Goal: Task Accomplishment & Management: Complete application form

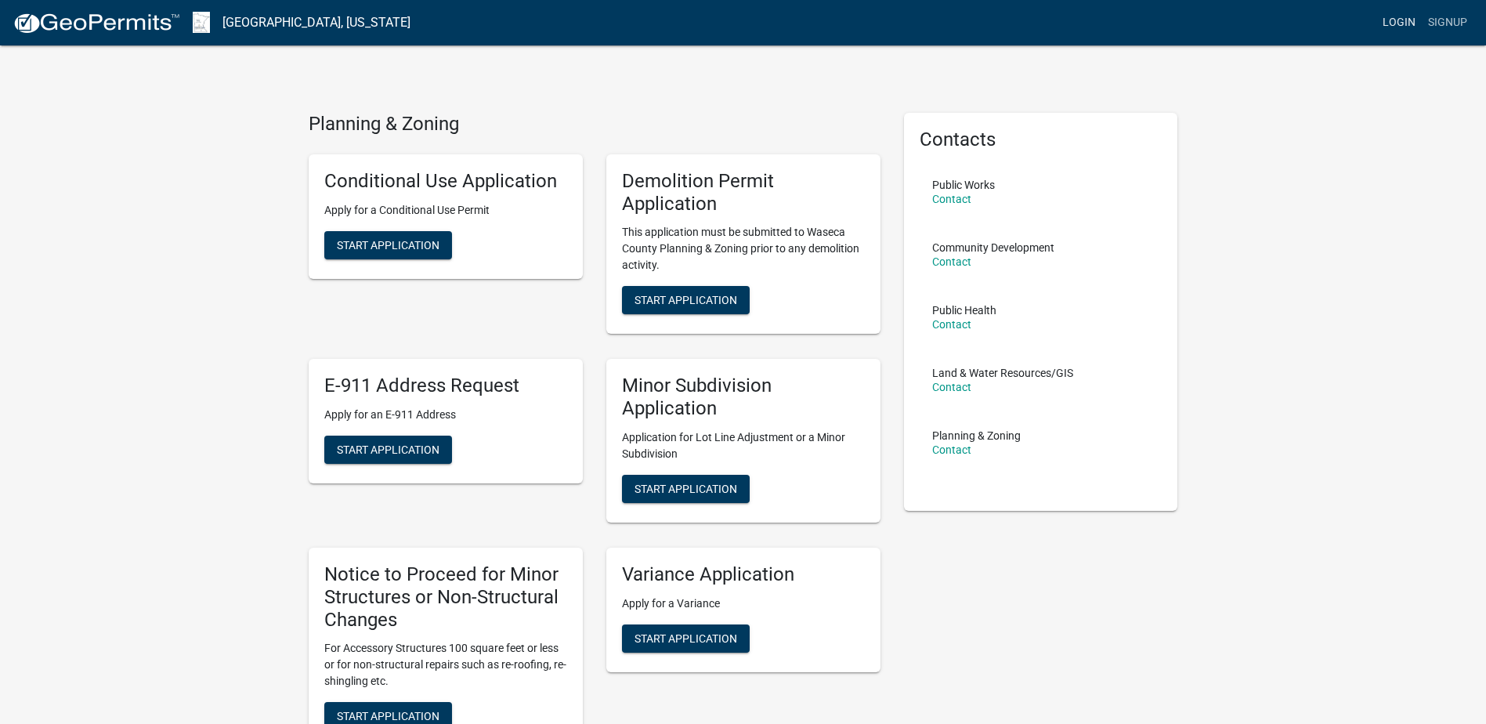
click at [1402, 15] on link "Login" at bounding box center [1398, 23] width 45 height 30
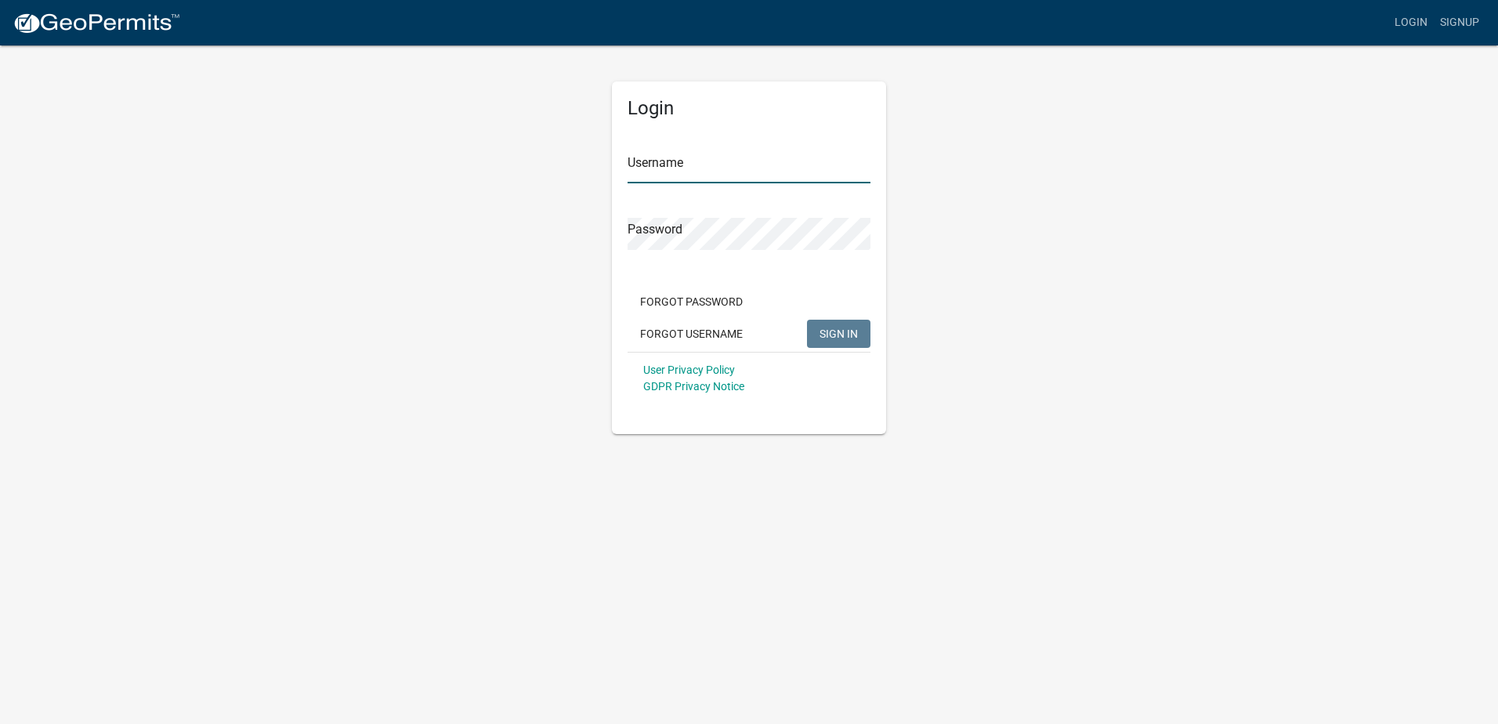
click at [647, 167] on input "Username" at bounding box center [748, 167] width 243 height 32
type input "f"
type input "dgrosko"
click at [807, 320] on button "SIGN IN" at bounding box center [838, 334] width 63 height 28
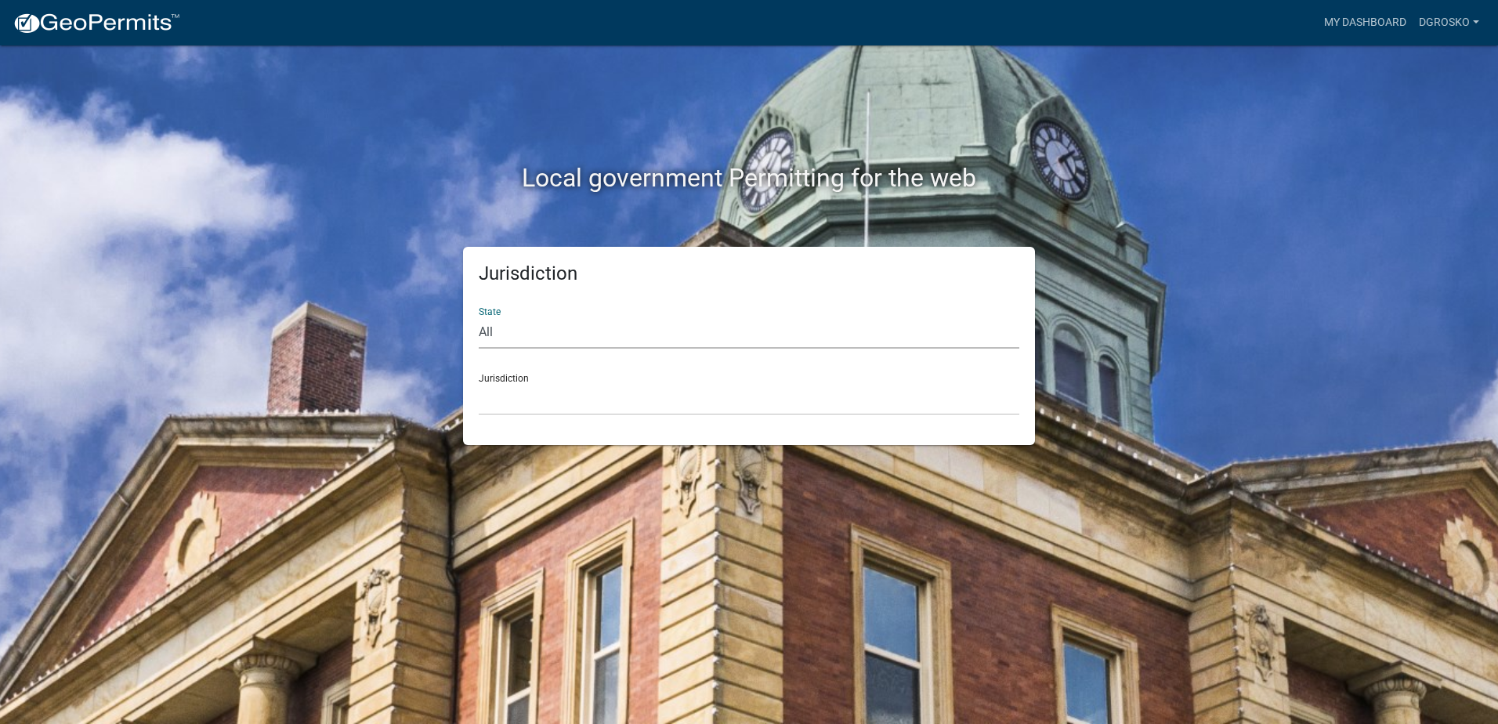
click at [519, 335] on select "All [US_STATE] [US_STATE] [US_STATE] [US_STATE] [US_STATE] [US_STATE] [US_STATE…" at bounding box center [749, 332] width 541 height 32
select select "[US_STATE]"
click at [479, 316] on select "All [US_STATE] [US_STATE] [US_STATE] [US_STATE] [US_STATE] [US_STATE] [US_STATE…" at bounding box center [749, 332] width 541 height 32
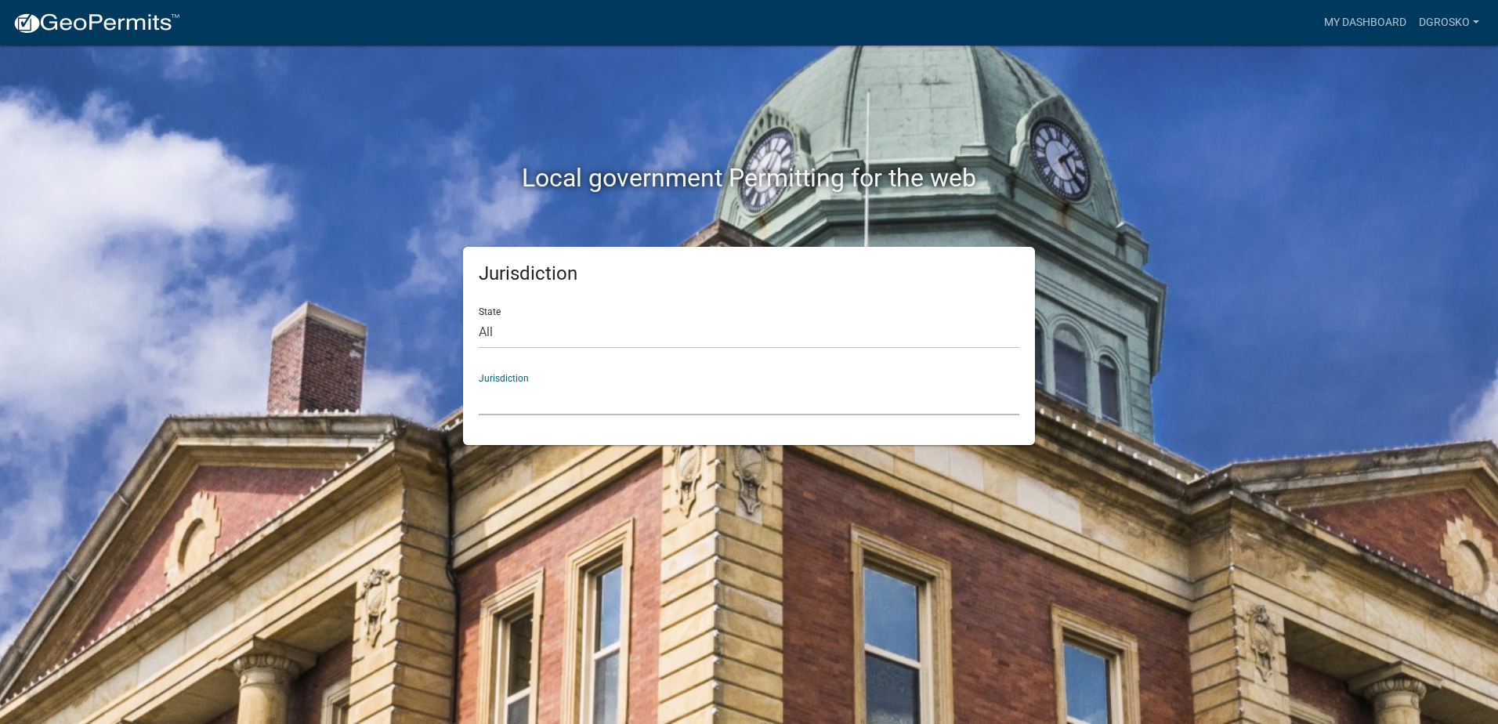
click at [573, 395] on select "[GEOGRAPHIC_DATA], [US_STATE] [GEOGRAPHIC_DATA], [US_STATE] [GEOGRAPHIC_DATA], …" at bounding box center [749, 399] width 541 height 32
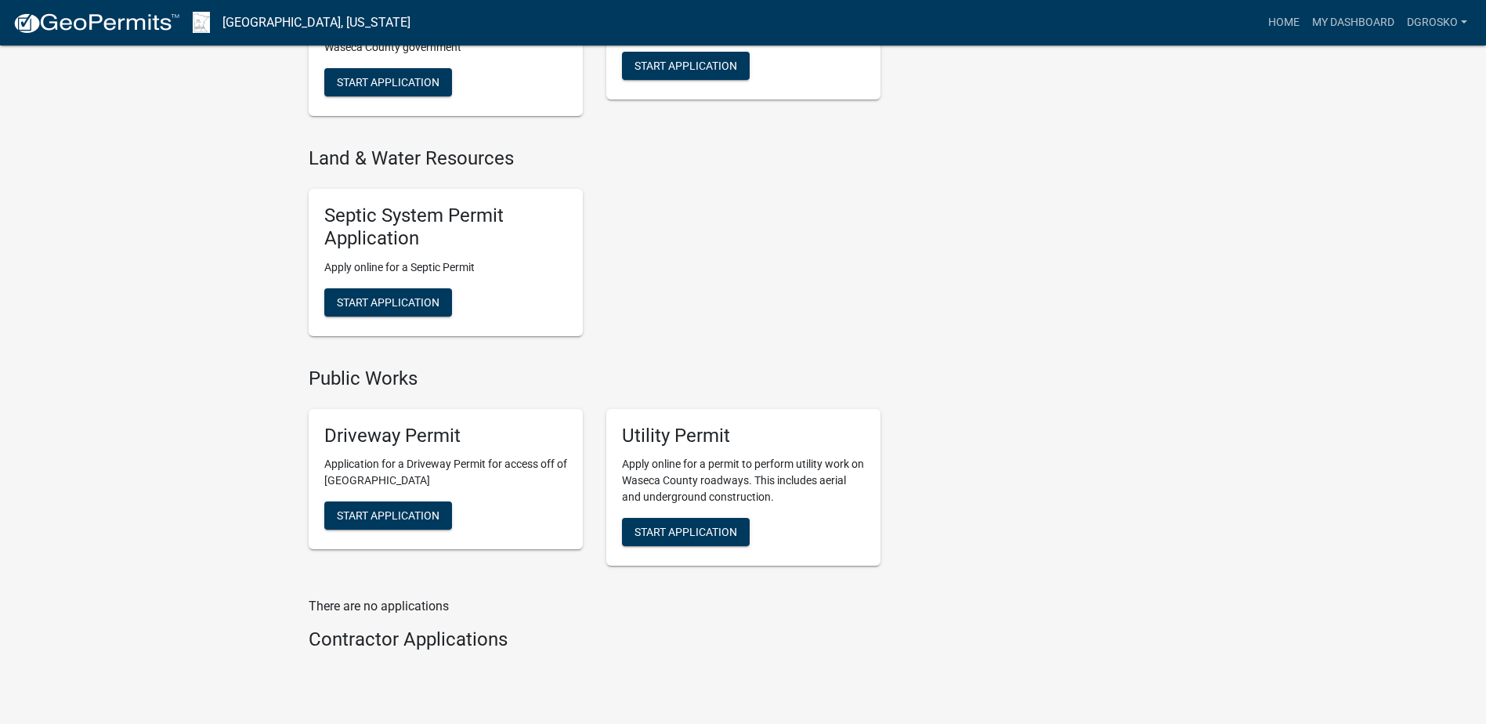
scroll to position [970, 0]
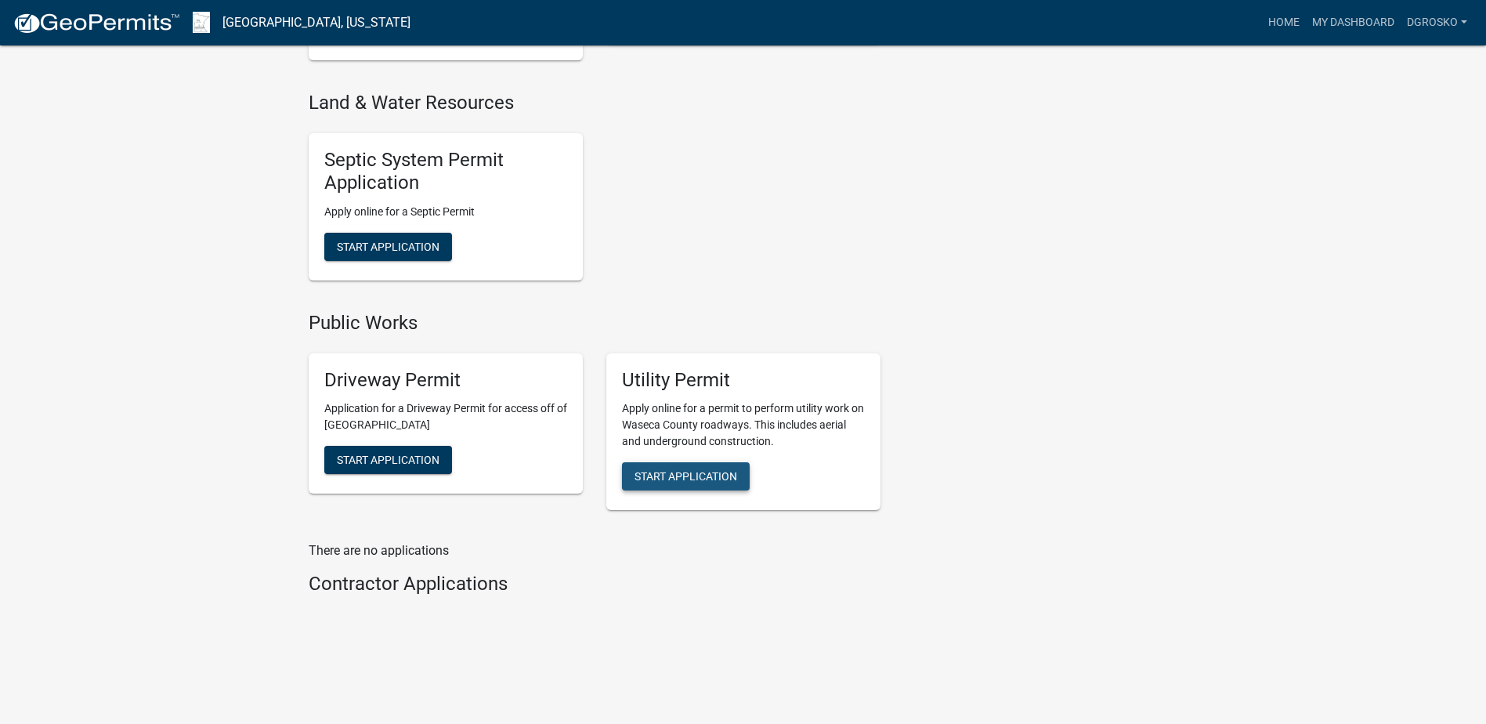
click at [681, 481] on span "Start Application" at bounding box center [686, 476] width 103 height 13
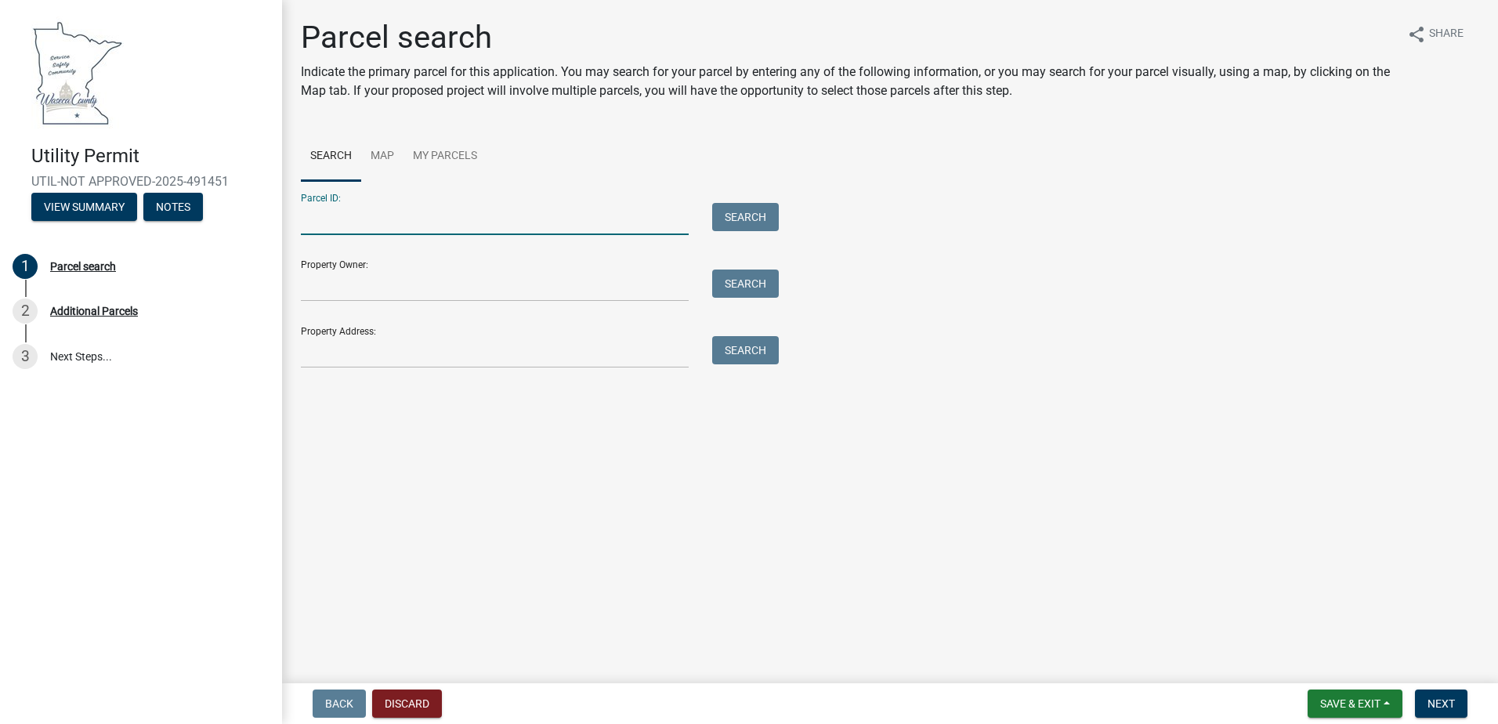
click at [380, 218] on input "Parcel ID:" at bounding box center [495, 219] width 388 height 32
click at [323, 357] on input "Property Address:" at bounding box center [495, 352] width 388 height 32
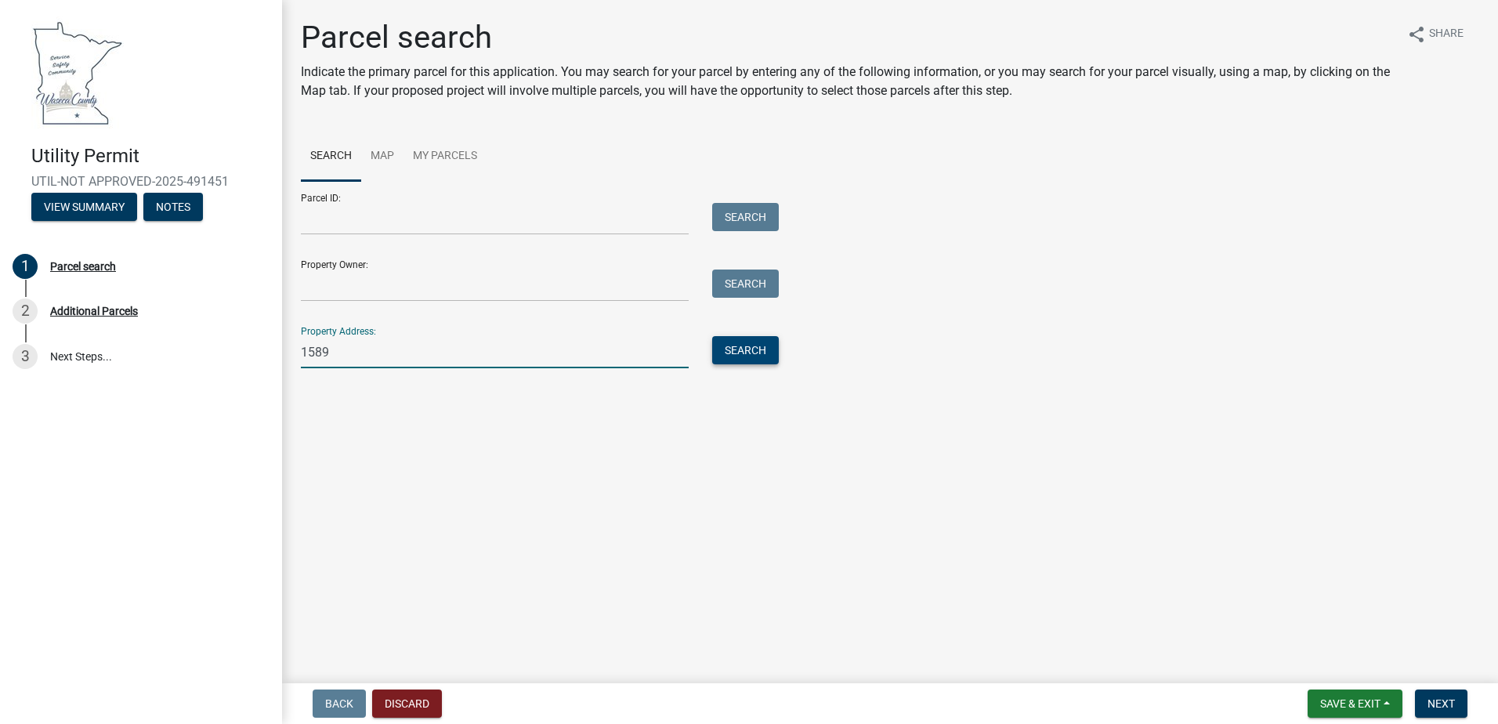
type input "1589"
click at [754, 342] on button "Search" at bounding box center [745, 350] width 67 height 28
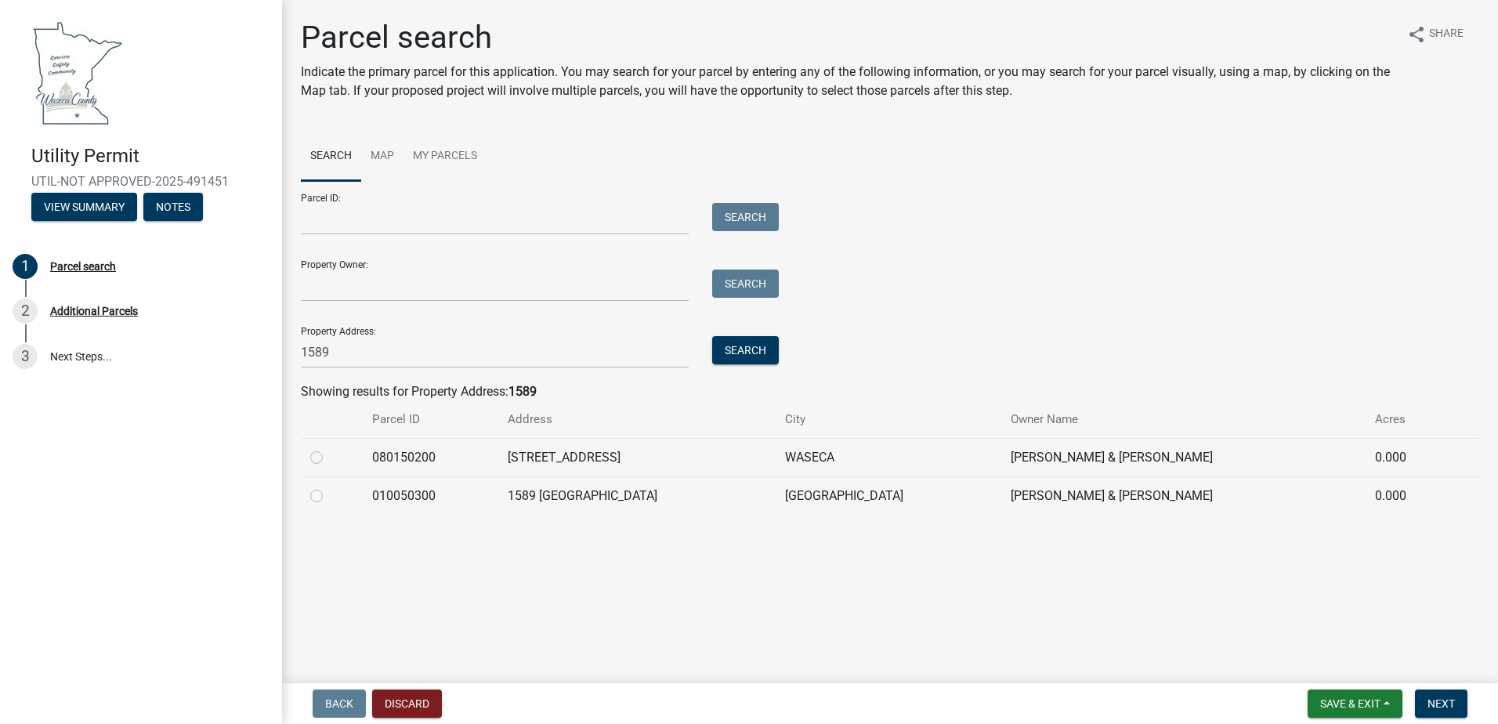
click at [329, 486] on label at bounding box center [329, 486] width 0 height 0
click at [329, 491] on input "radio" at bounding box center [334, 491] width 10 height 10
radio input "true"
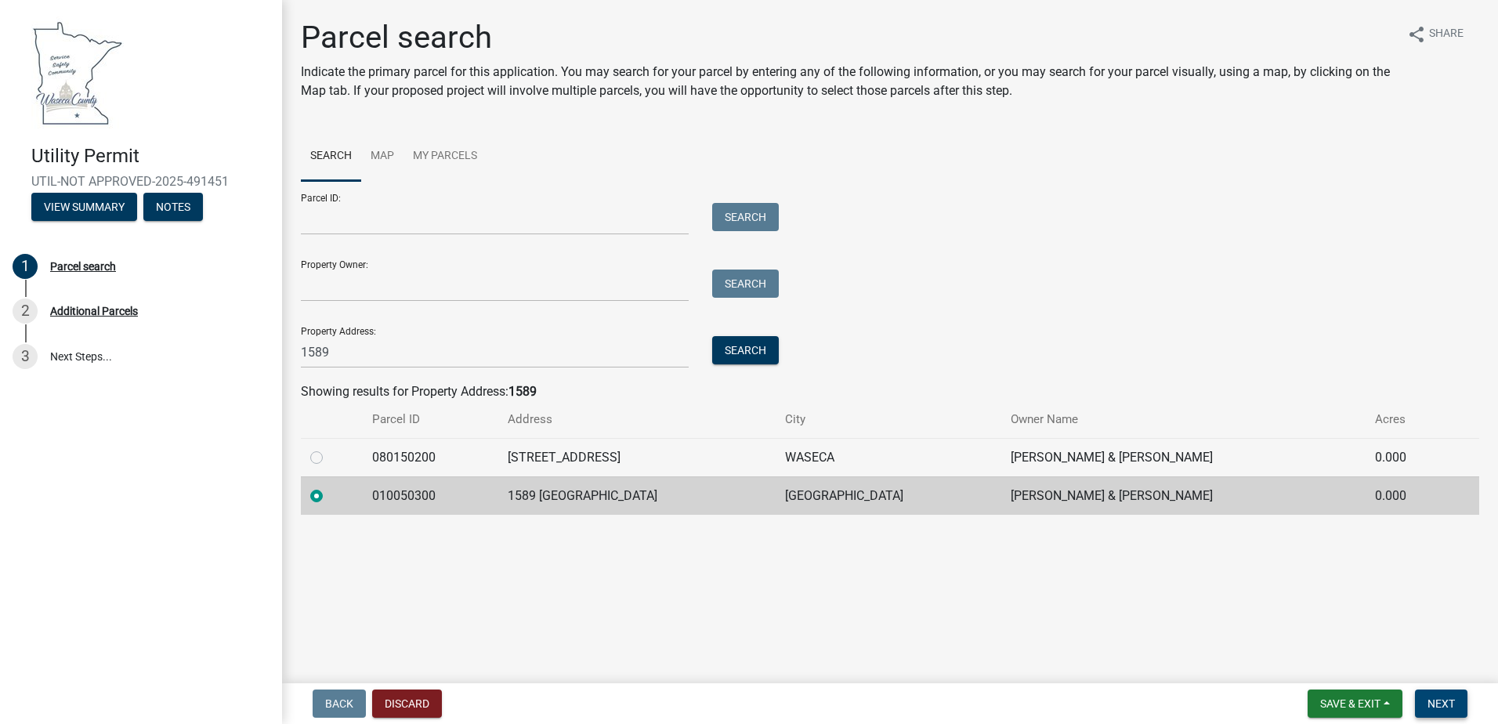
click at [1443, 705] on span "Next" at bounding box center [1440, 703] width 27 height 13
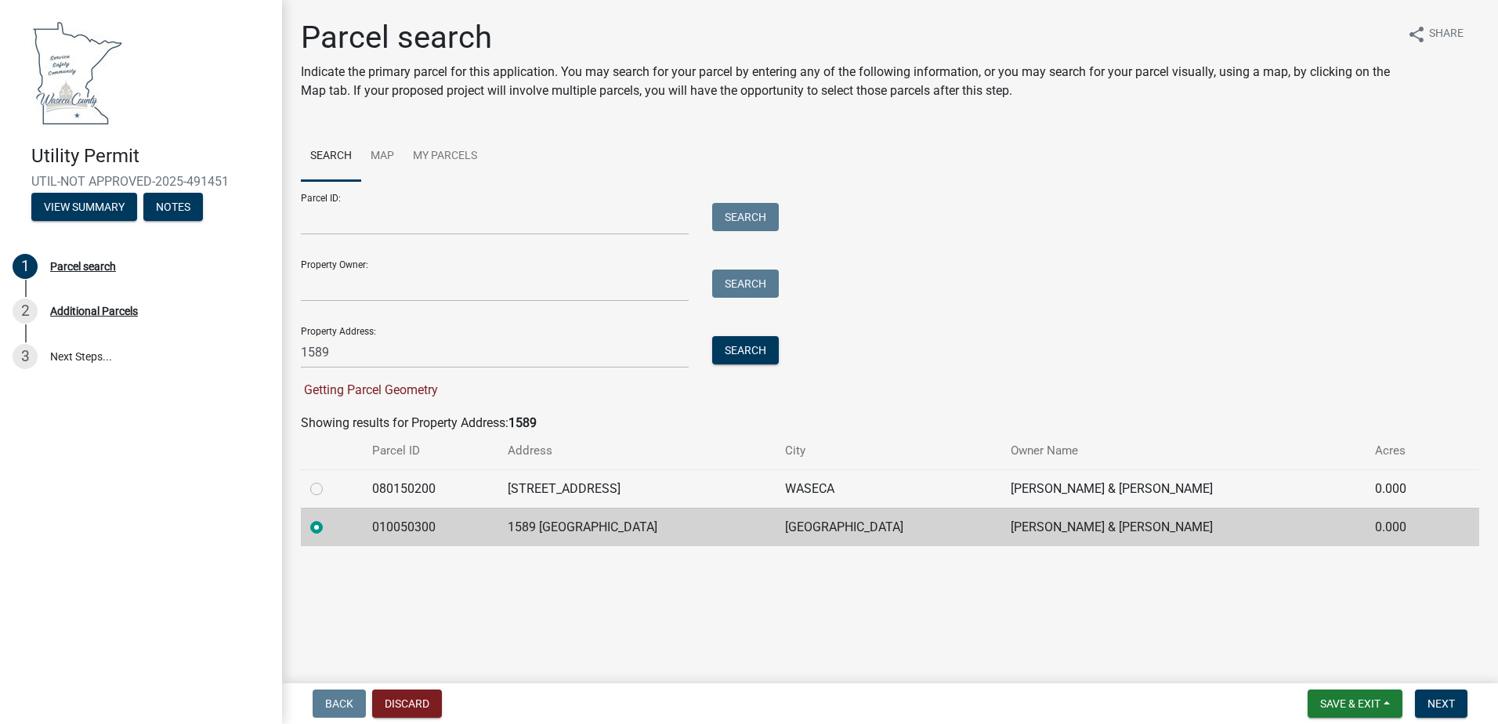
click at [329, 518] on label at bounding box center [329, 518] width 0 height 0
click at [329, 526] on input "radio" at bounding box center [334, 523] width 10 height 10
click at [329, 518] on label at bounding box center [329, 518] width 0 height 0
click at [329, 528] on input "radio" at bounding box center [334, 523] width 10 height 10
click at [329, 518] on label at bounding box center [329, 518] width 0 height 0
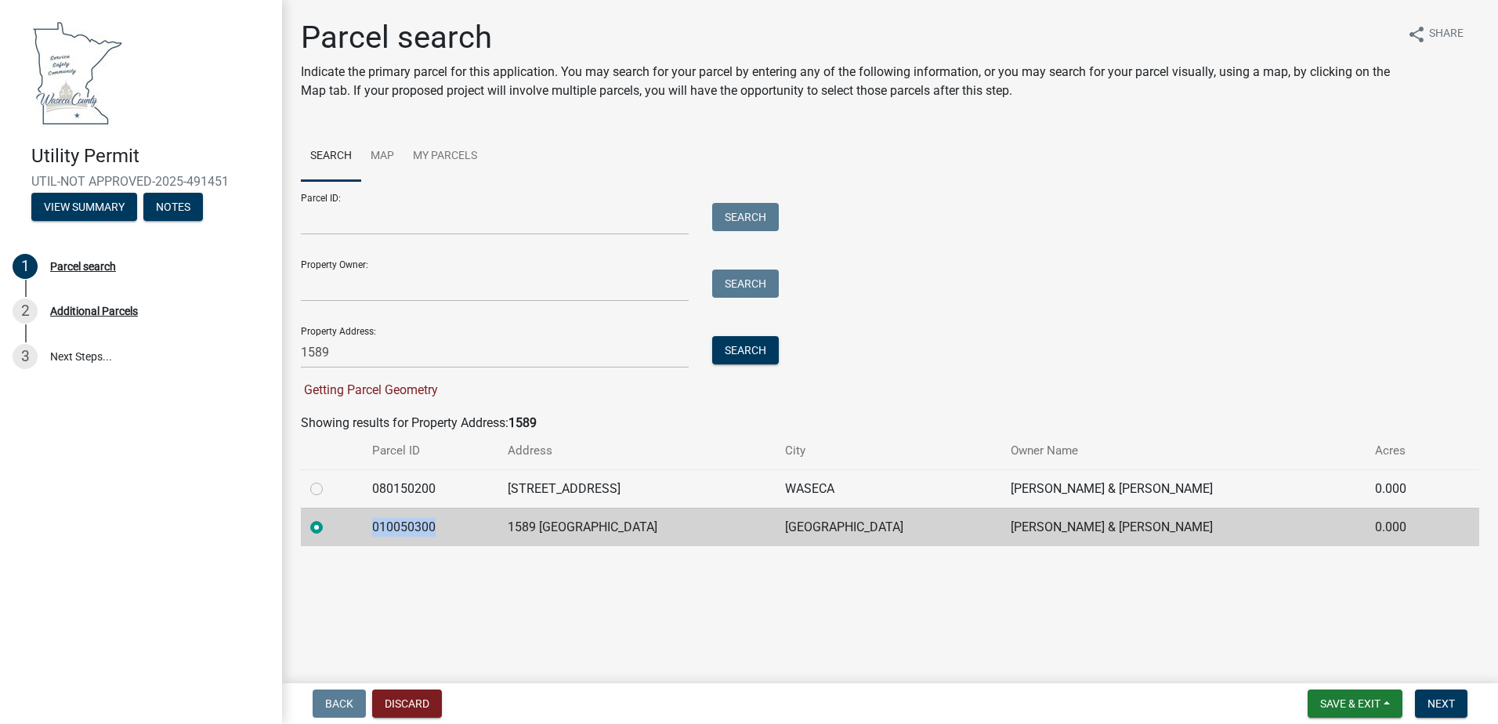
click at [329, 528] on input "radio" at bounding box center [334, 523] width 10 height 10
click at [329, 518] on label at bounding box center [329, 518] width 0 height 0
click at [329, 528] on input "radio" at bounding box center [334, 523] width 10 height 10
click at [329, 518] on label at bounding box center [329, 518] width 0 height 0
click at [329, 528] on input "radio" at bounding box center [334, 523] width 10 height 10
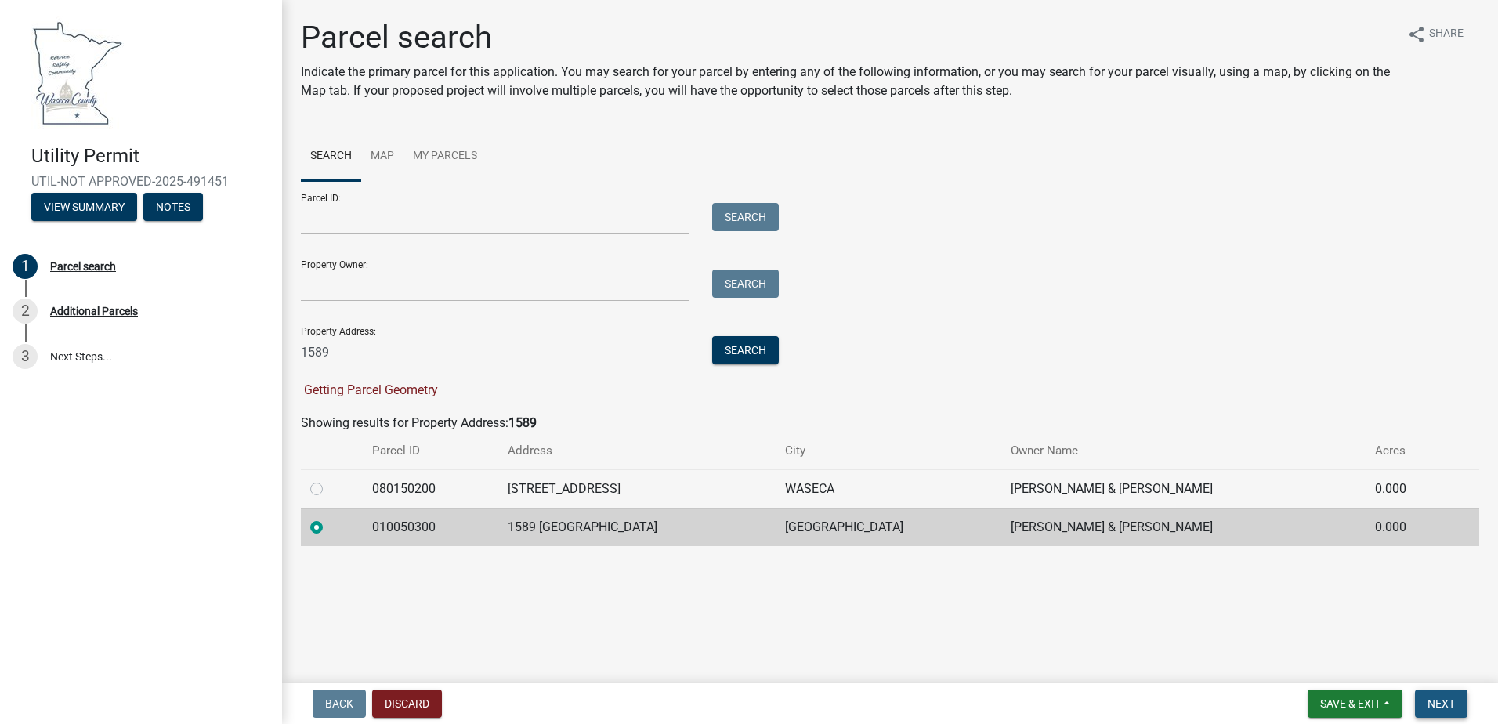
click at [1445, 705] on span "Next" at bounding box center [1440, 703] width 27 height 13
click at [1001, 508] on td "[PERSON_NAME] & [PERSON_NAME]" at bounding box center [1183, 527] width 364 height 38
click at [1001, 526] on td "[PERSON_NAME] & [PERSON_NAME]" at bounding box center [1183, 527] width 364 height 38
click at [929, 546] on div "Parcel search Indicate the primary parcel for this application. You may search …" at bounding box center [890, 289] width 1202 height 541
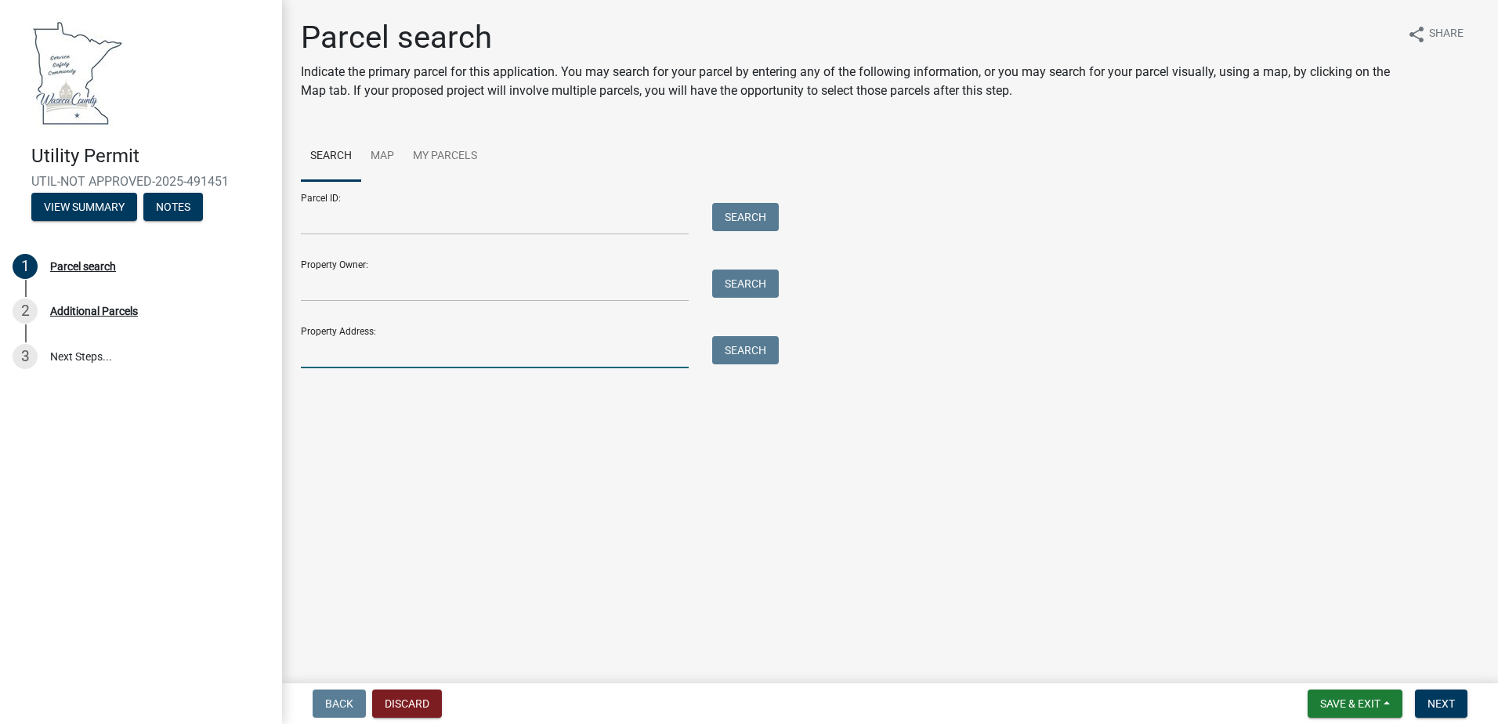
click at [388, 359] on input "Property Address:" at bounding box center [495, 352] width 388 height 32
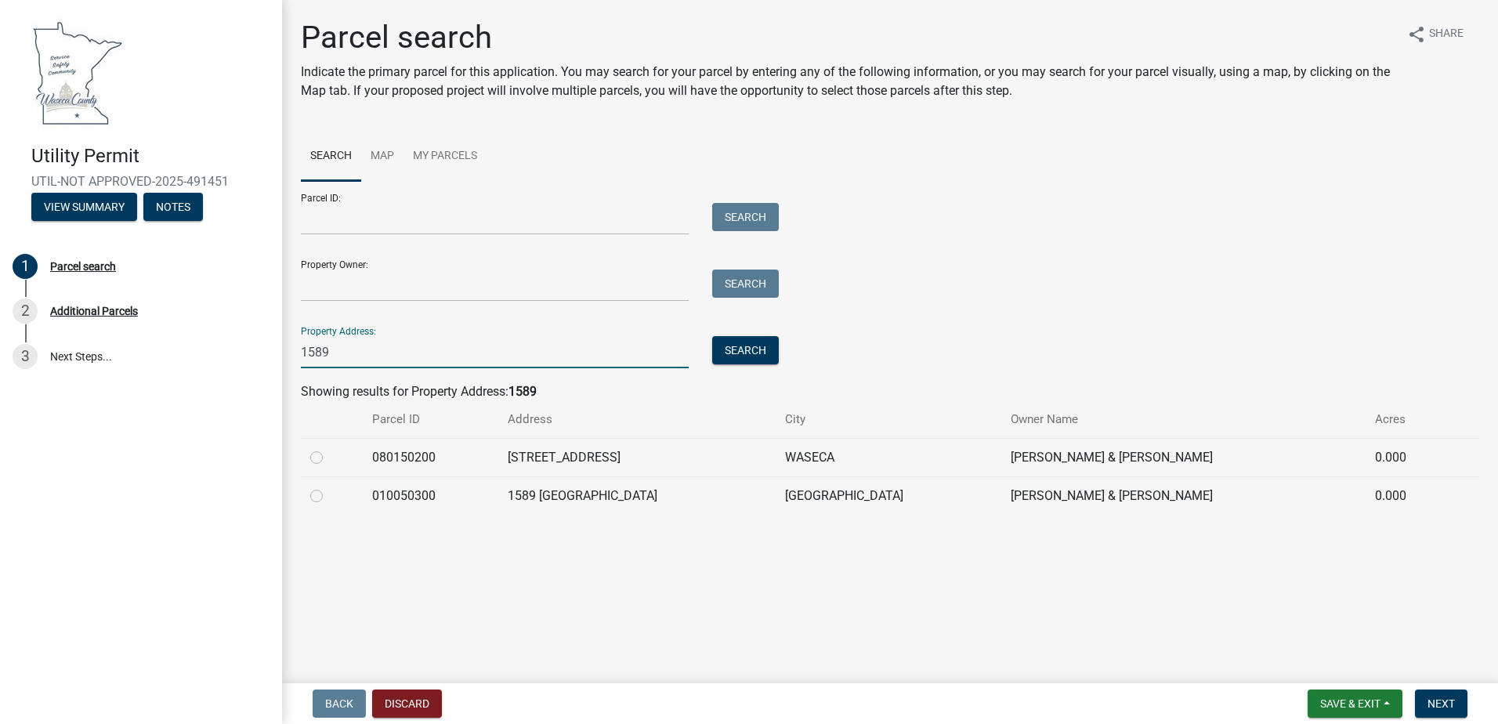
type input "1589"
click at [329, 486] on label at bounding box center [329, 486] width 0 height 0
click at [329, 497] on input "radio" at bounding box center [334, 491] width 10 height 10
radio input "true"
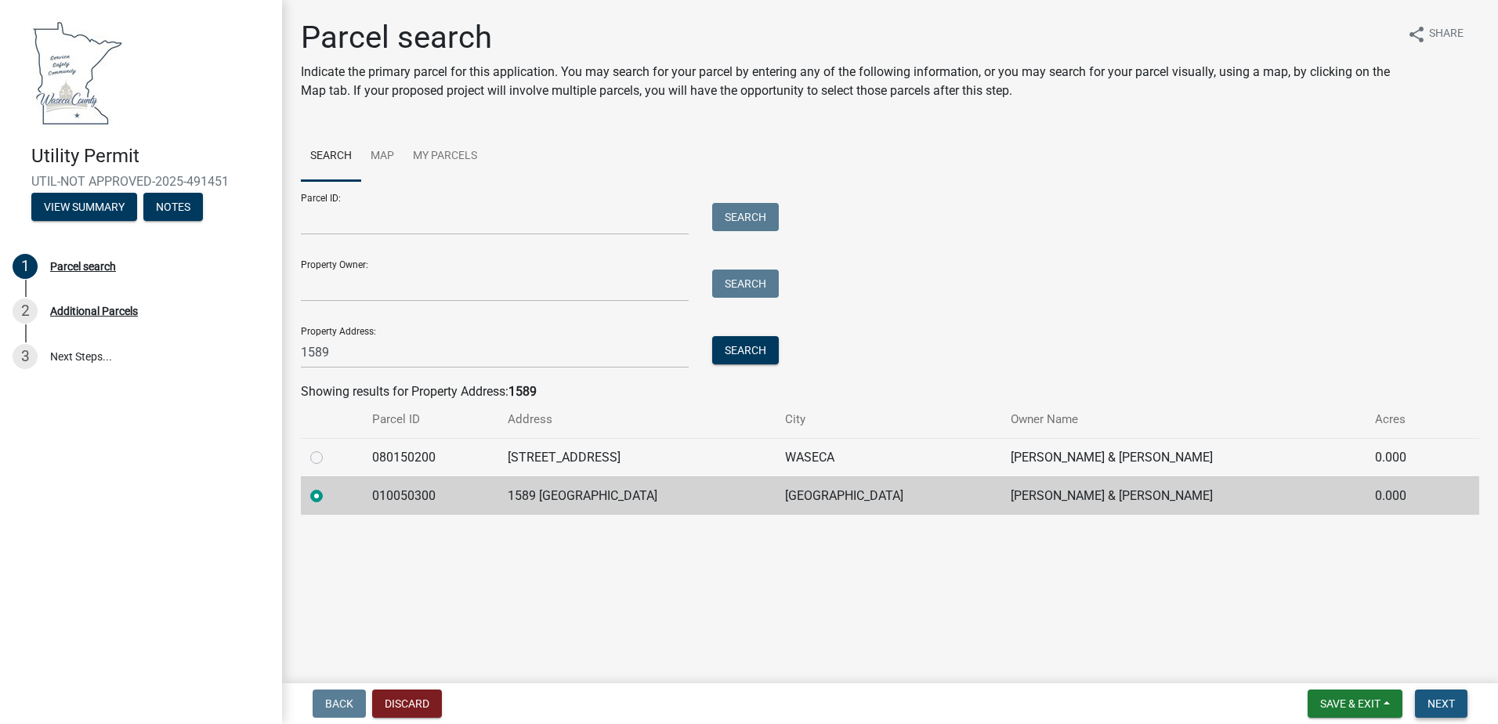
click at [1450, 703] on span "Next" at bounding box center [1440, 703] width 27 height 13
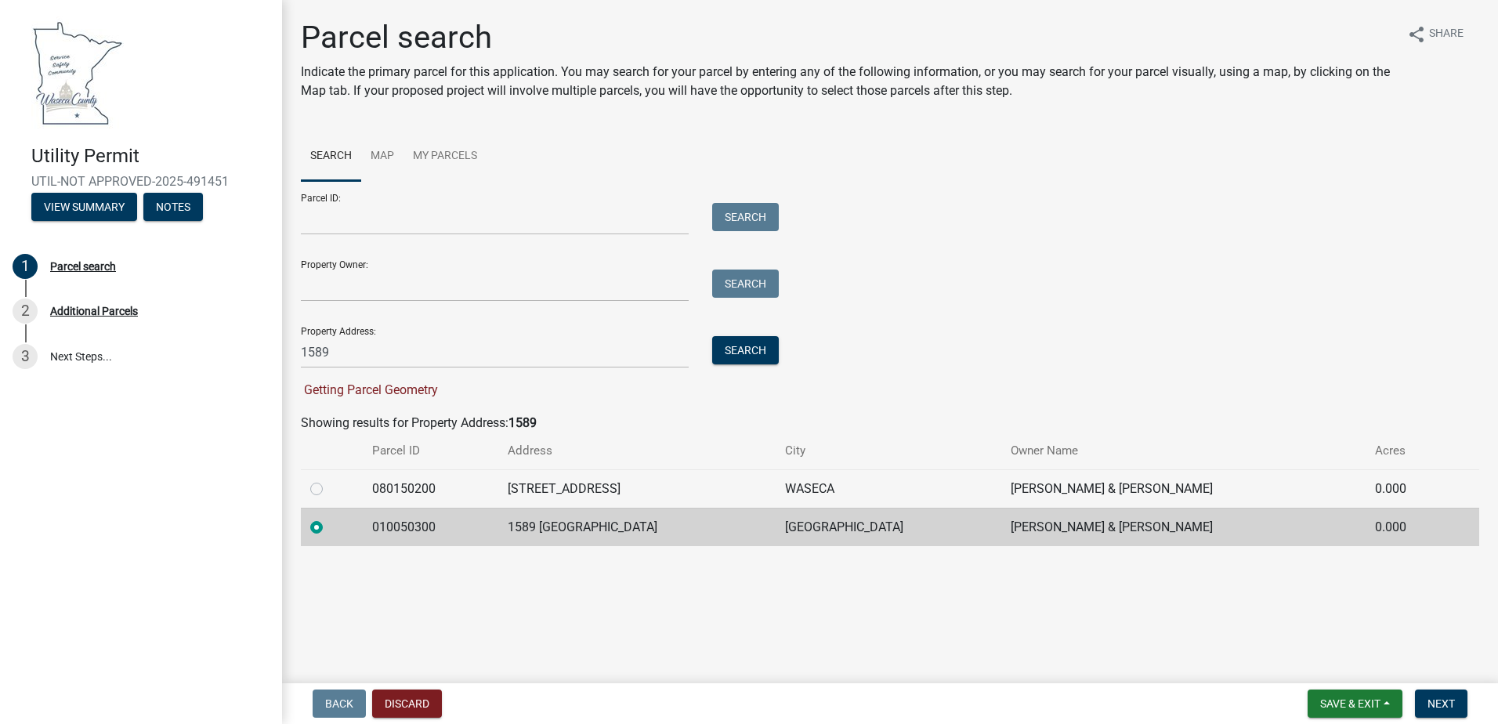
click at [359, 389] on span "Getting Parcel Geometry" at bounding box center [369, 389] width 137 height 15
click at [593, 514] on td "1589 [GEOGRAPHIC_DATA]" at bounding box center [636, 527] width 277 height 38
drag, startPoint x: 456, startPoint y: 524, endPoint x: 353, endPoint y: 525, distance: 102.6
click at [353, 525] on tr "010050300 1589 370TH AVE JANESVILLE COREY C & LYNETTE M COWDIN 0.000" at bounding box center [890, 527] width 1178 height 38
drag, startPoint x: 353, startPoint y: 525, endPoint x: 400, endPoint y: 529, distance: 46.4
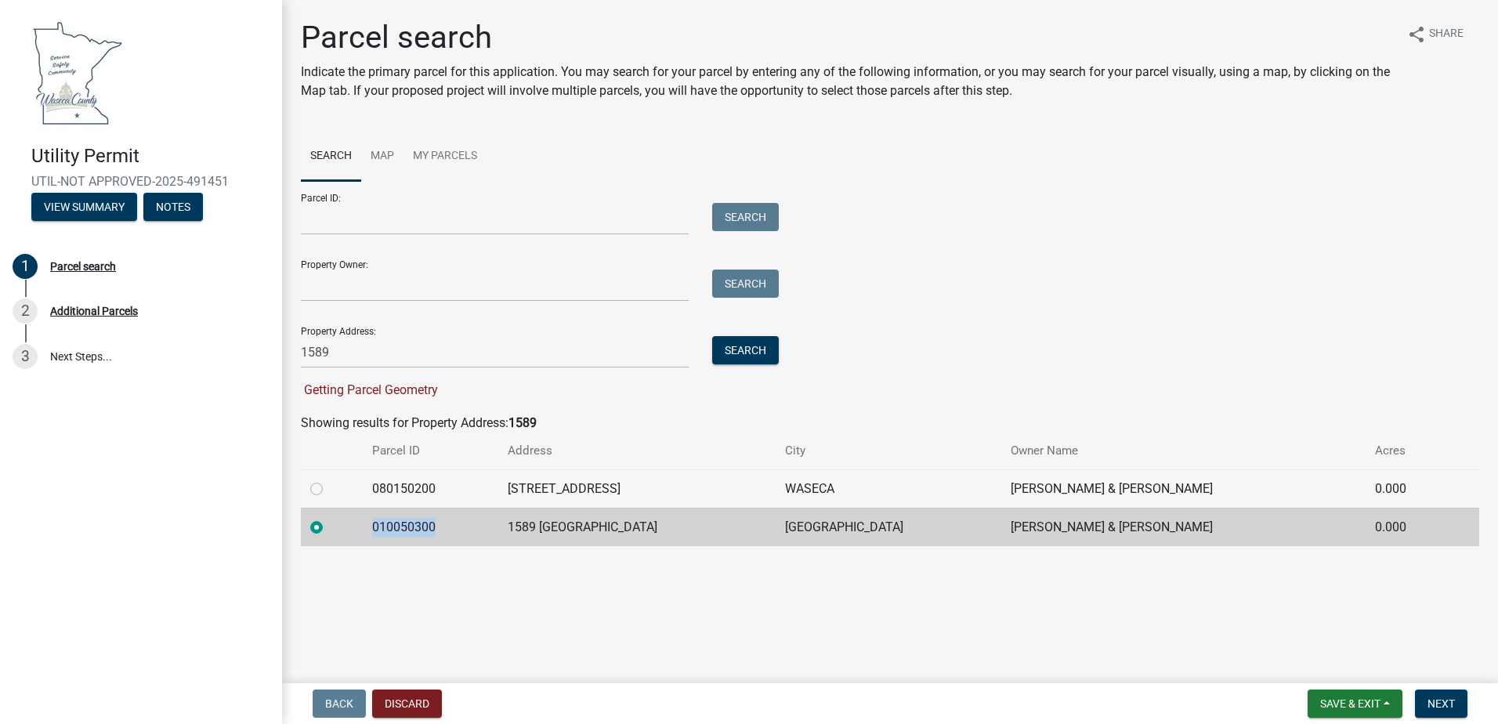
copy td "010050300"
click at [409, 228] on input "Parcel ID:" at bounding box center [495, 219] width 388 height 32
paste input "010050300"
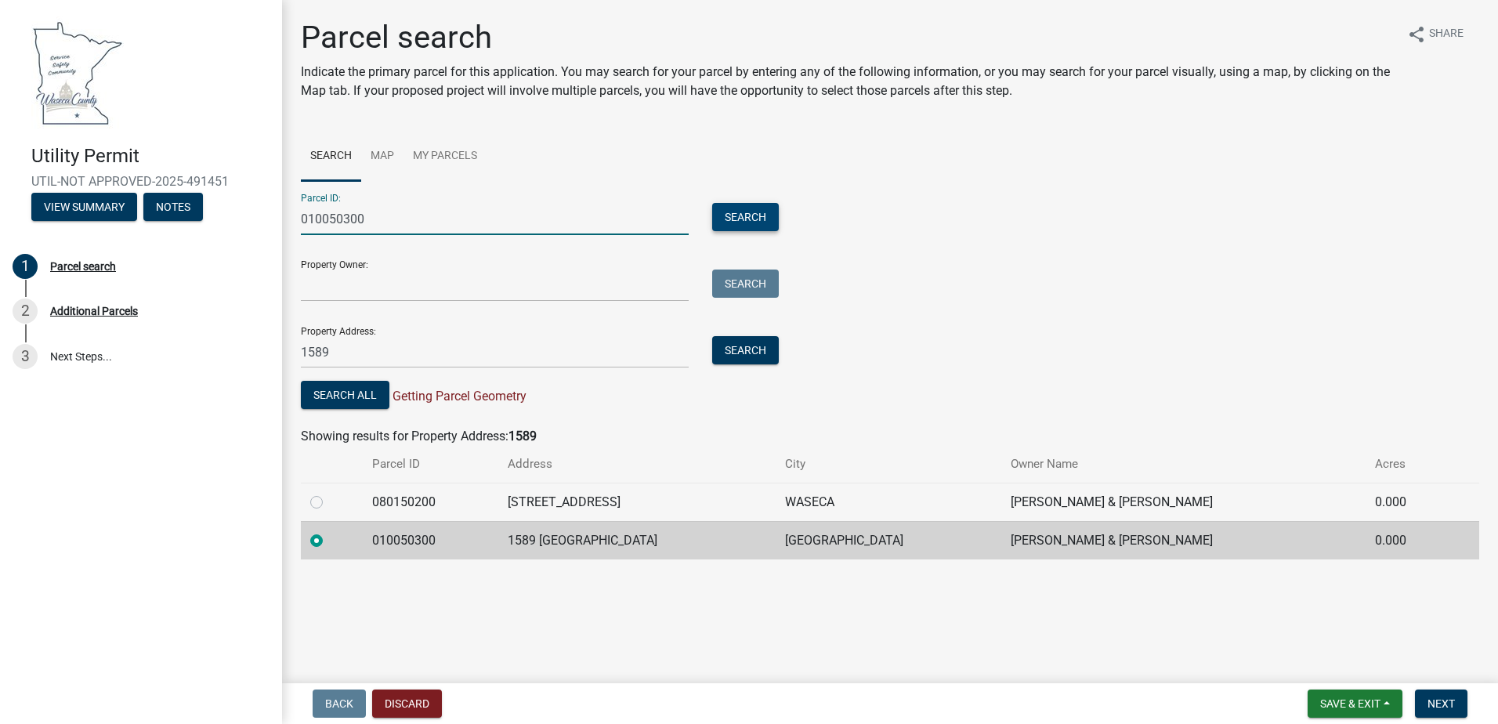
type input "010050300"
click at [729, 214] on button "Search" at bounding box center [745, 217] width 67 height 28
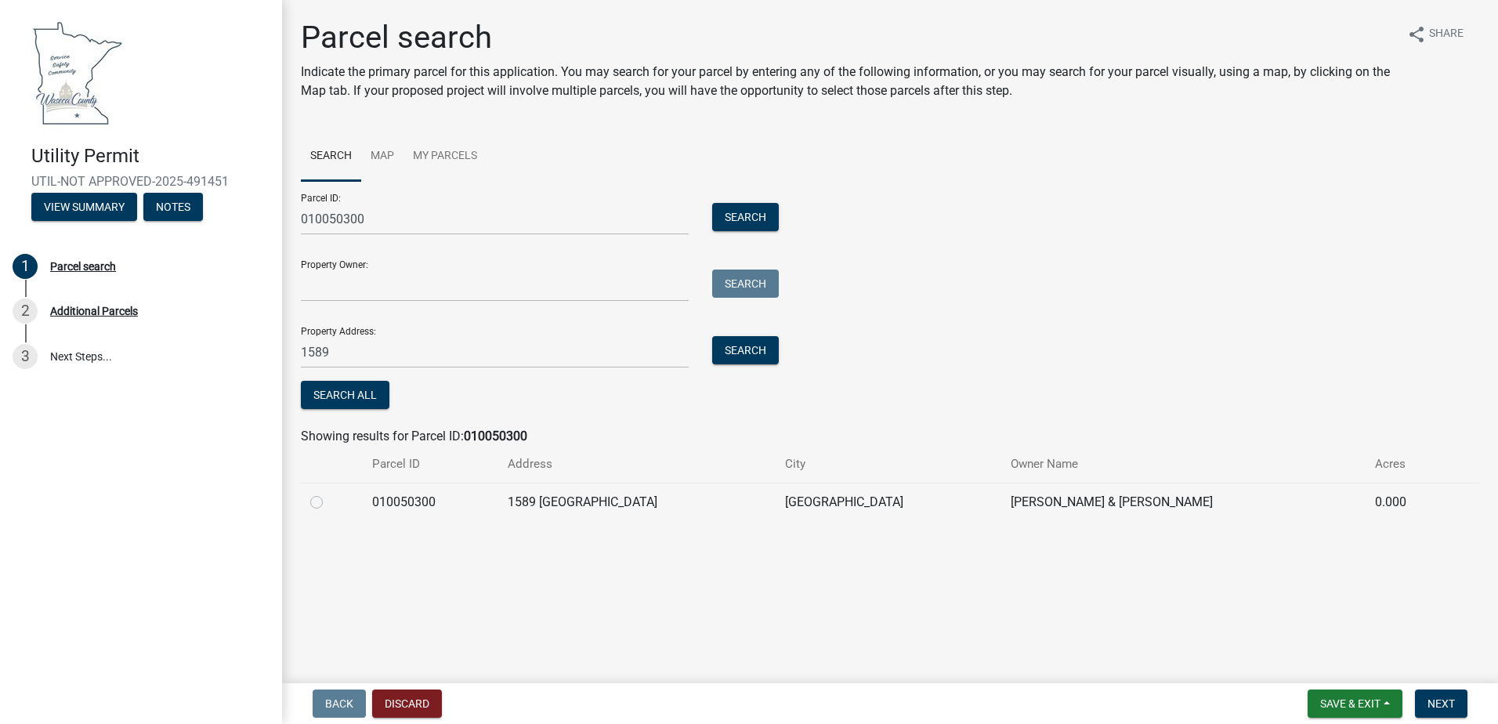
click at [329, 493] on label at bounding box center [329, 493] width 0 height 0
click at [329, 502] on input "radio" at bounding box center [334, 498] width 10 height 10
radio input "true"
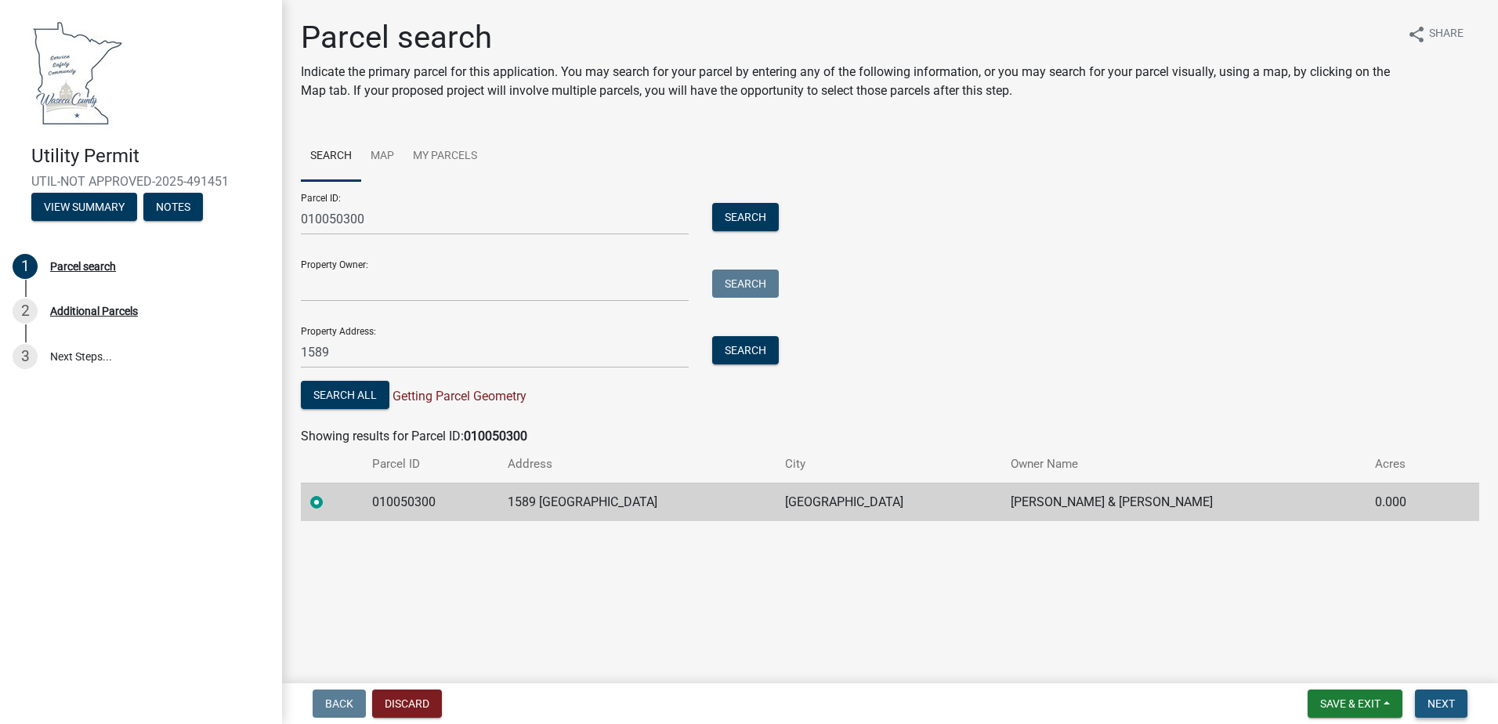
click at [1452, 703] on span "Next" at bounding box center [1440, 703] width 27 height 13
drag, startPoint x: 1133, startPoint y: 501, endPoint x: 1077, endPoint y: 508, distance: 56.2
click at [1077, 508] on td "[PERSON_NAME] & [PERSON_NAME]" at bounding box center [1183, 502] width 364 height 38
drag, startPoint x: 1077, startPoint y: 508, endPoint x: 1025, endPoint y: 511, distance: 52.5
click at [1025, 511] on td "[PERSON_NAME] & [PERSON_NAME]" at bounding box center [1183, 502] width 364 height 38
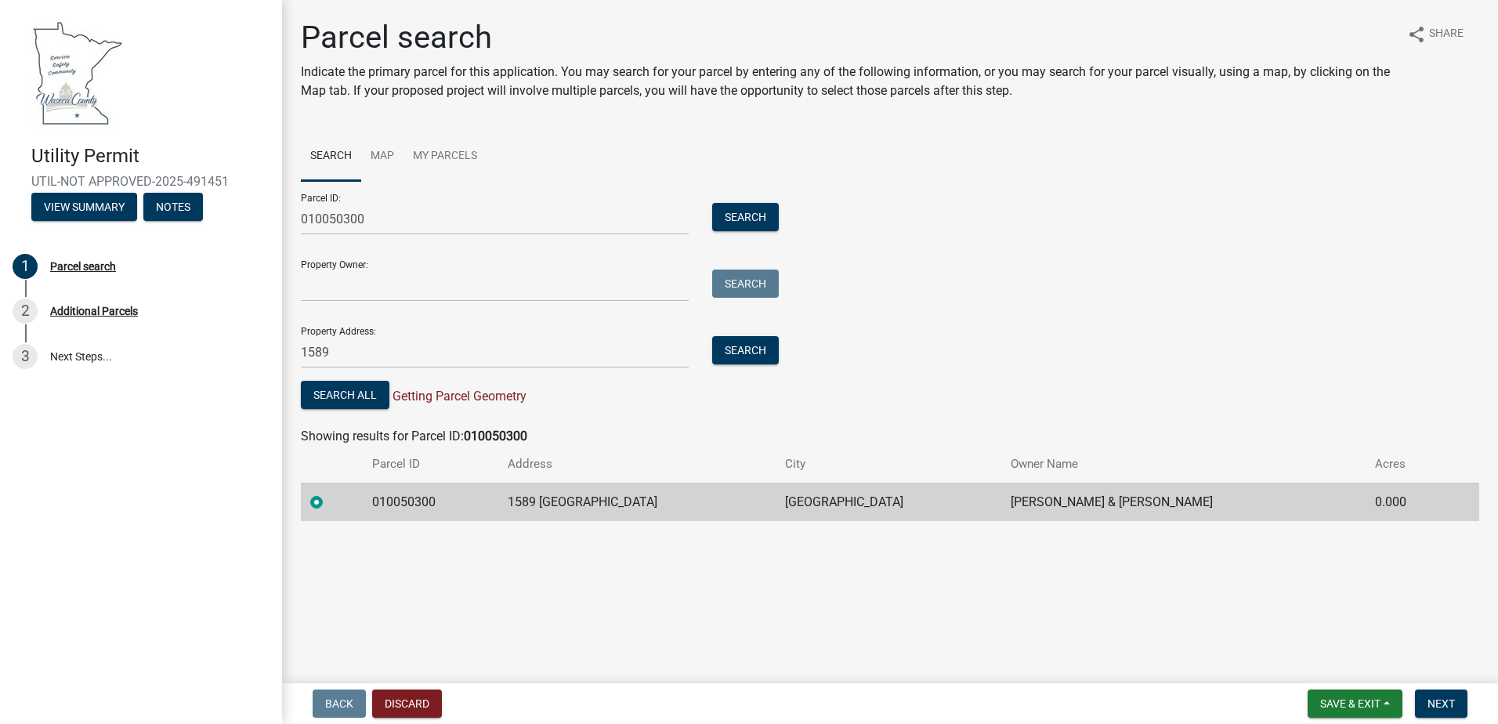
drag, startPoint x: 1025, startPoint y: 511, endPoint x: 1065, endPoint y: 555, distance: 59.3
click at [1065, 555] on main "Parcel search Indicate the primary parcel for this application. You may search …" at bounding box center [890, 338] width 1216 height 677
click at [1444, 703] on span "Next" at bounding box center [1440, 703] width 27 height 13
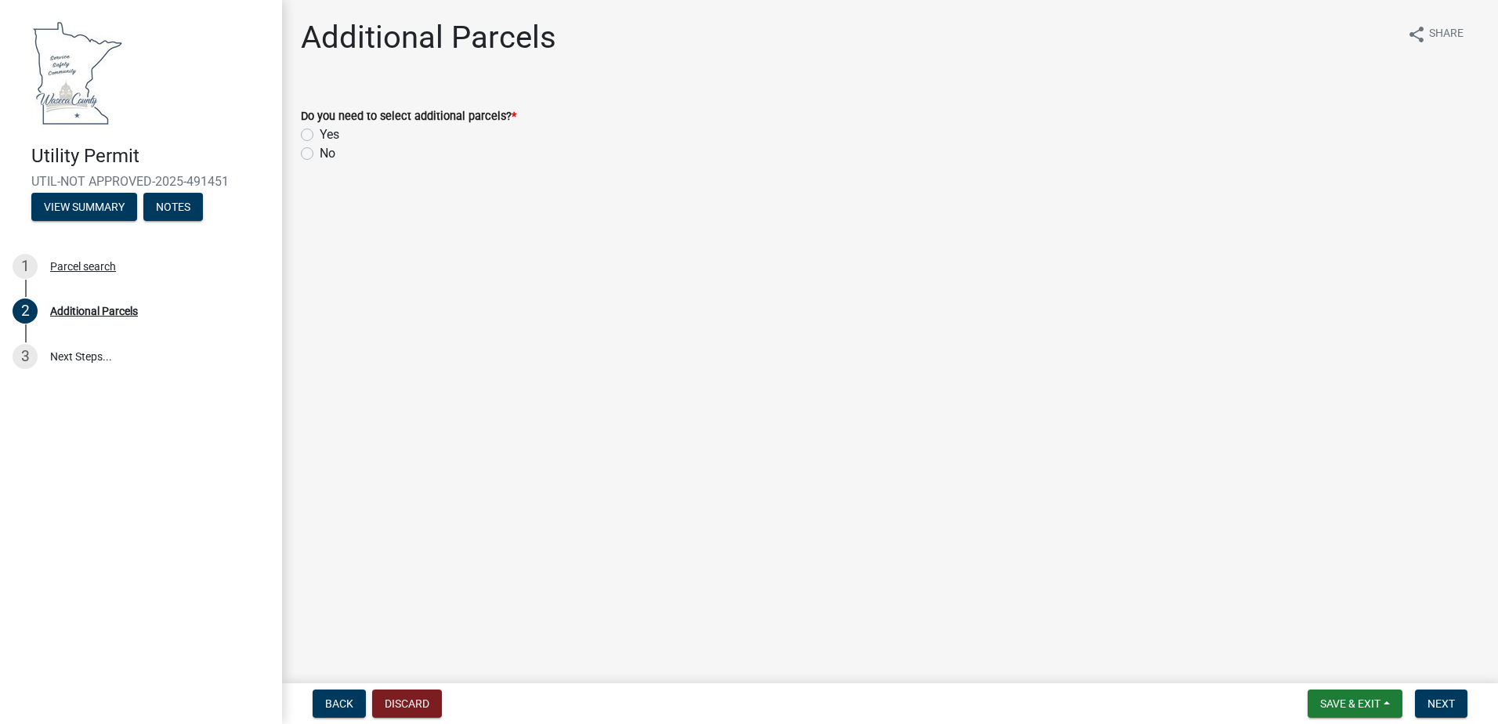
click at [320, 158] on label "No" at bounding box center [328, 153] width 16 height 19
click at [320, 154] on input "No" at bounding box center [325, 149] width 10 height 10
radio input "true"
click at [1447, 700] on span "Next" at bounding box center [1440, 703] width 27 height 13
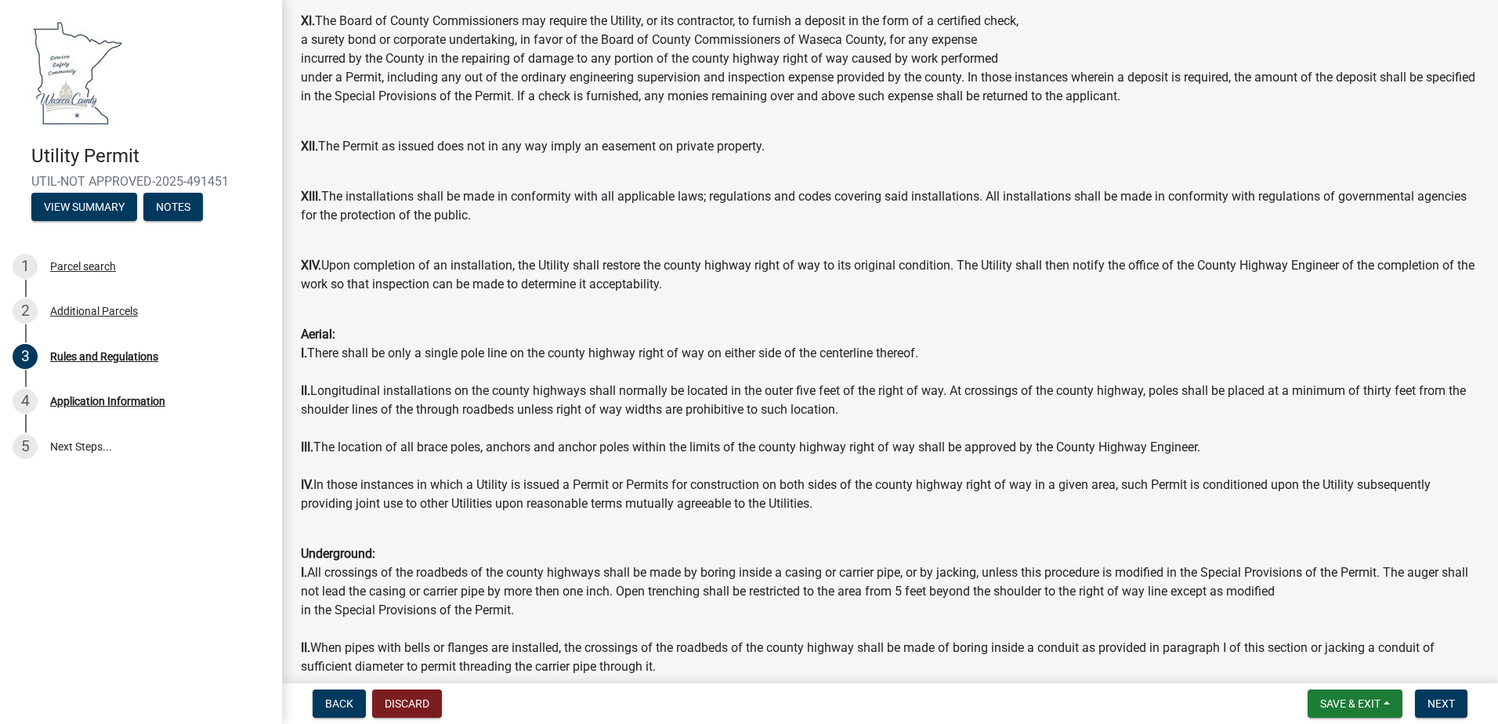
scroll to position [1395, 0]
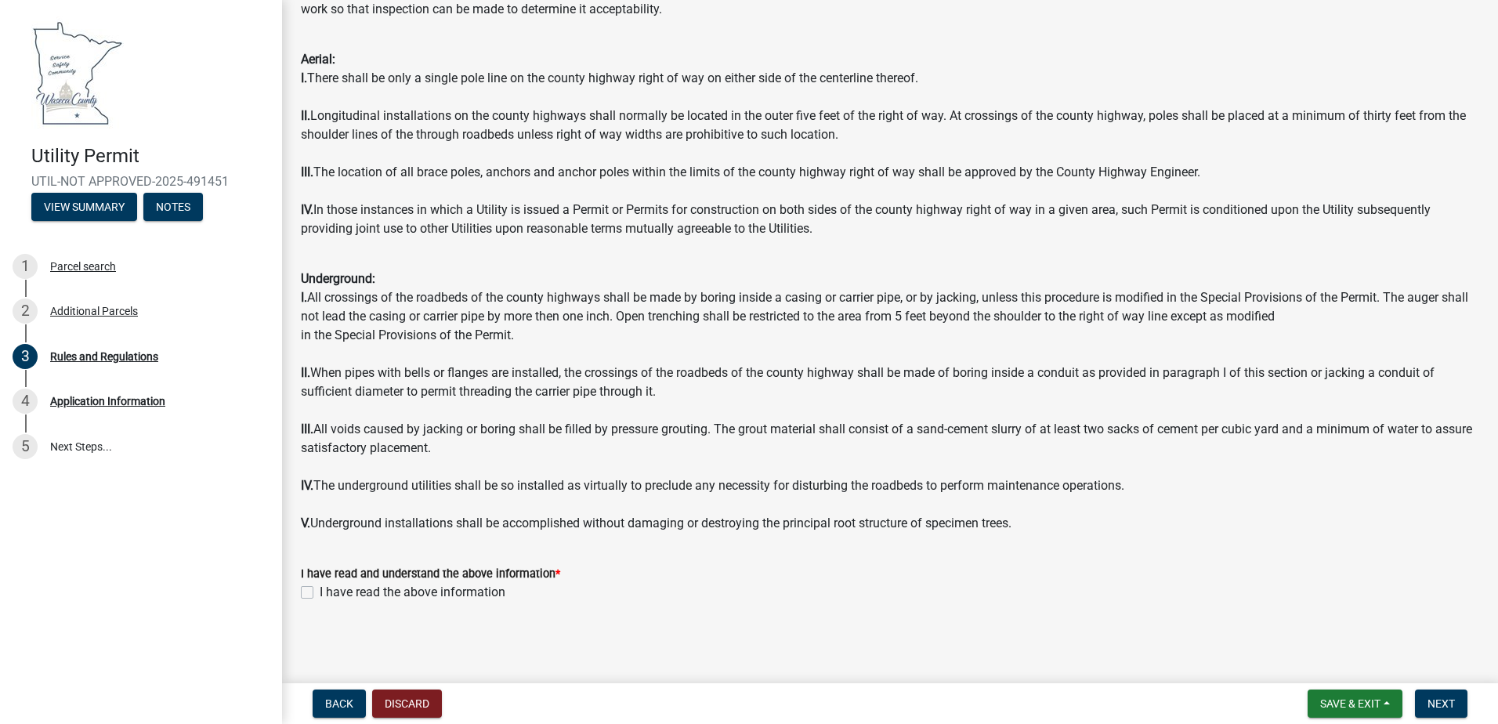
click at [320, 589] on label "I have read the above information" at bounding box center [413, 592] width 186 height 19
click at [320, 589] on input "I have read the above information" at bounding box center [325, 588] width 10 height 10
checkbox input "true"
click at [1449, 700] on span "Next" at bounding box center [1440, 703] width 27 height 13
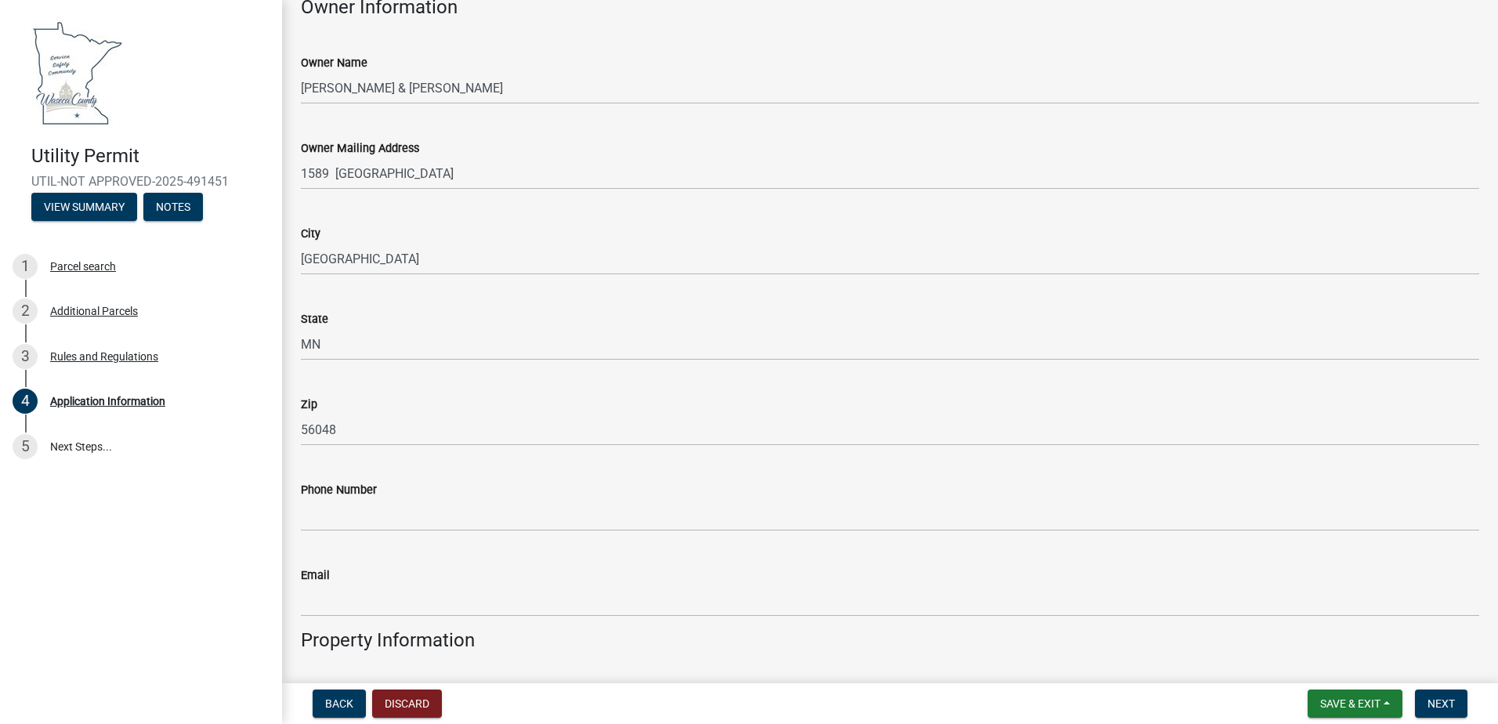
scroll to position [0, 0]
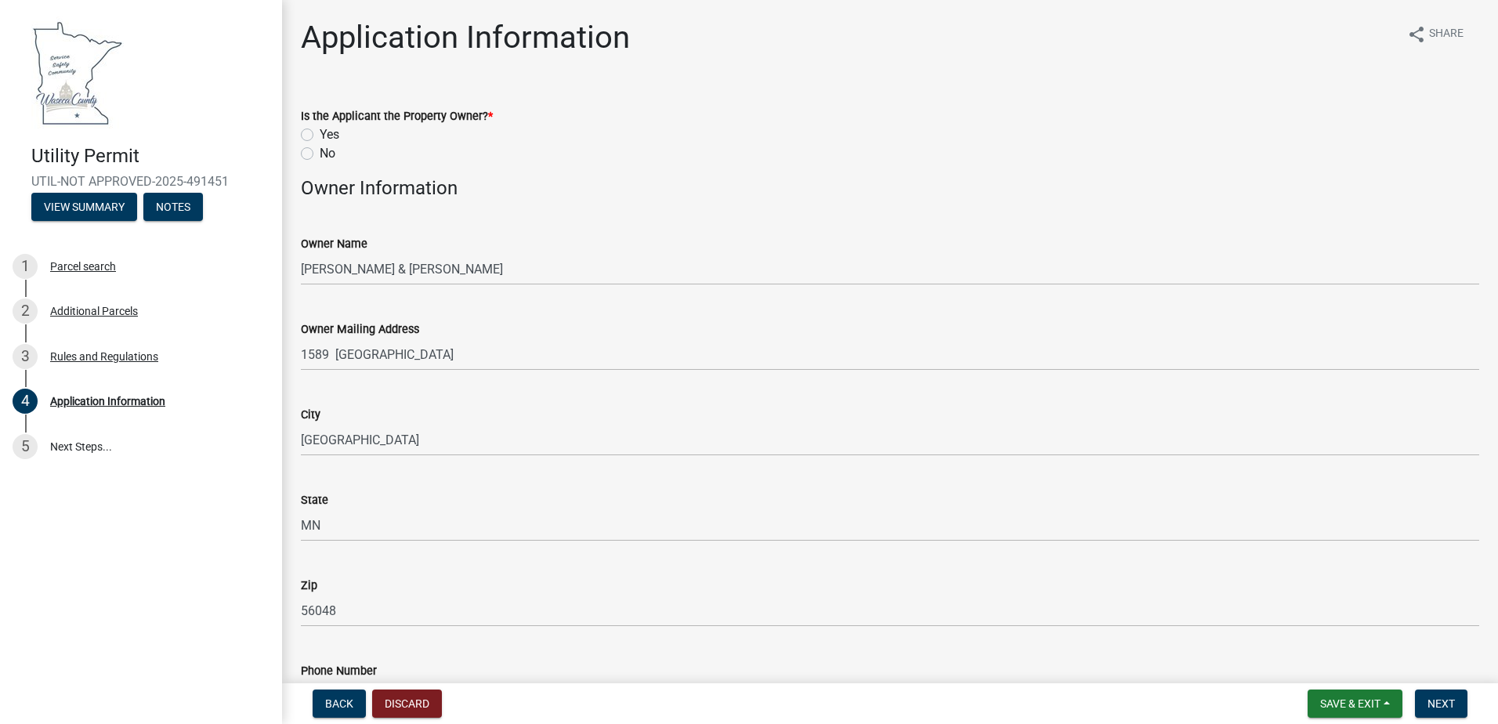
click at [320, 153] on label "No" at bounding box center [328, 153] width 16 height 19
click at [320, 153] on input "No" at bounding box center [325, 149] width 10 height 10
radio input "true"
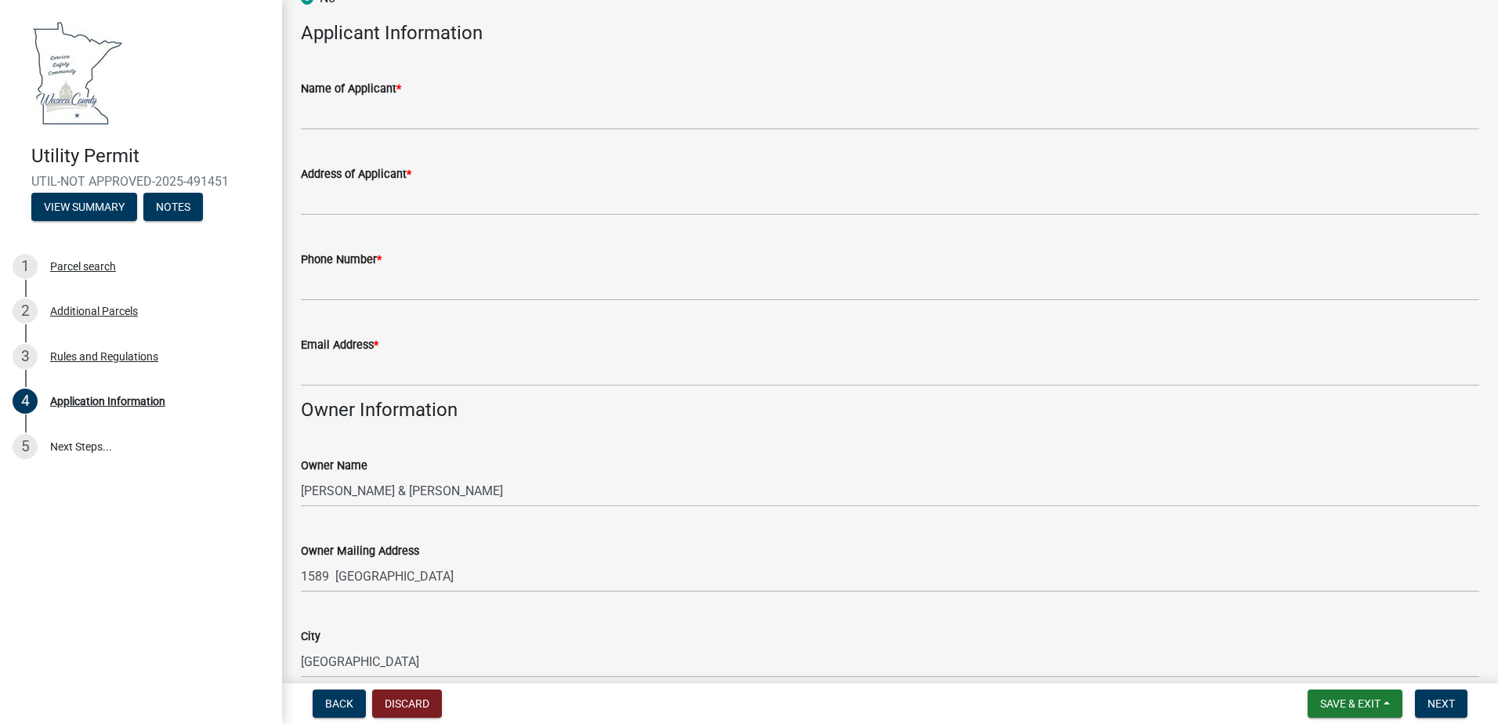
scroll to position [157, 0]
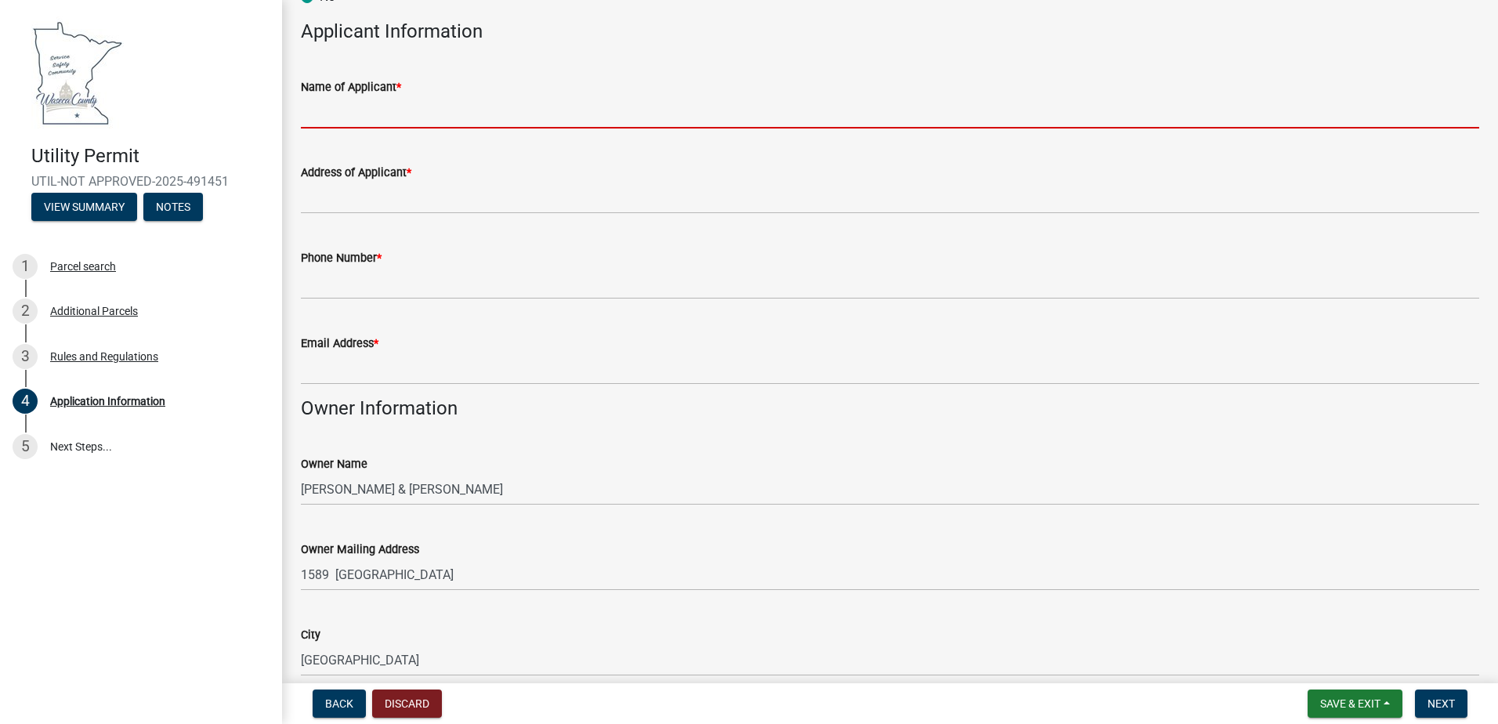
drag, startPoint x: 355, startPoint y: 96, endPoint x: 353, endPoint y: 105, distance: 8.9
click at [355, 98] on input "Name of Applicant *" at bounding box center [890, 112] width 1178 height 32
type input "Xcel Energy - Rebecca Cone"
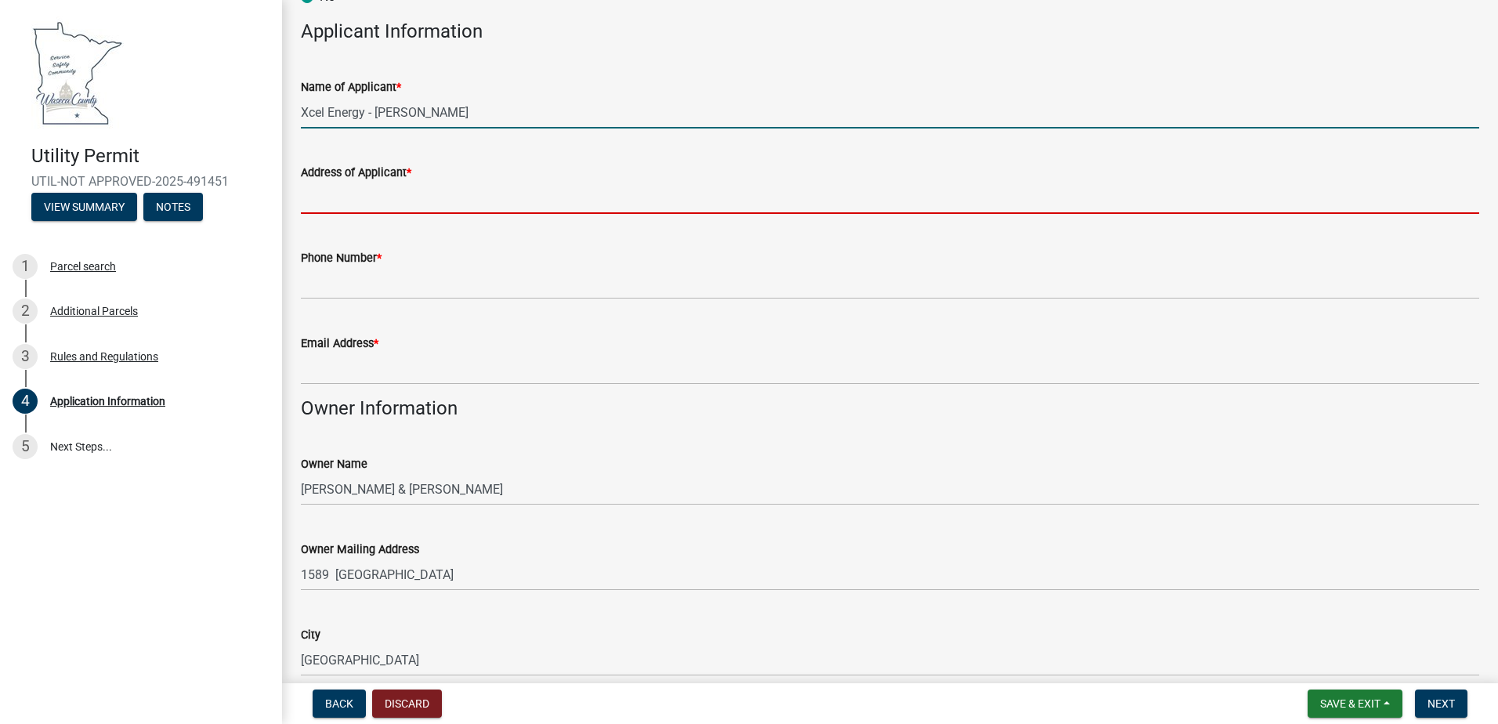
type input "825 Rice St., St. Paul, MN 55117"
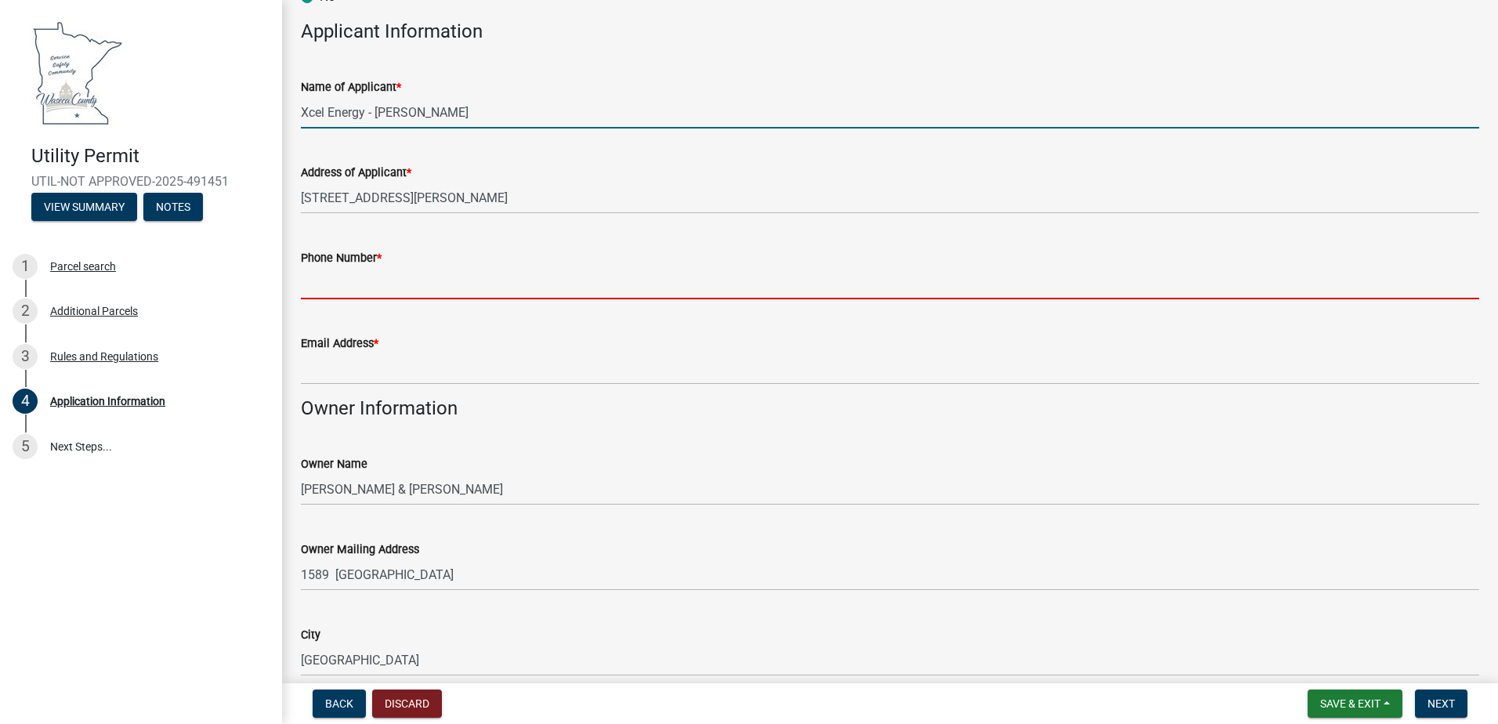
type input "8166488088"
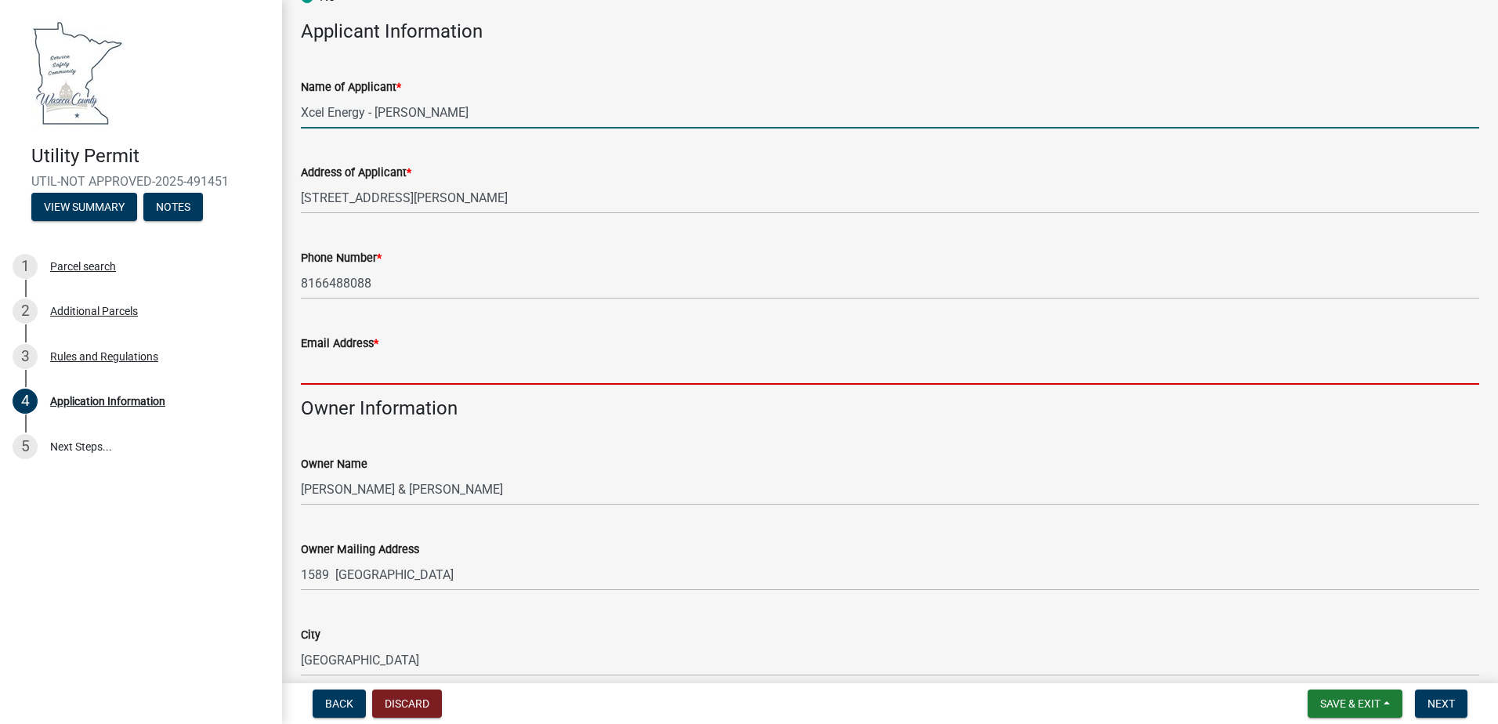
type input "rebecca.cone@xcelenergy.com"
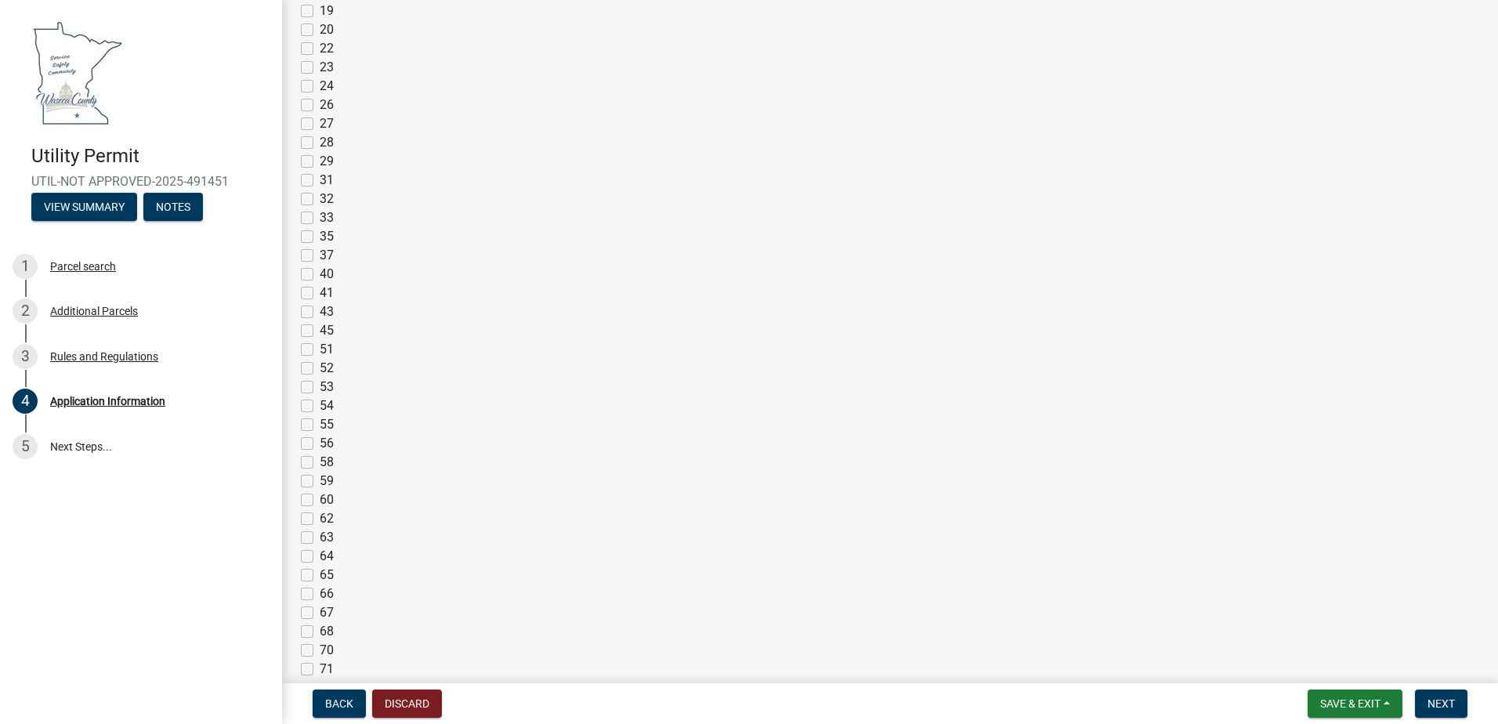
scroll to position [2350, 0]
click at [320, 254] on label "54" at bounding box center [327, 250] width 14 height 19
click at [320, 251] on input "54" at bounding box center [325, 246] width 10 height 10
checkbox input "true"
checkbox input "false"
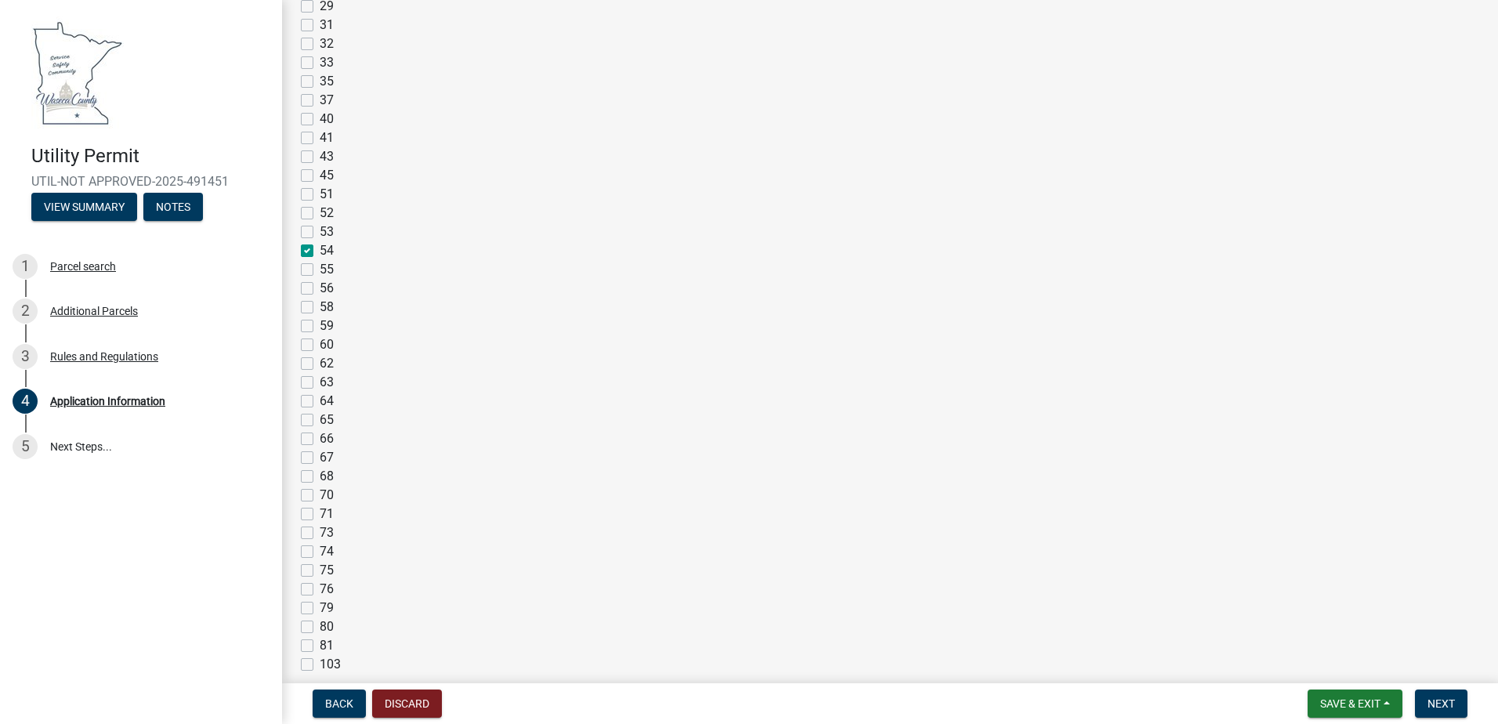
checkbox input "false"
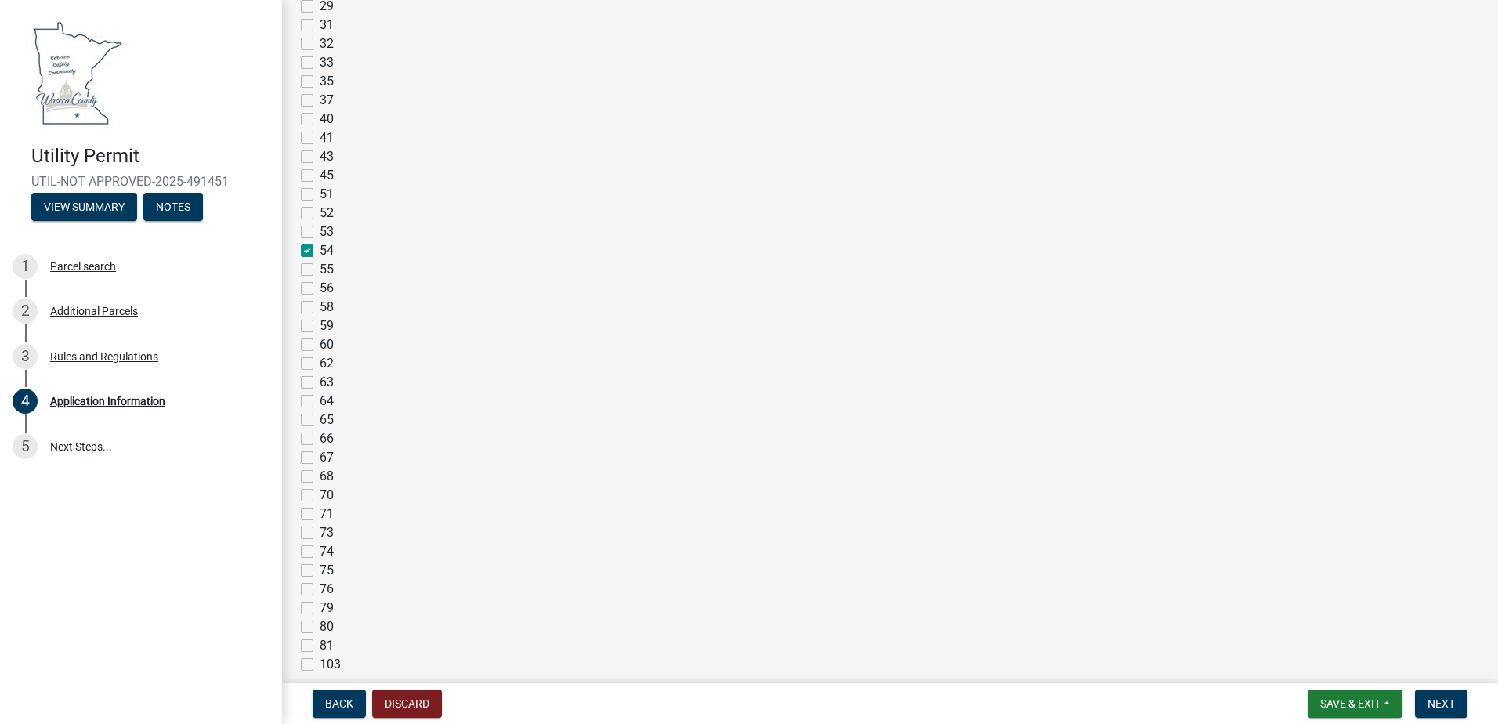
checkbox input "false"
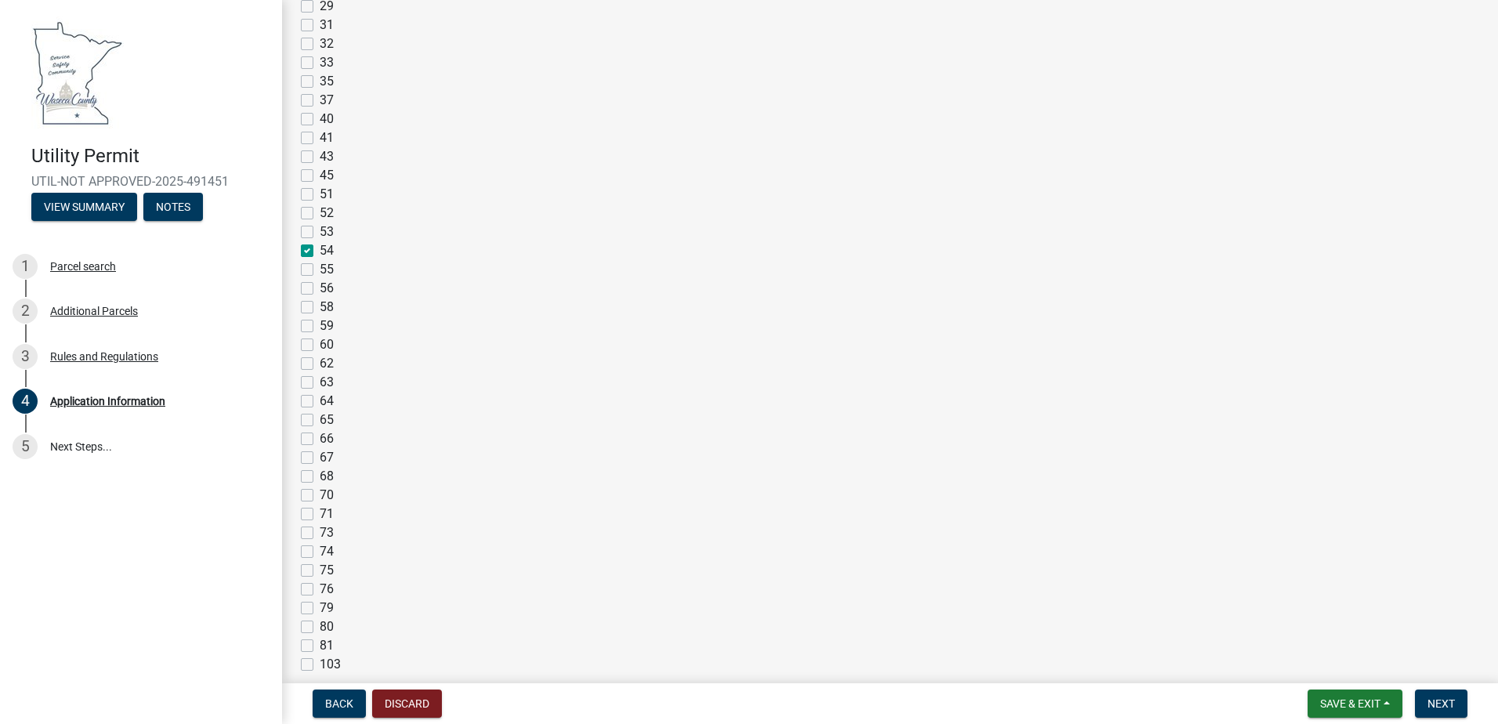
checkbox input "false"
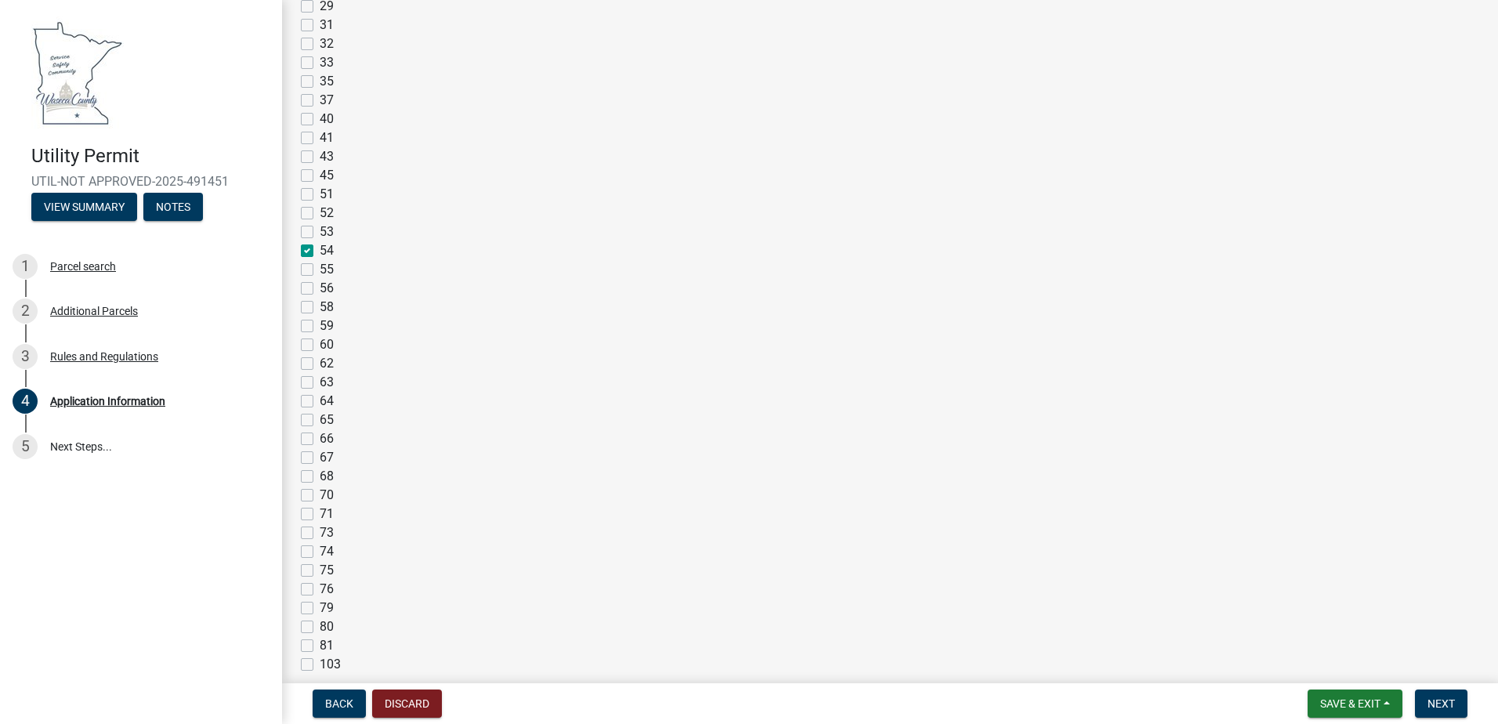
checkbox input "false"
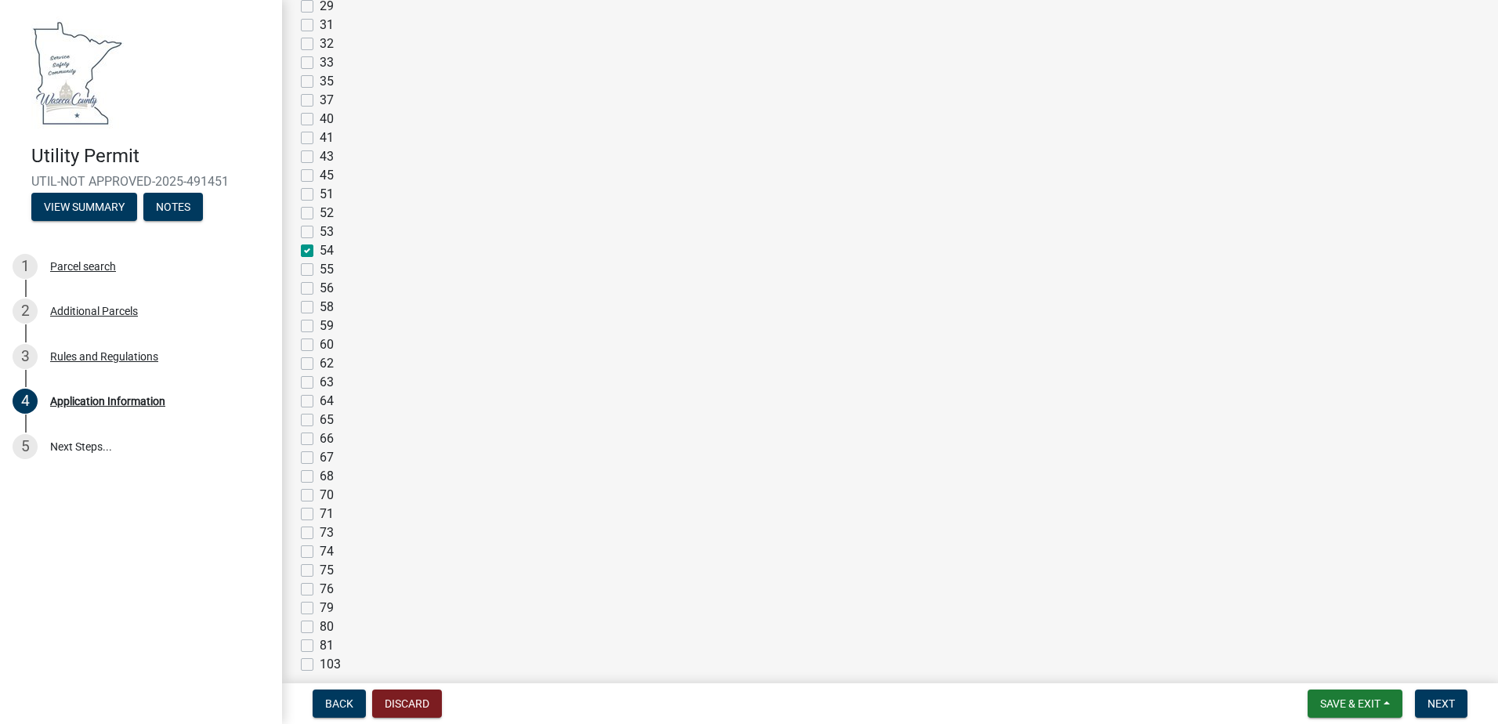
checkbox input "false"
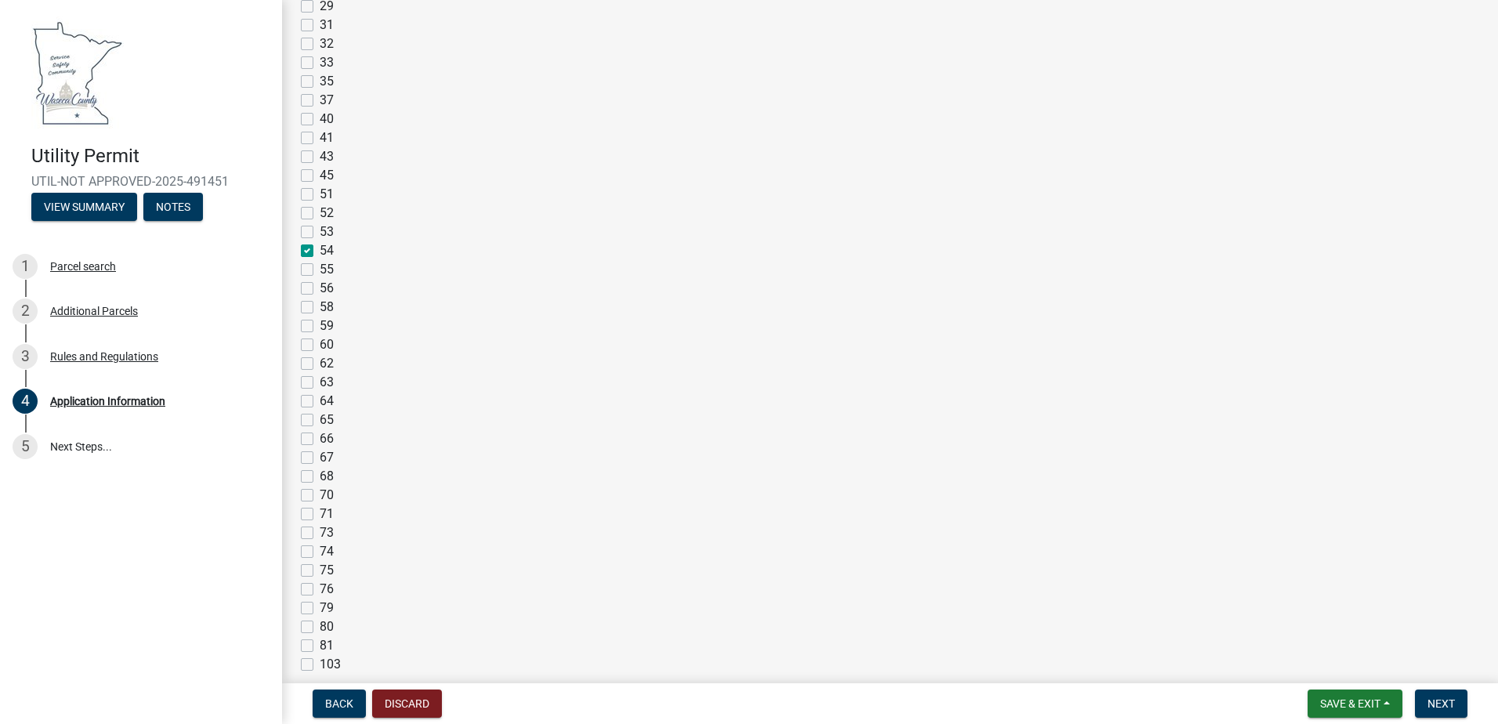
checkbox input "false"
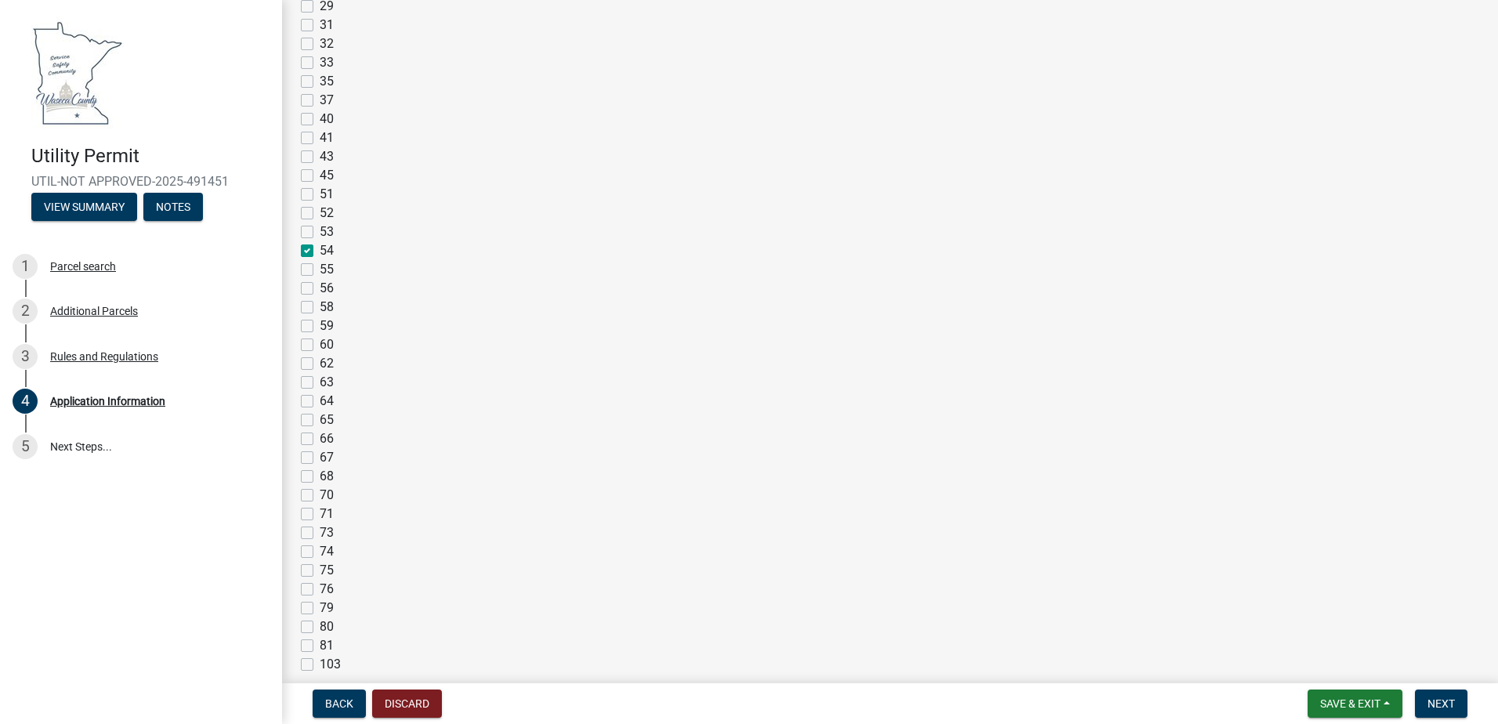
checkbox input "false"
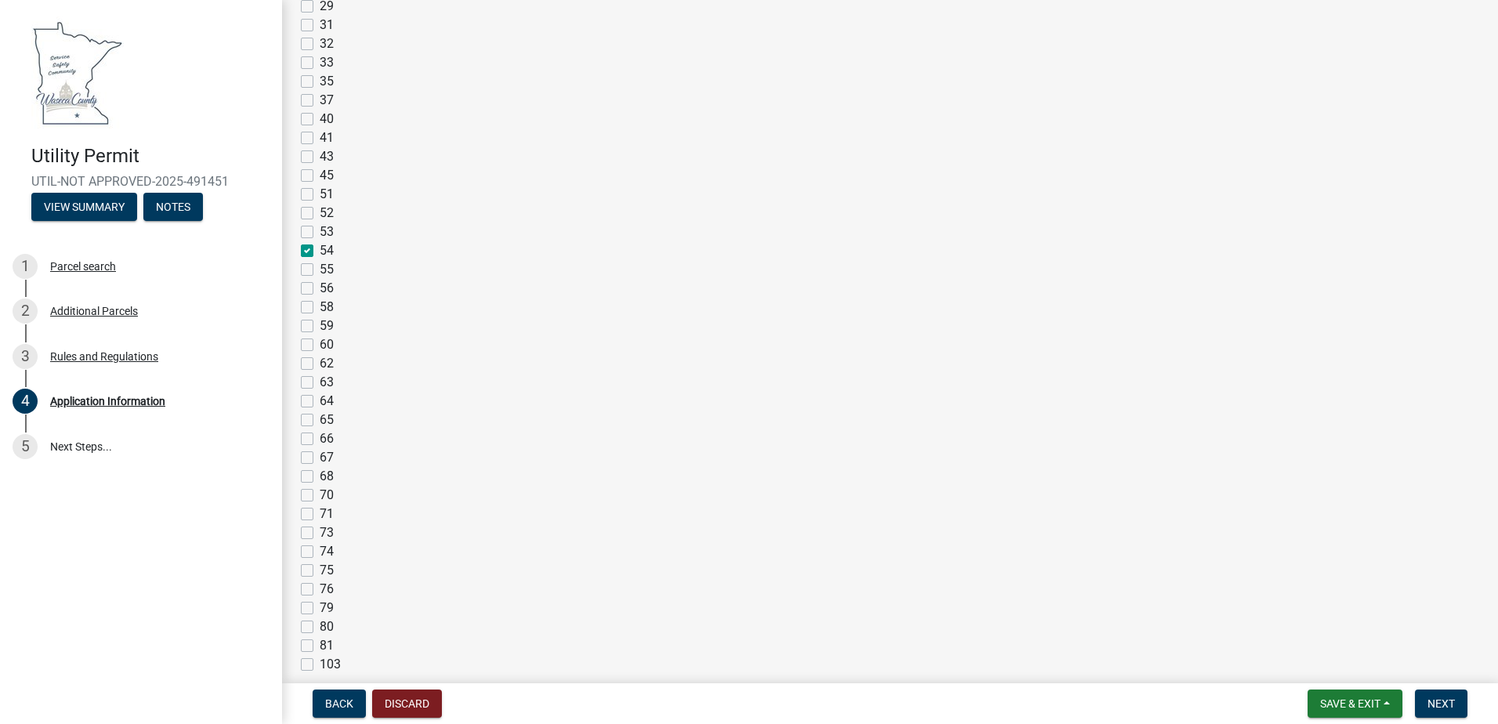
checkbox input "false"
checkbox input "true"
checkbox input "false"
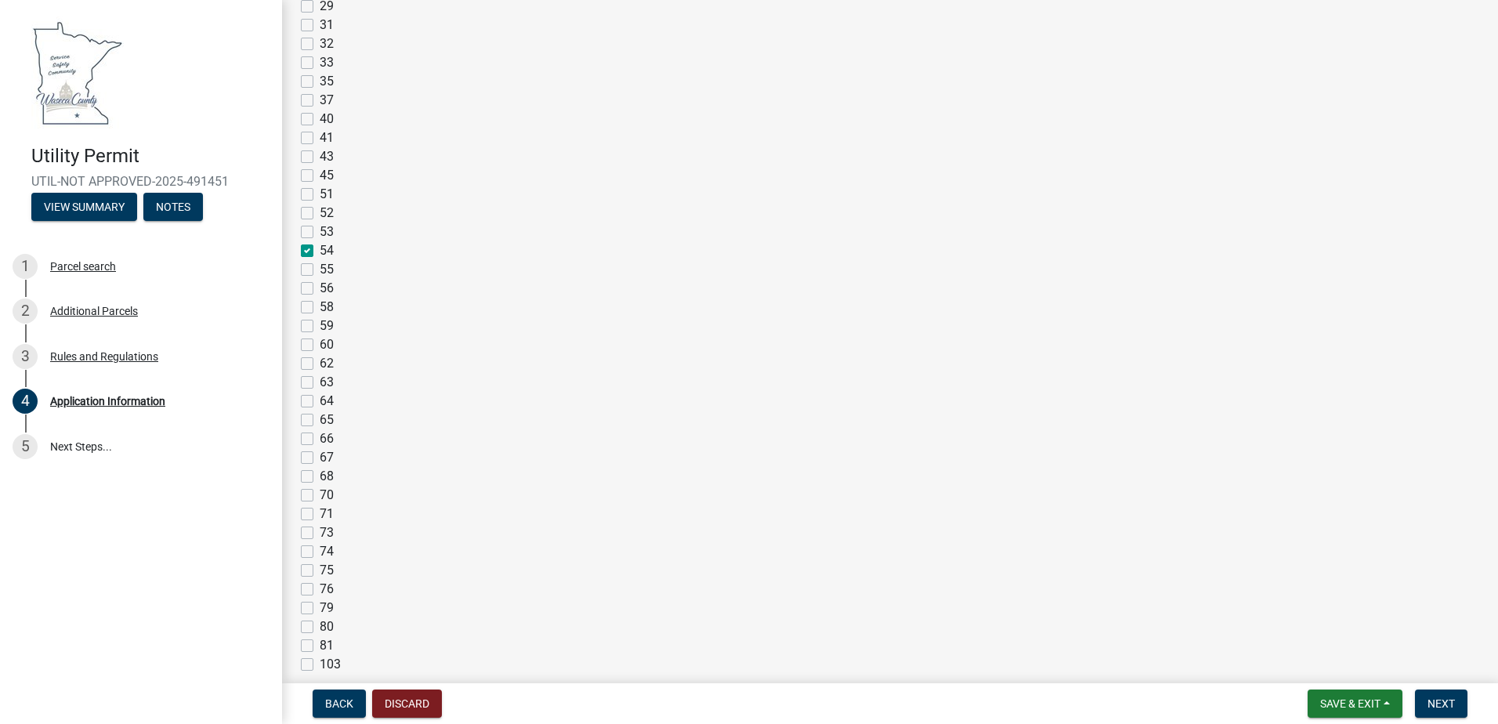
checkbox input "false"
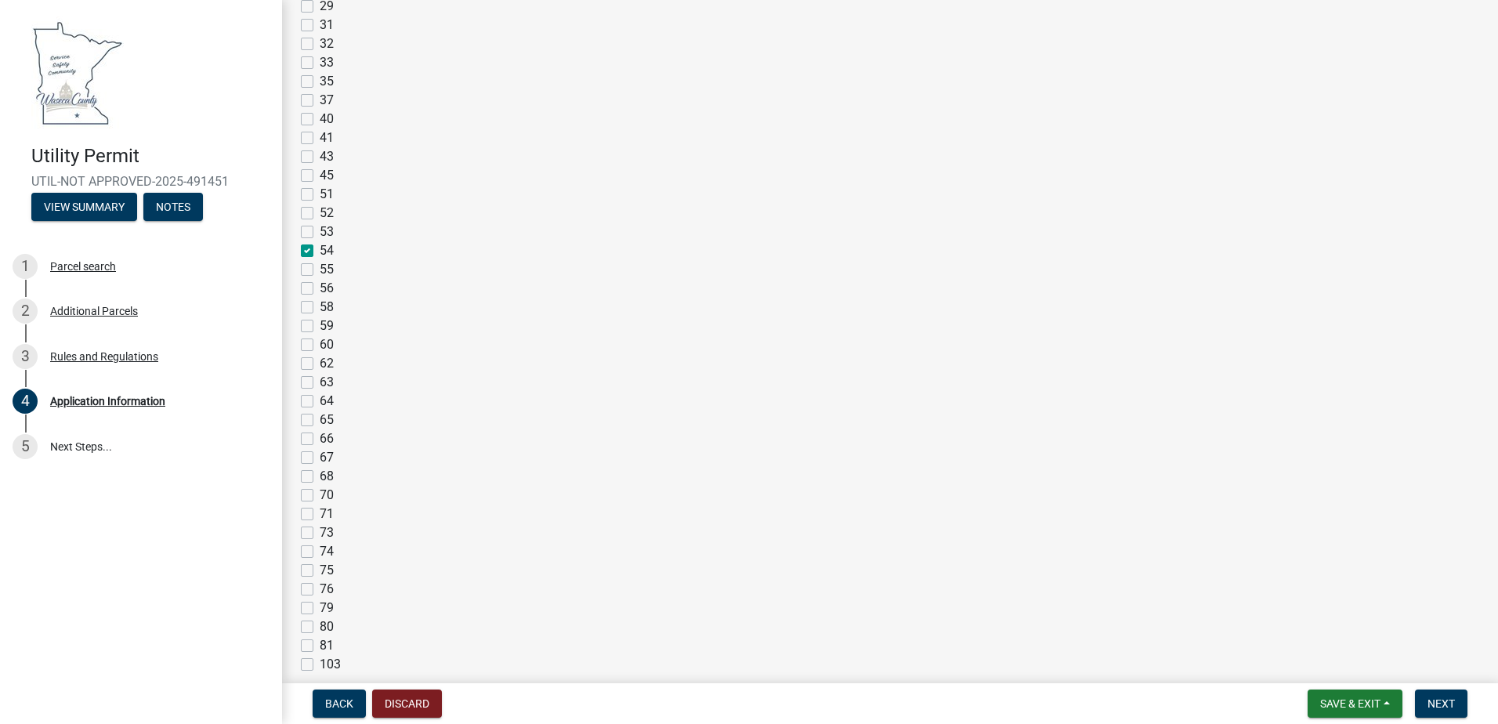
checkbox input "false"
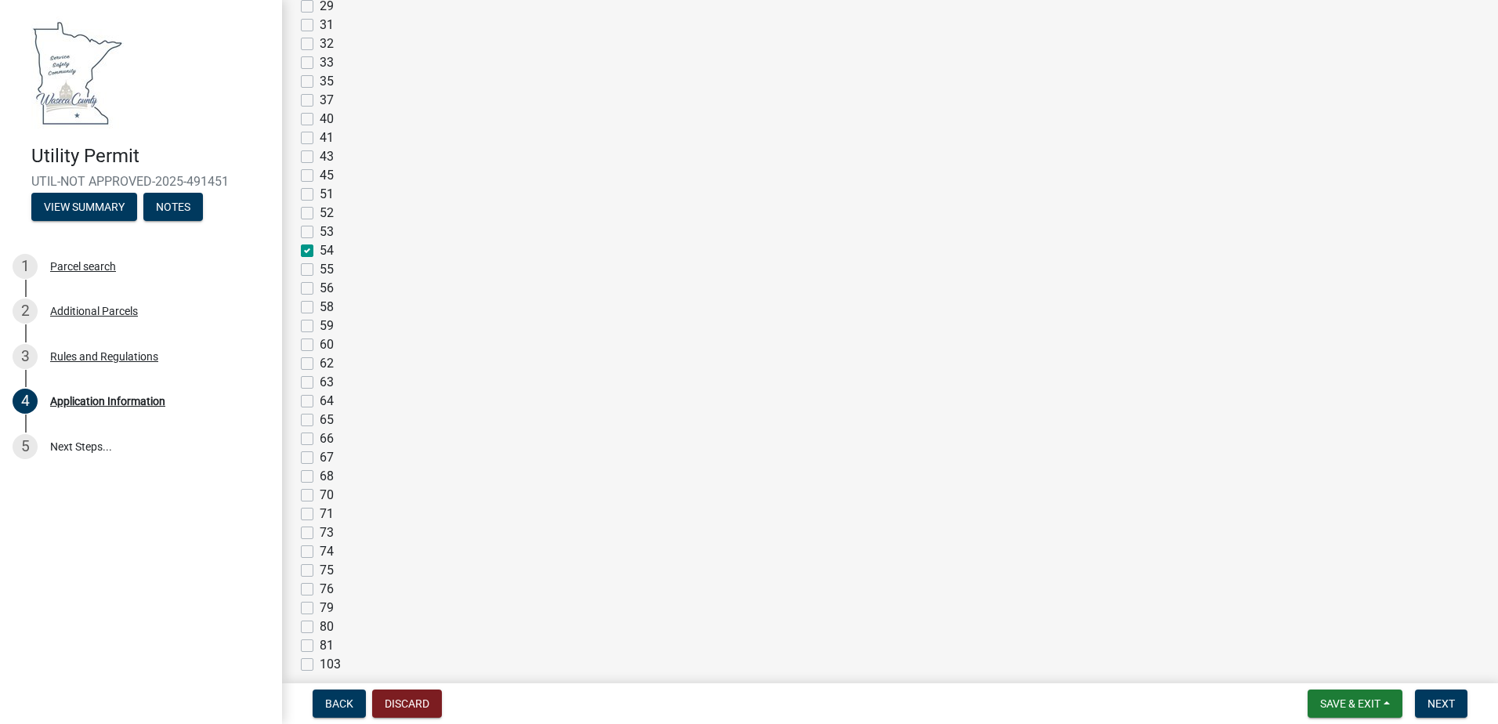
checkbox input "false"
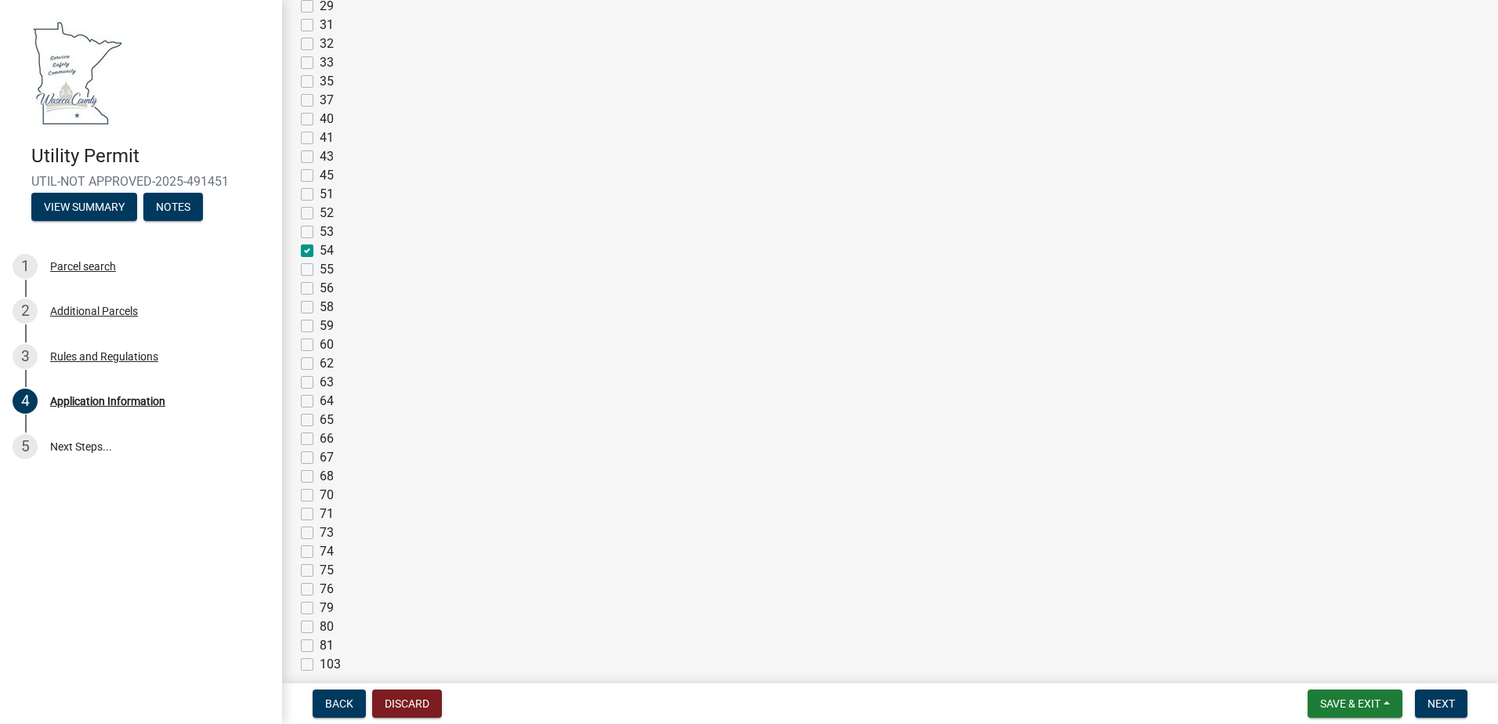
checkbox input "false"
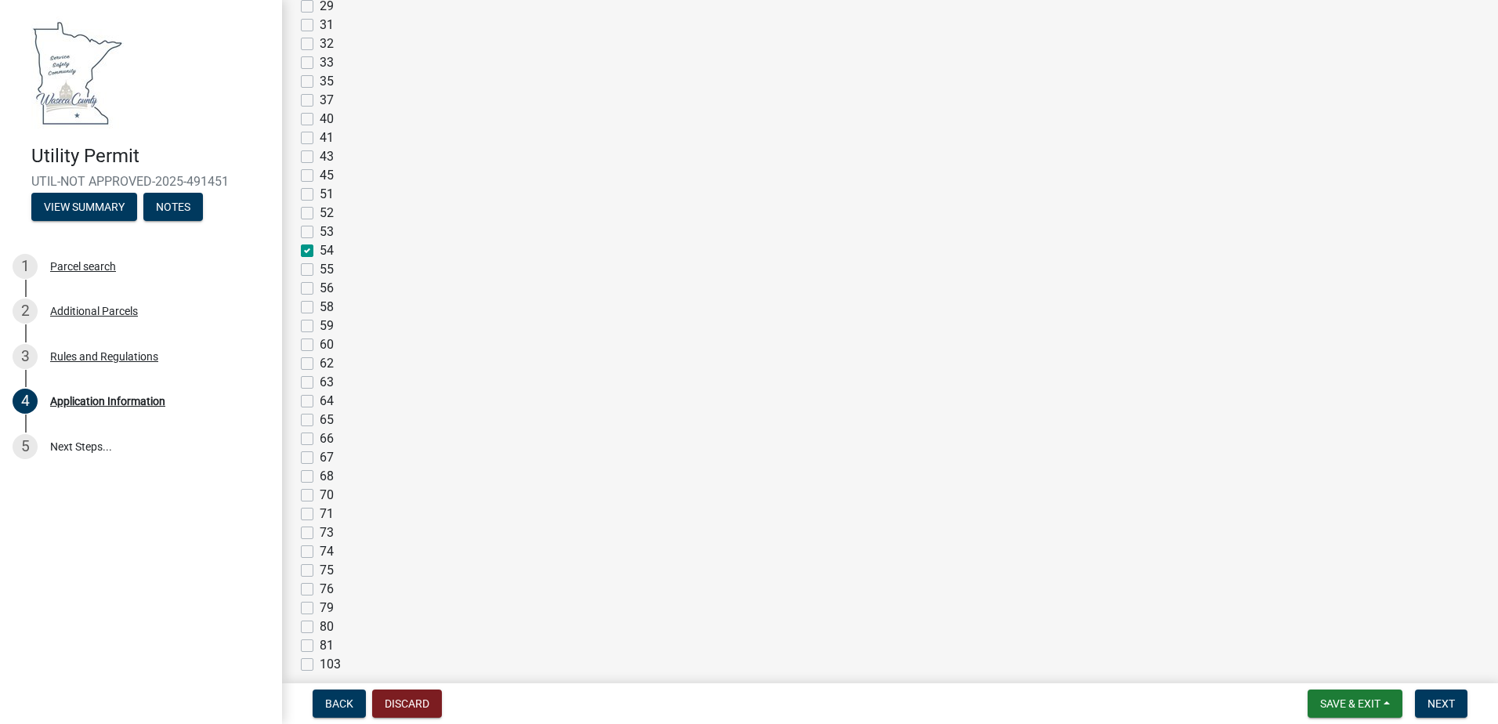
checkbox input "false"
click at [1457, 707] on button "Next" at bounding box center [1441, 703] width 52 height 28
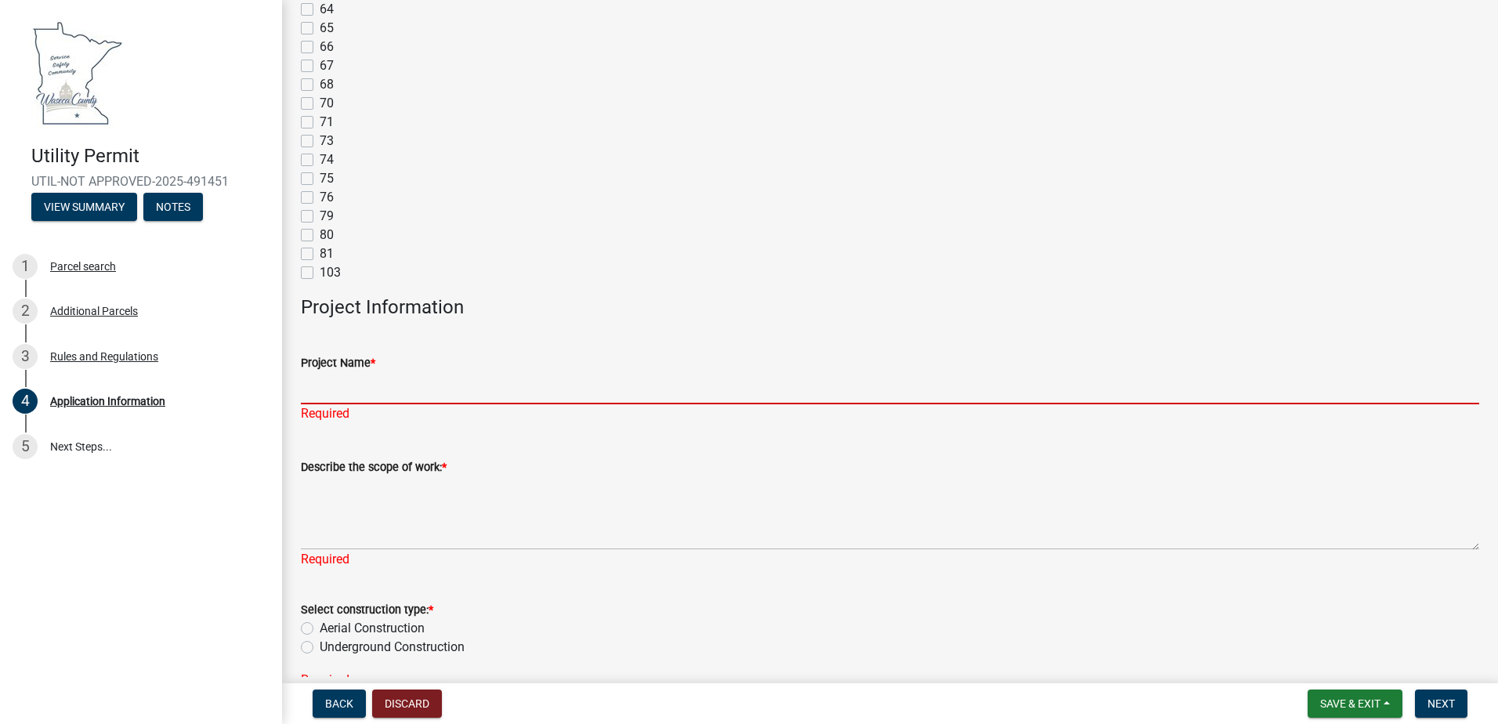
click at [384, 376] on input "Project Name *" at bounding box center [890, 388] width 1178 height 32
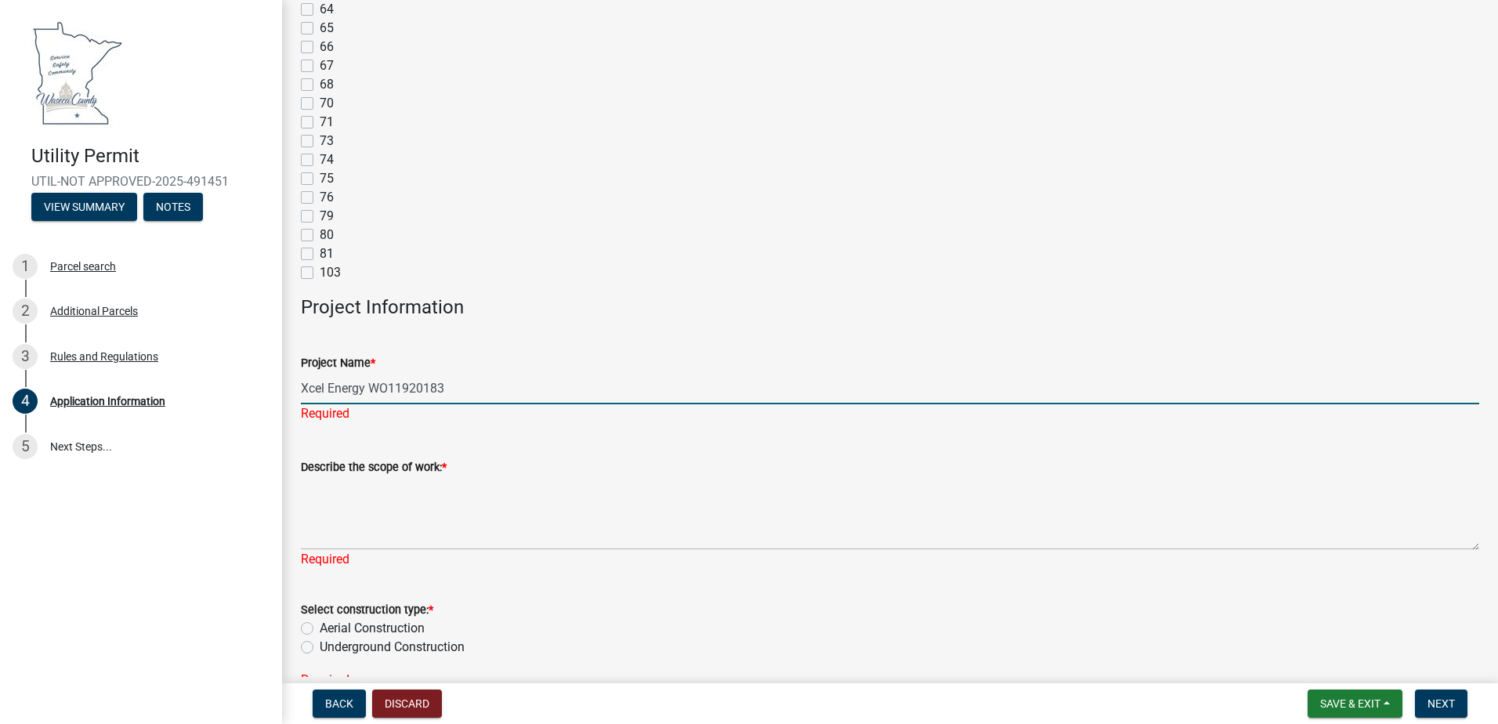
type input "Xcel Energy WO11920183"
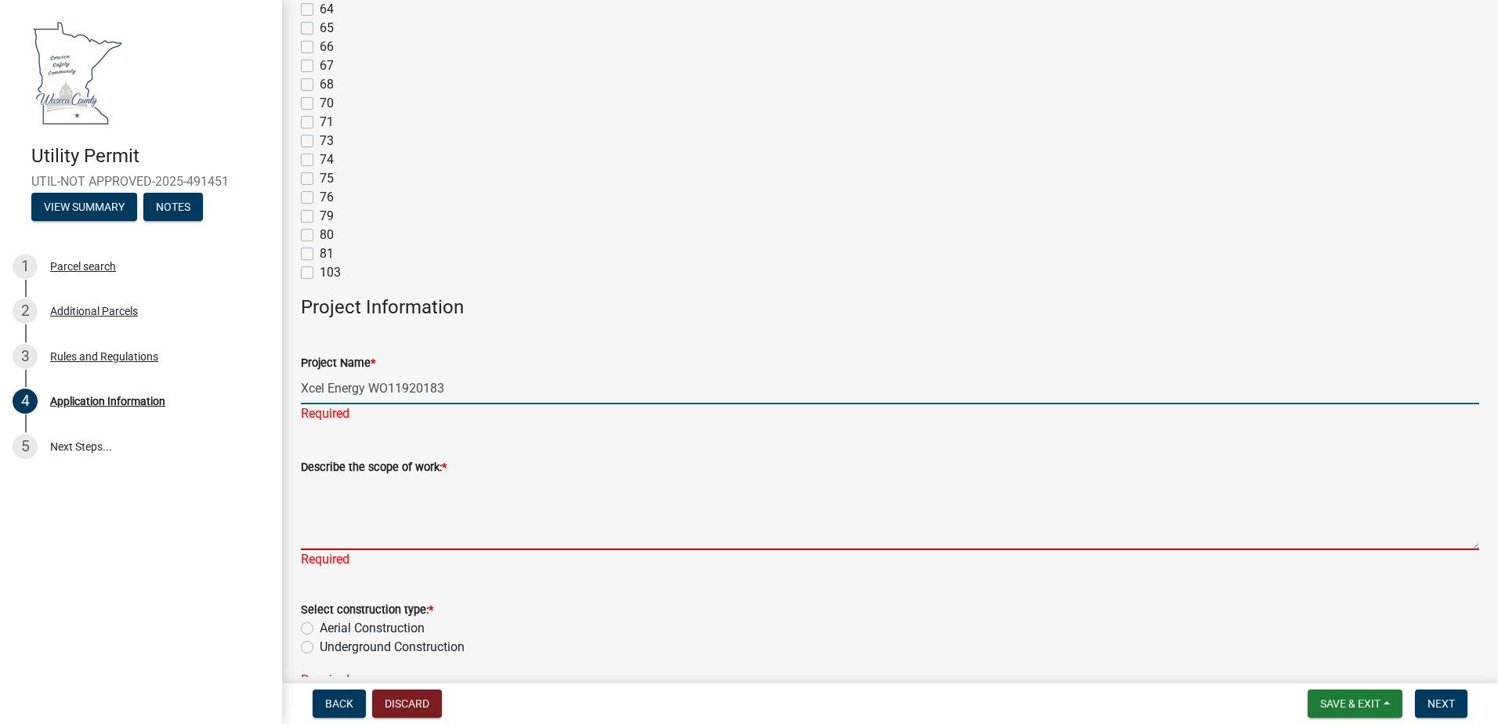
click at [397, 508] on textarea "Describe the scope of work: *" at bounding box center [890, 513] width 1178 height 74
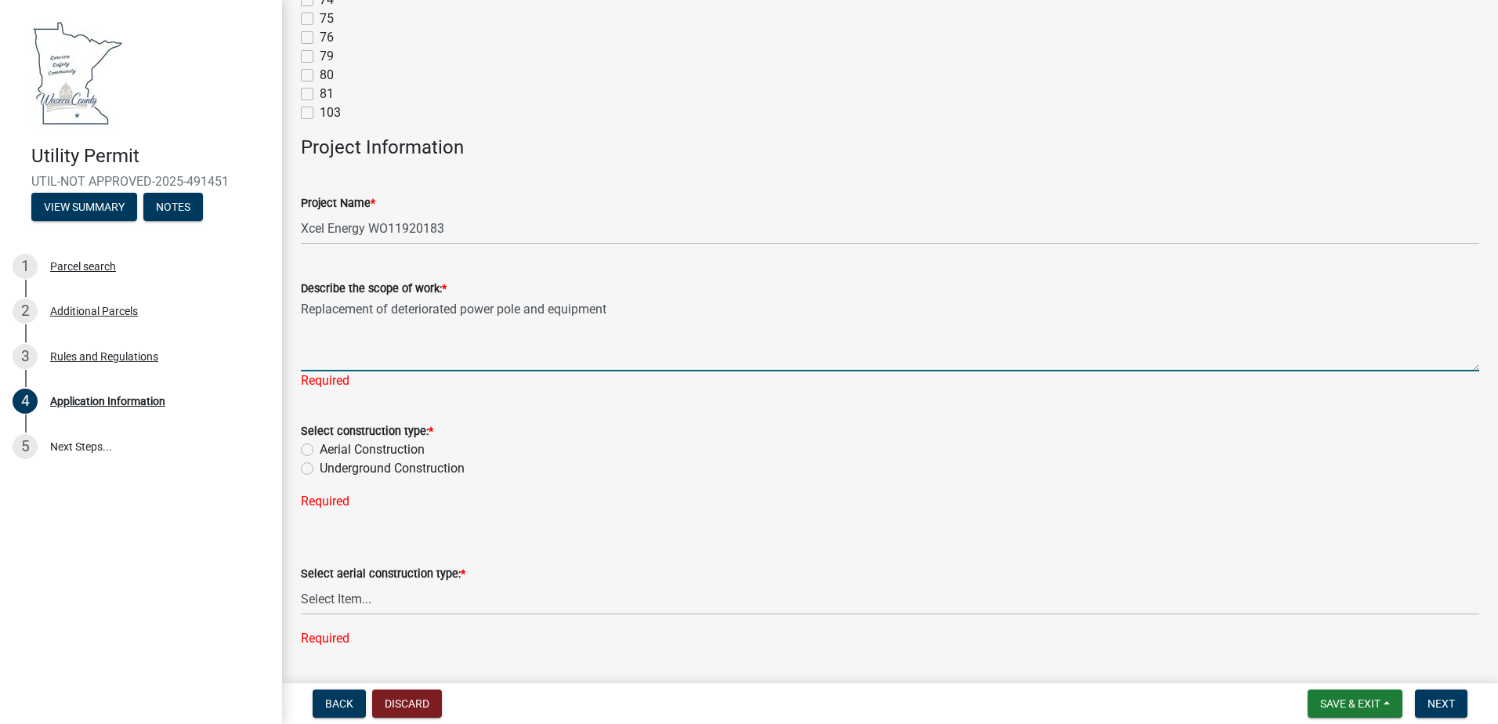
scroll to position [2977, 0]
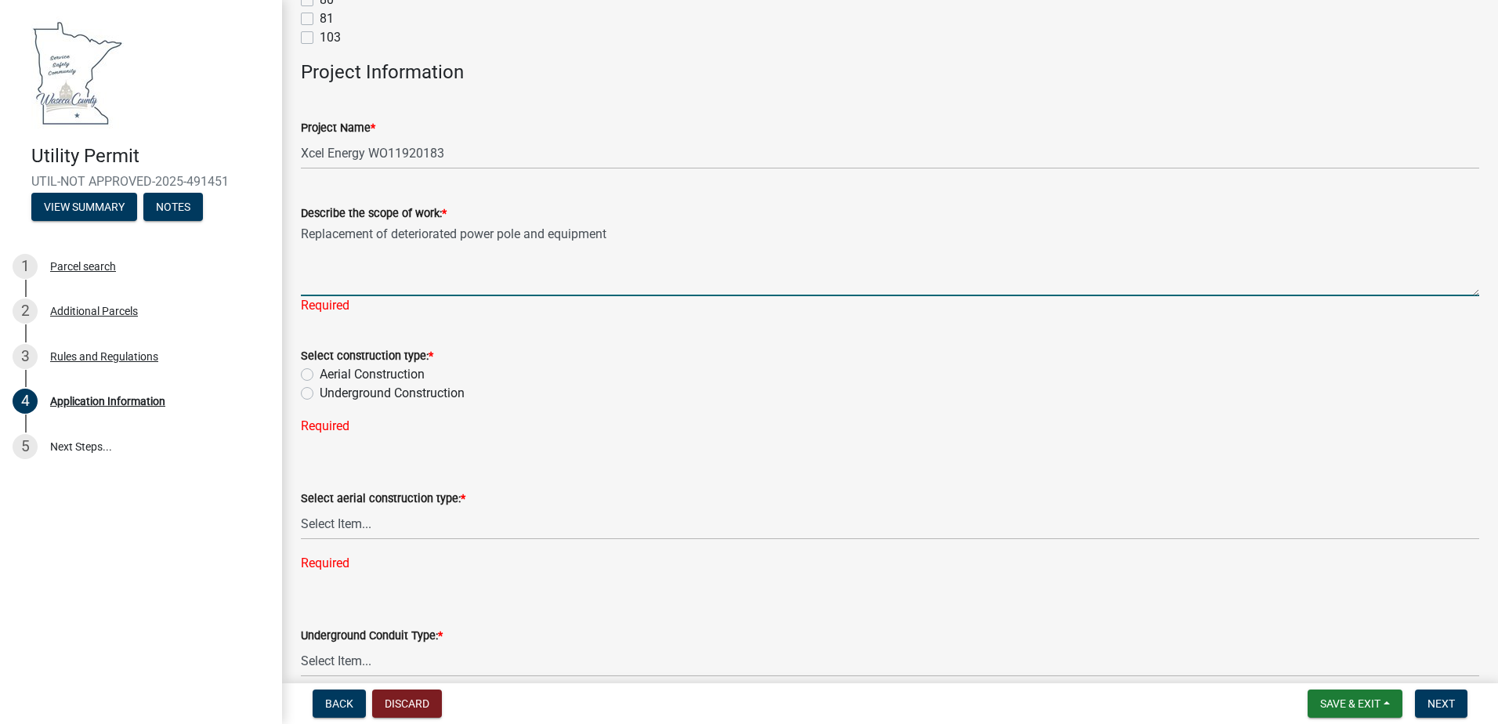
type textarea "Replacement of deteriorated power pole and equipment"
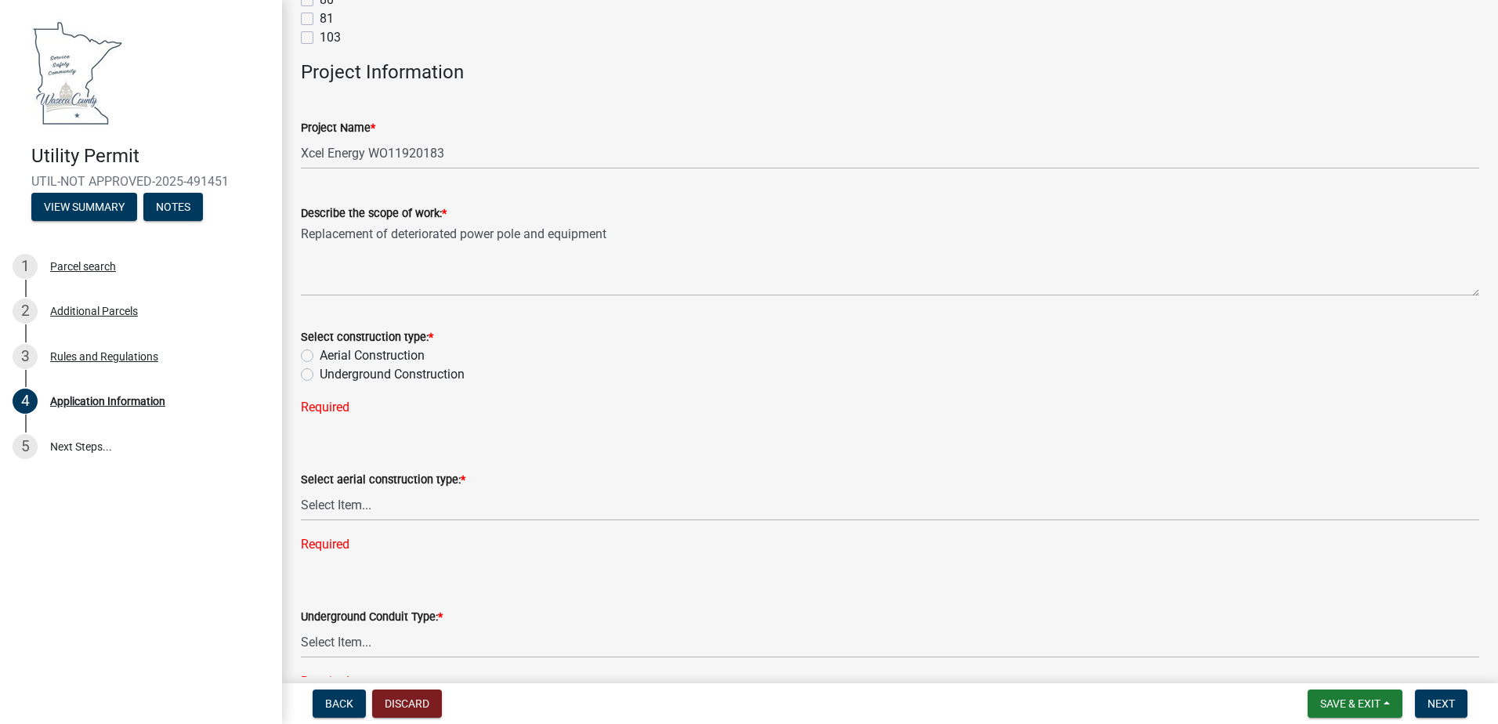
click at [305, 372] on div "Select construction type: * Aerial Construction Underground Construction" at bounding box center [890, 355] width 1178 height 56
click at [320, 353] on label "Aerial Construction" at bounding box center [372, 355] width 105 height 19
click at [320, 353] on input "Aerial Construction" at bounding box center [325, 351] width 10 height 10
radio input "true"
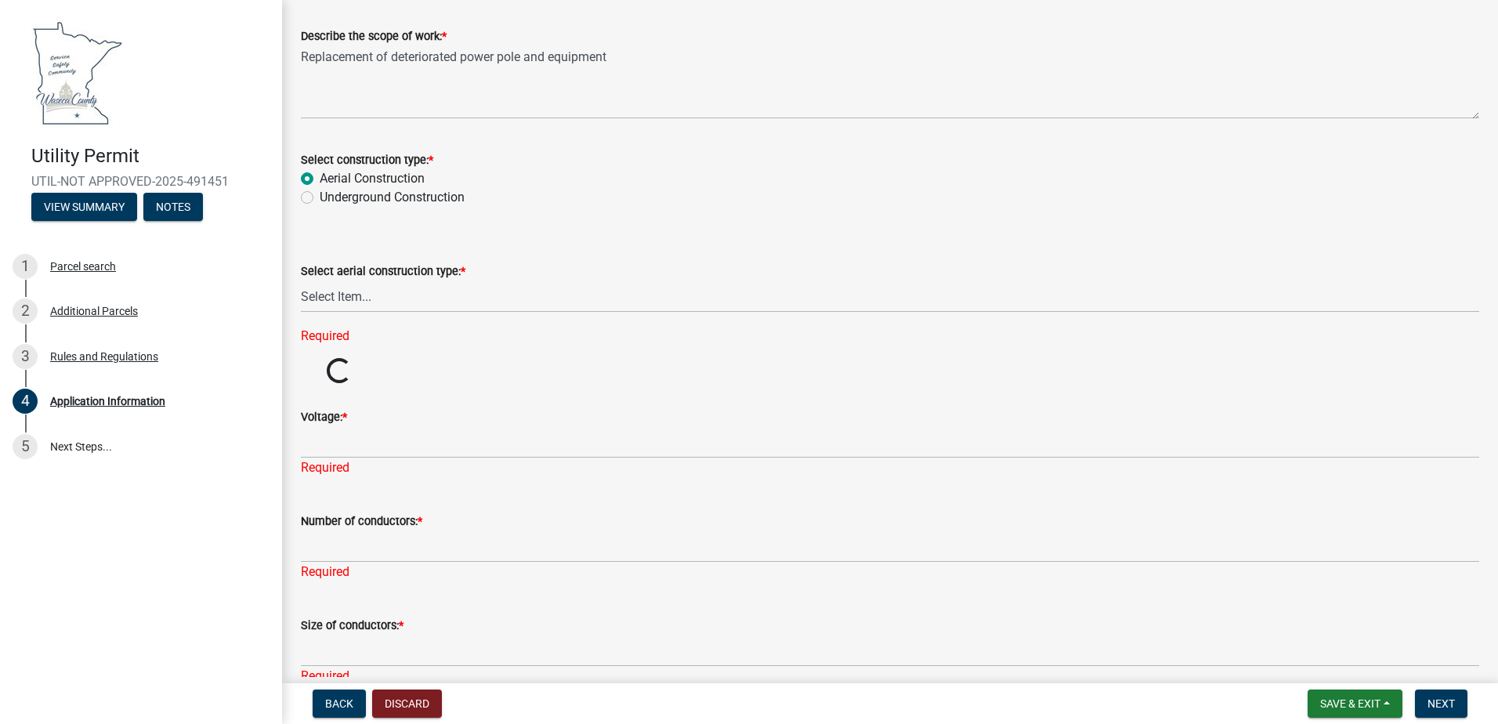
scroll to position [3212, 0]
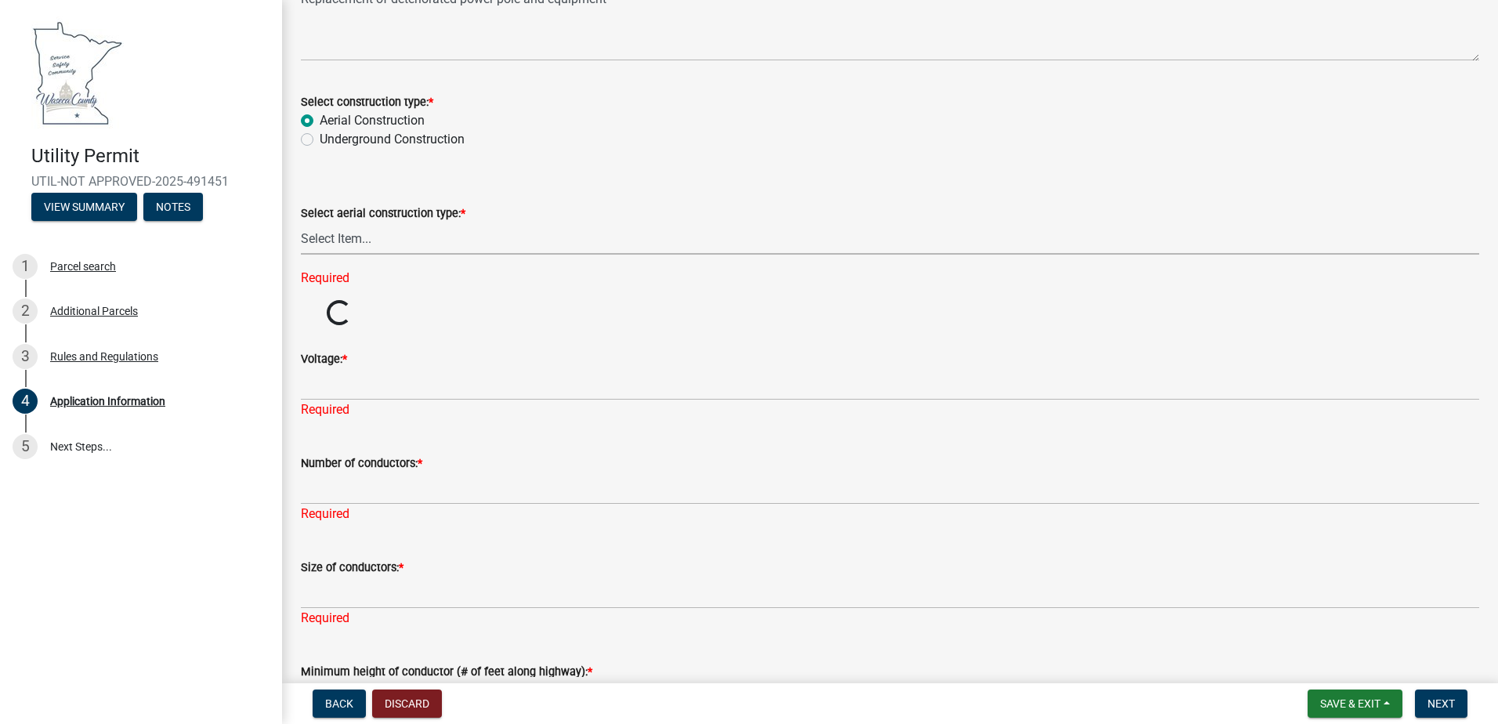
click at [363, 240] on select "Select Item... Single Pole H-Frame Single Pole and H-Frame Steel Tower Open Wir…" at bounding box center [890, 238] width 1178 height 32
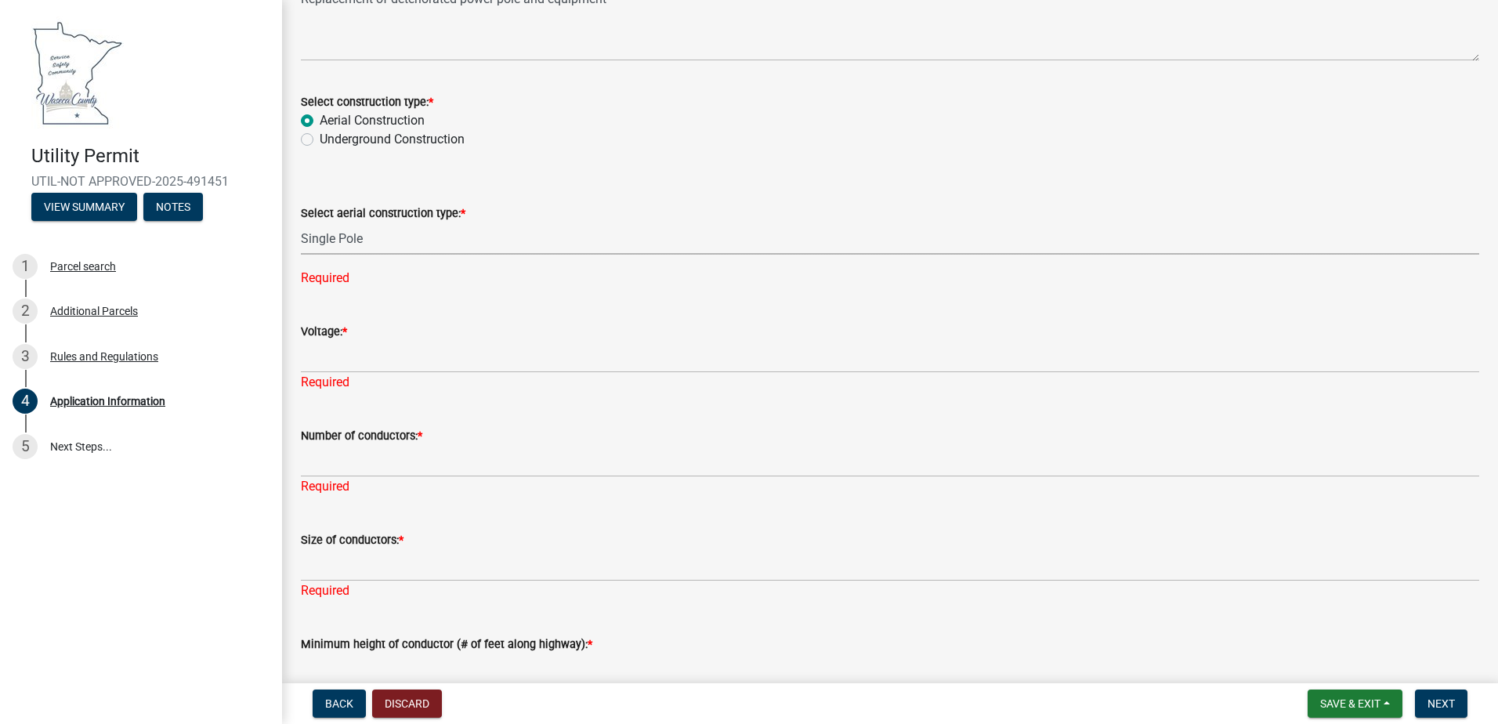
click at [301, 222] on select "Select Item... Single Pole H-Frame Single Pole and H-Frame Steel Tower Open Wir…" at bounding box center [890, 238] width 1178 height 32
select select "19304c16-e6a5-4f91-ab96-d6aebb4c23b6"
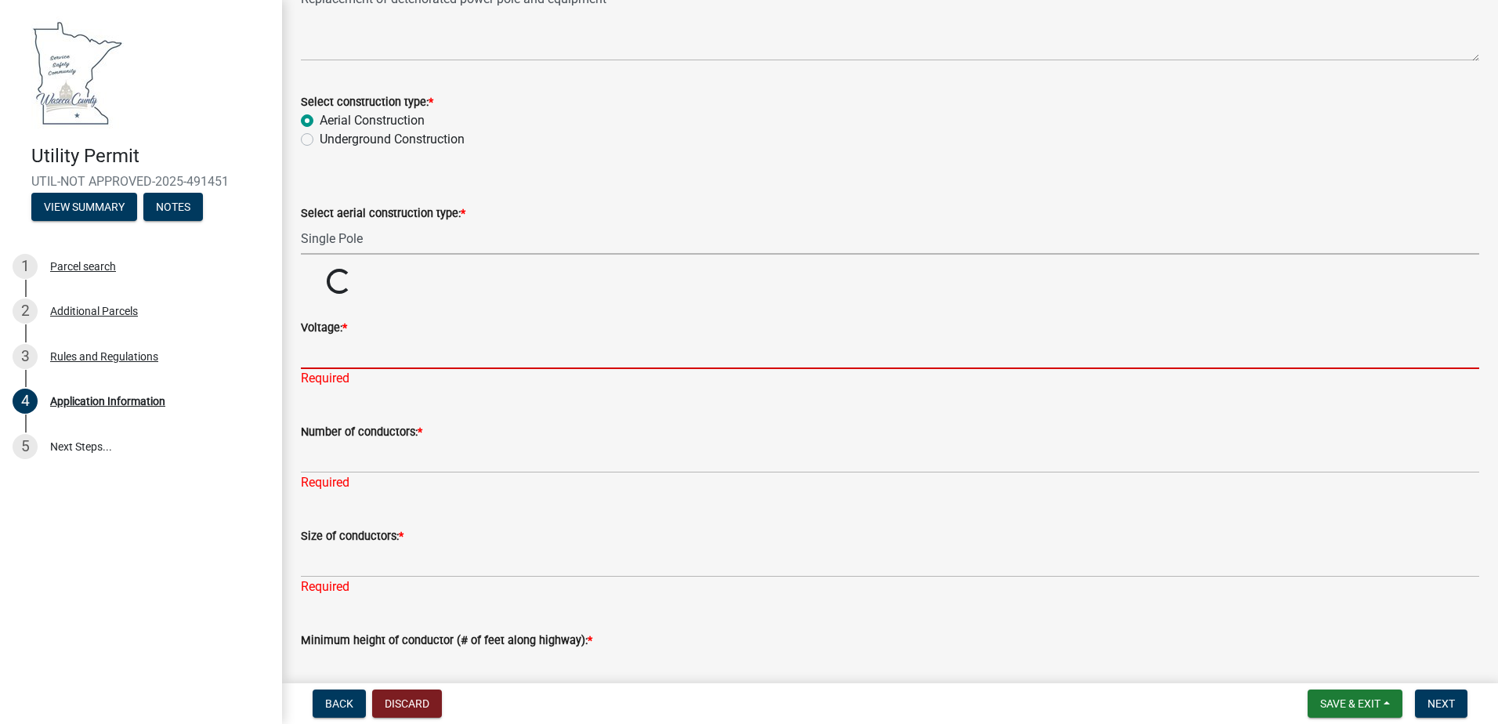
click at [362, 363] on input "Voltage: *" at bounding box center [890, 353] width 1178 height 32
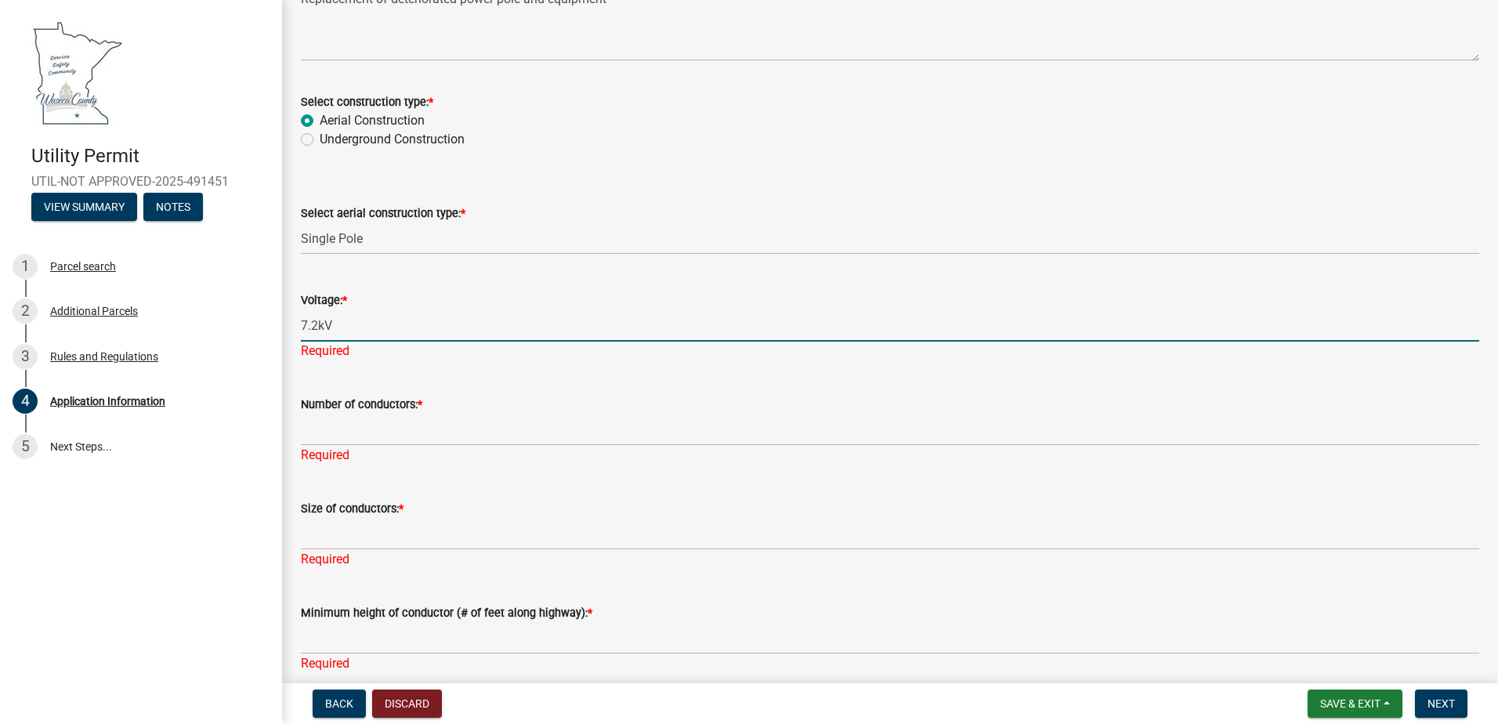
type input "7.2kV"
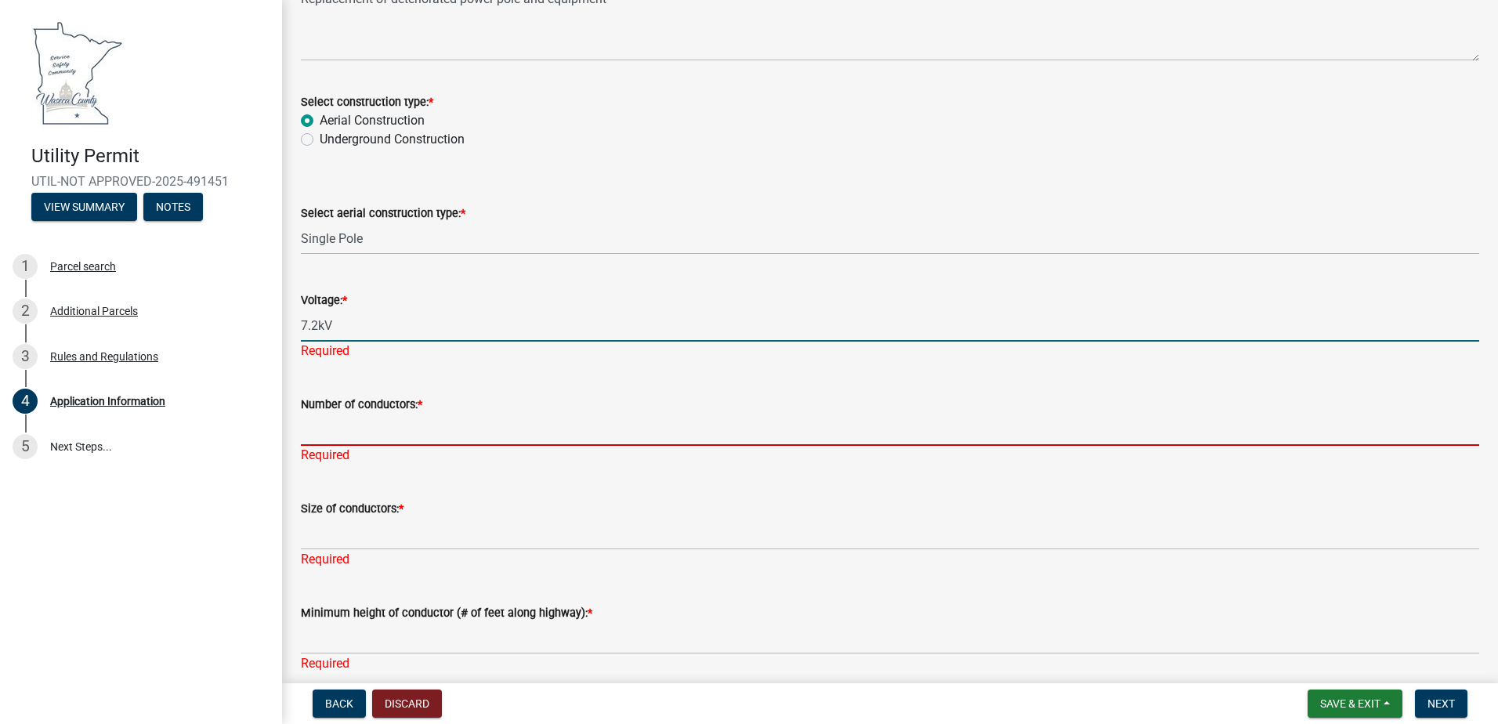
click at [390, 436] on div "Number of conductors: * Required" at bounding box center [890, 419] width 1178 height 92
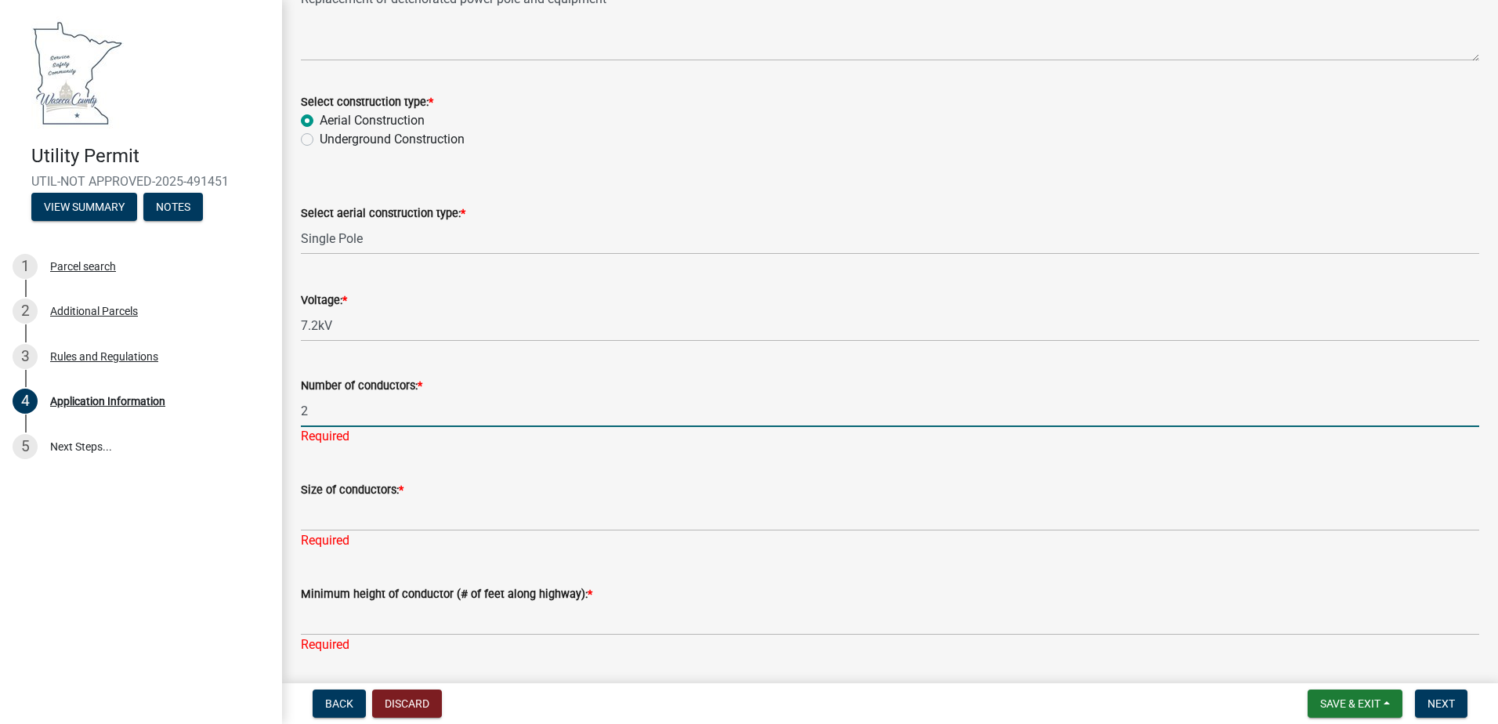
type input "2"
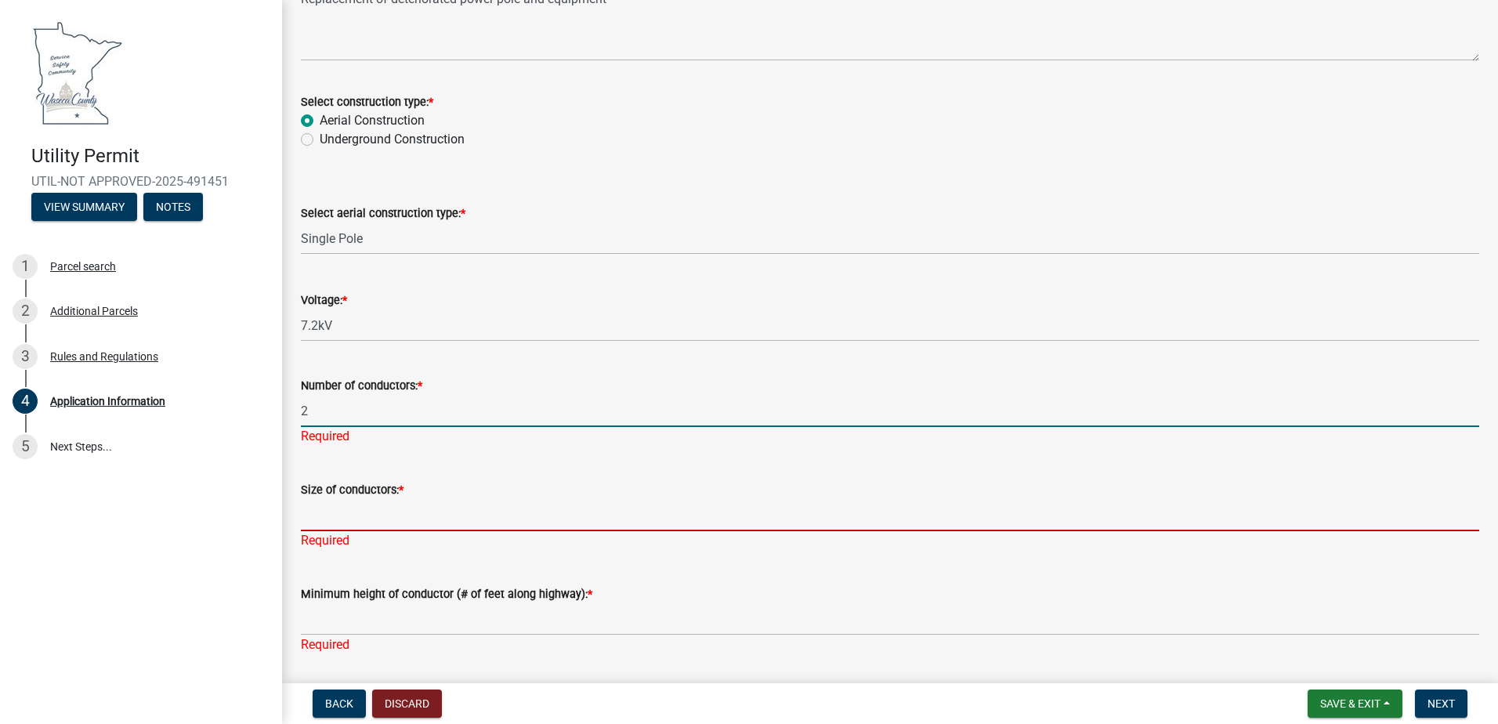
click at [321, 504] on input "Size of conductors: *" at bounding box center [890, 515] width 1178 height 32
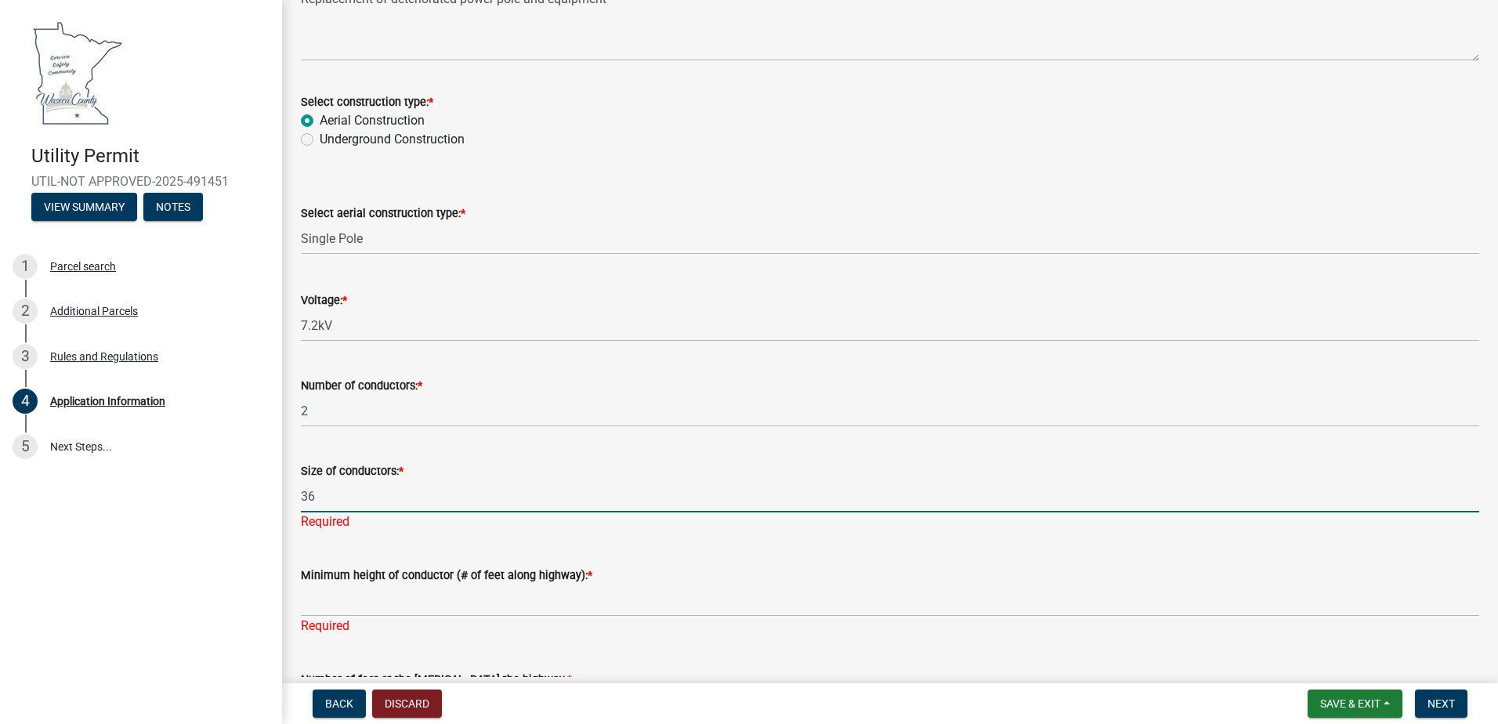
type input "3"
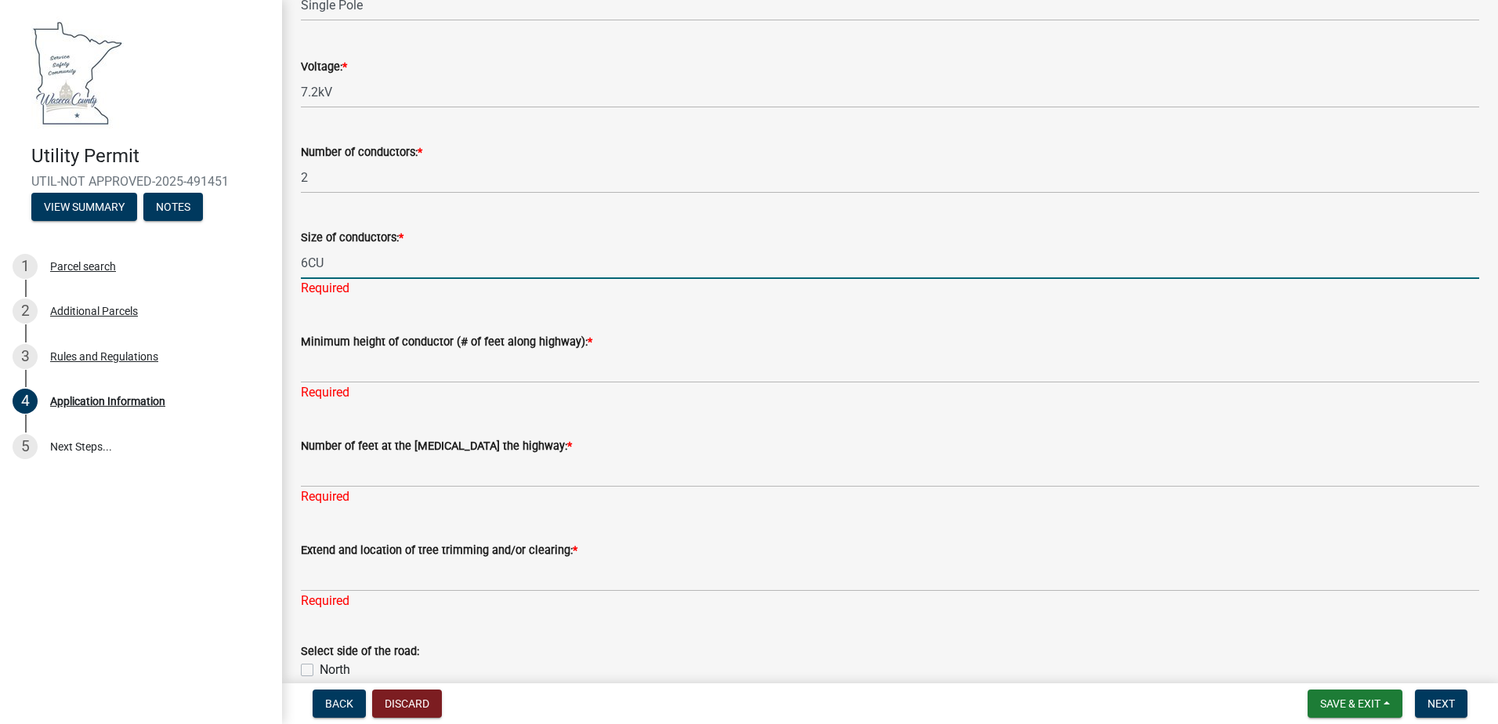
scroll to position [3447, 0]
type input "6CU"
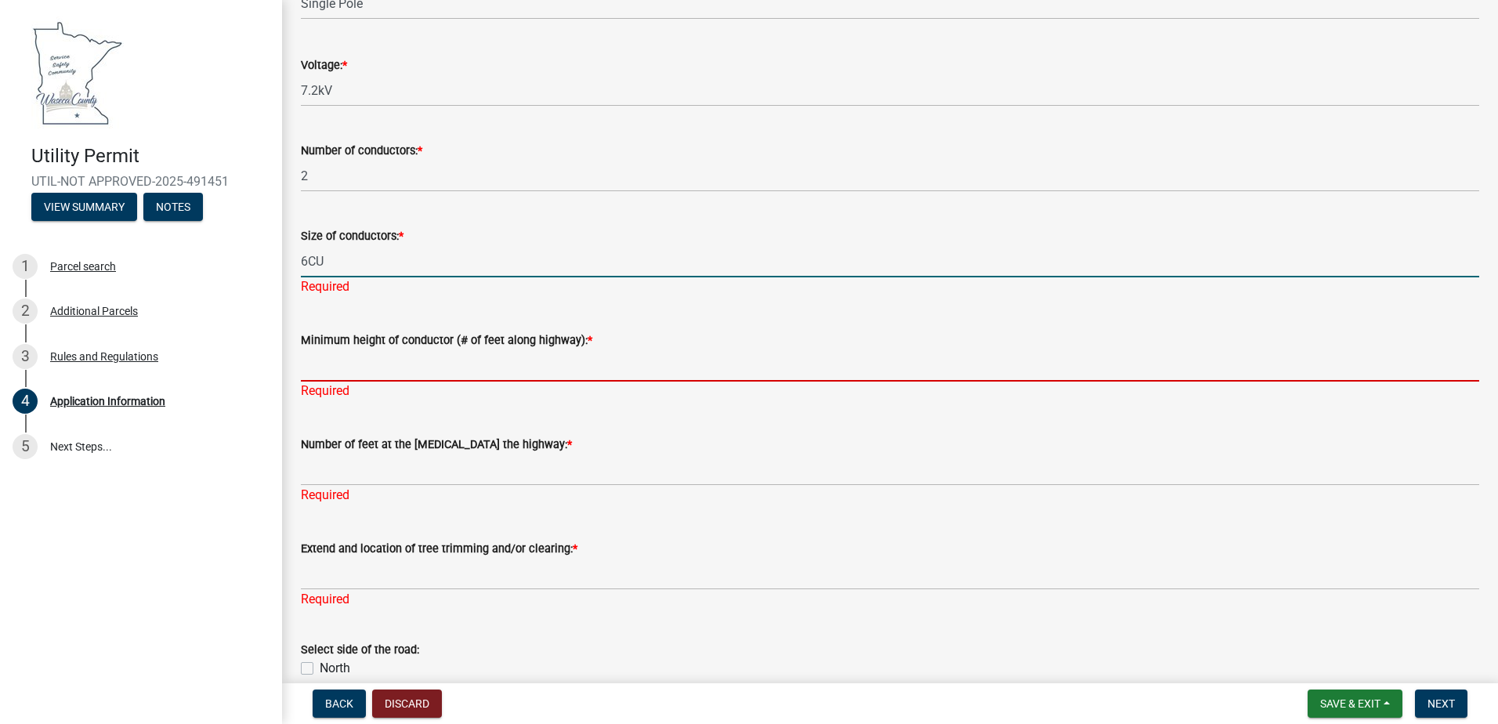
click at [395, 358] on input "Minimum height of conductor (# of feet along highway): *" at bounding box center [890, 365] width 1178 height 32
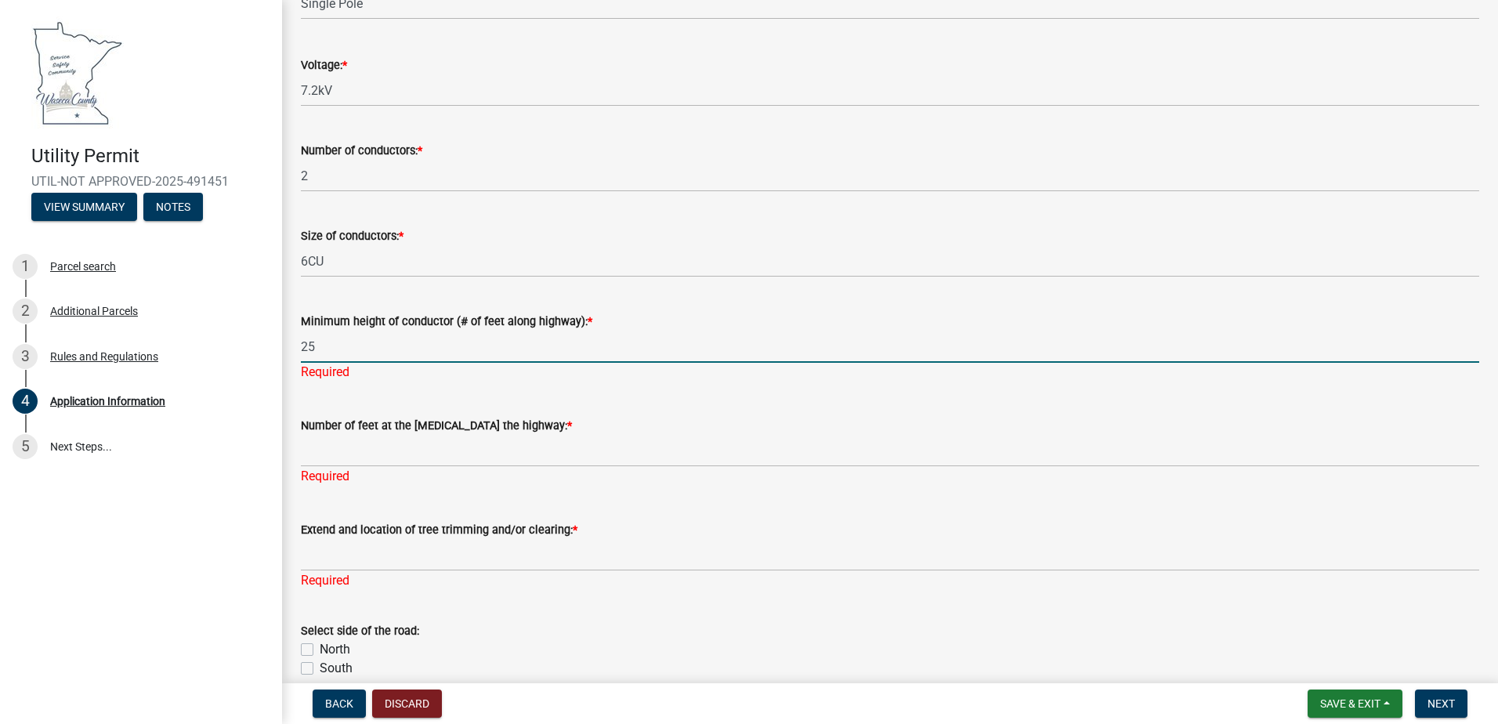
type input "25"
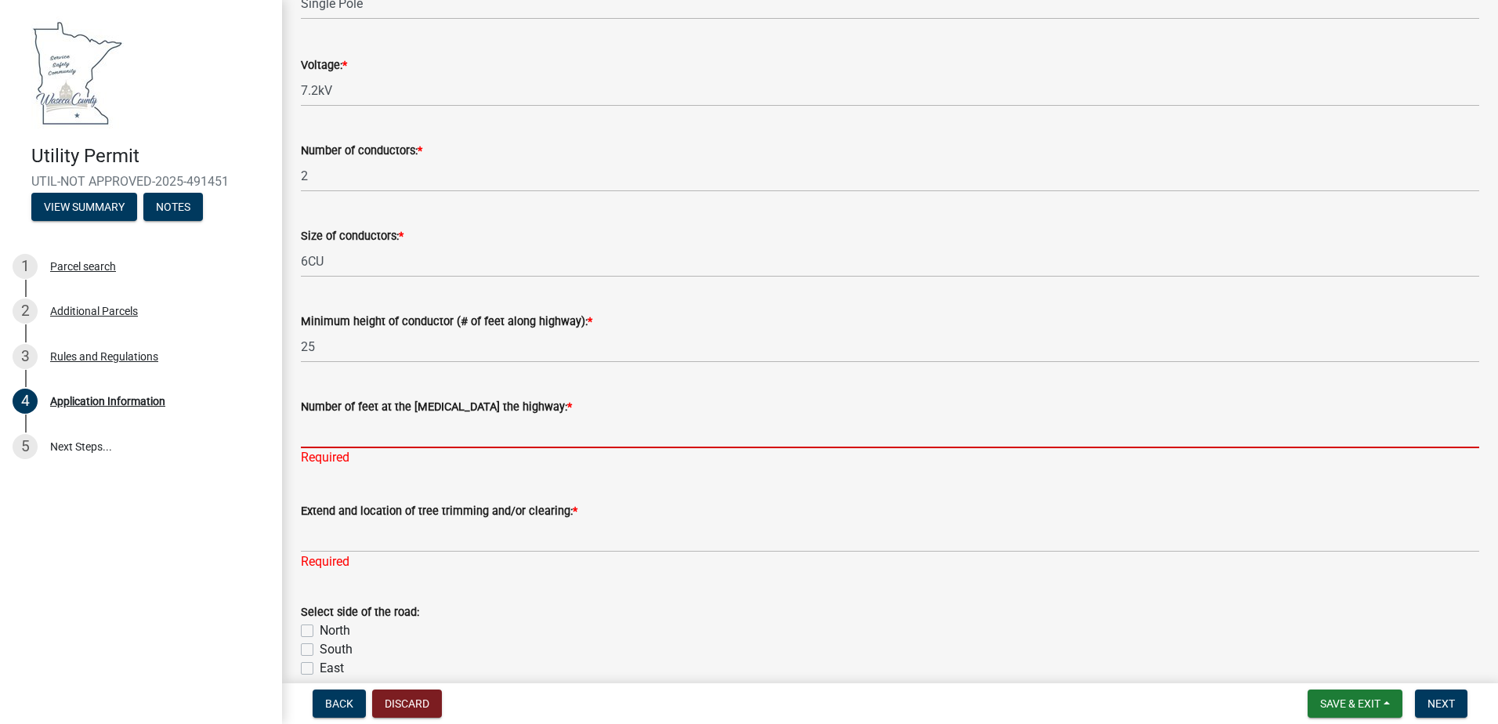
click at [378, 437] on input "Number of feet at the crossing over the highway: *" at bounding box center [890, 432] width 1178 height 32
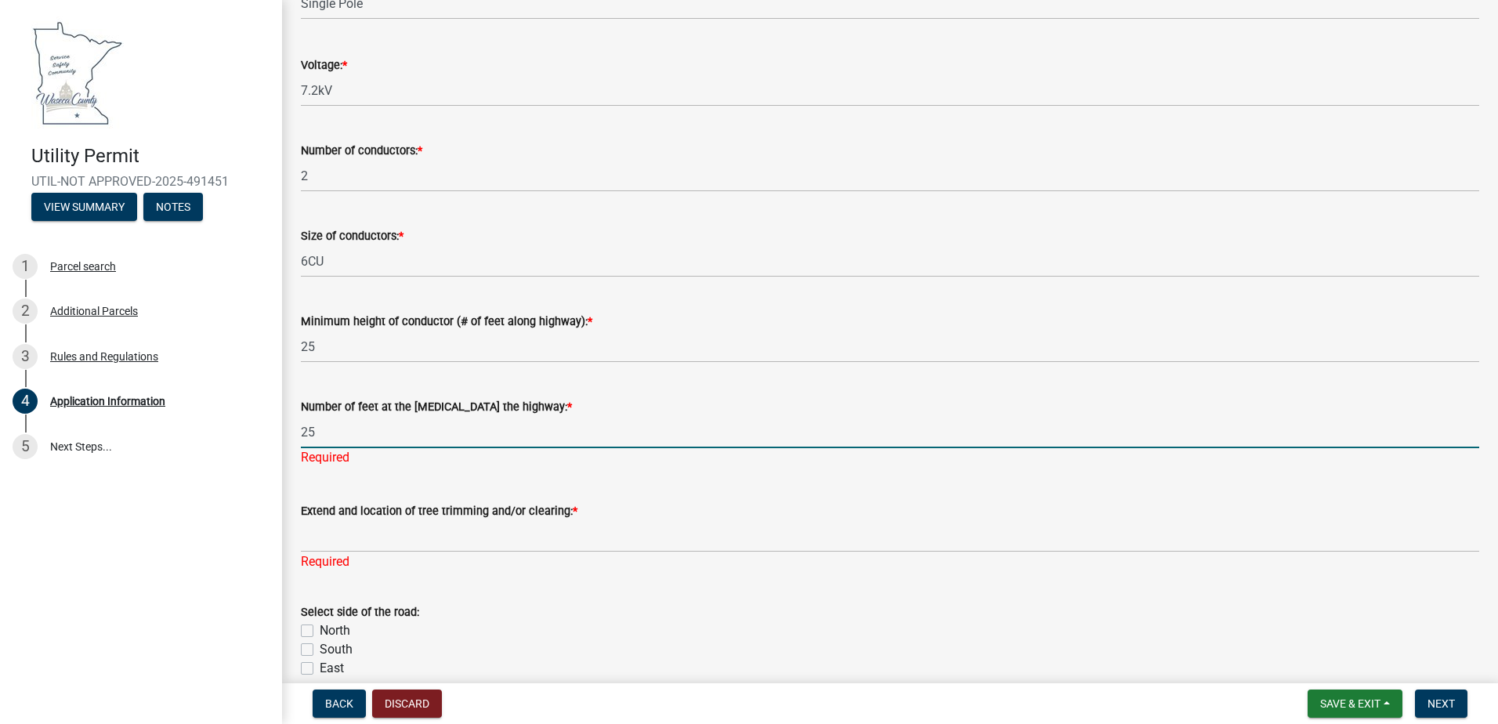
type input "25"
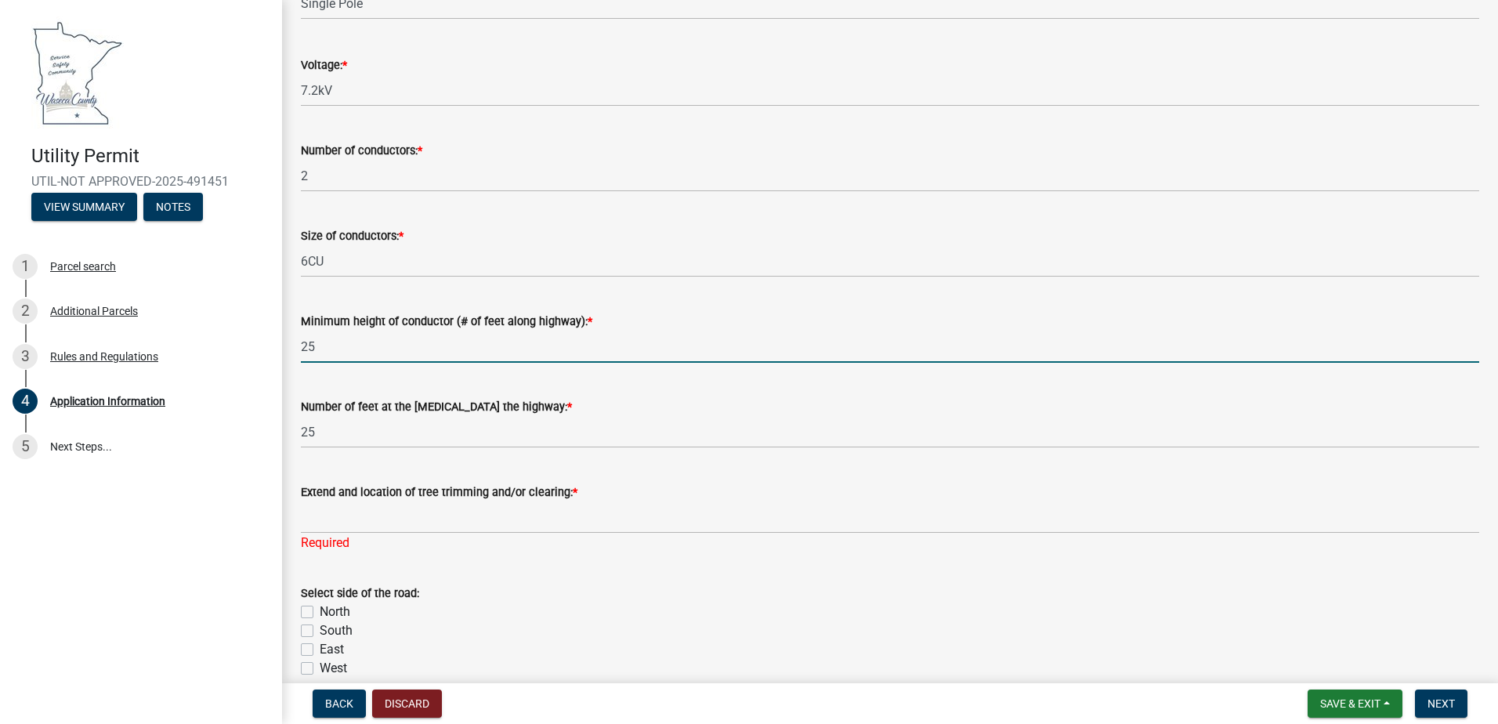
click at [338, 353] on input "25" at bounding box center [890, 347] width 1178 height 32
type input "22"
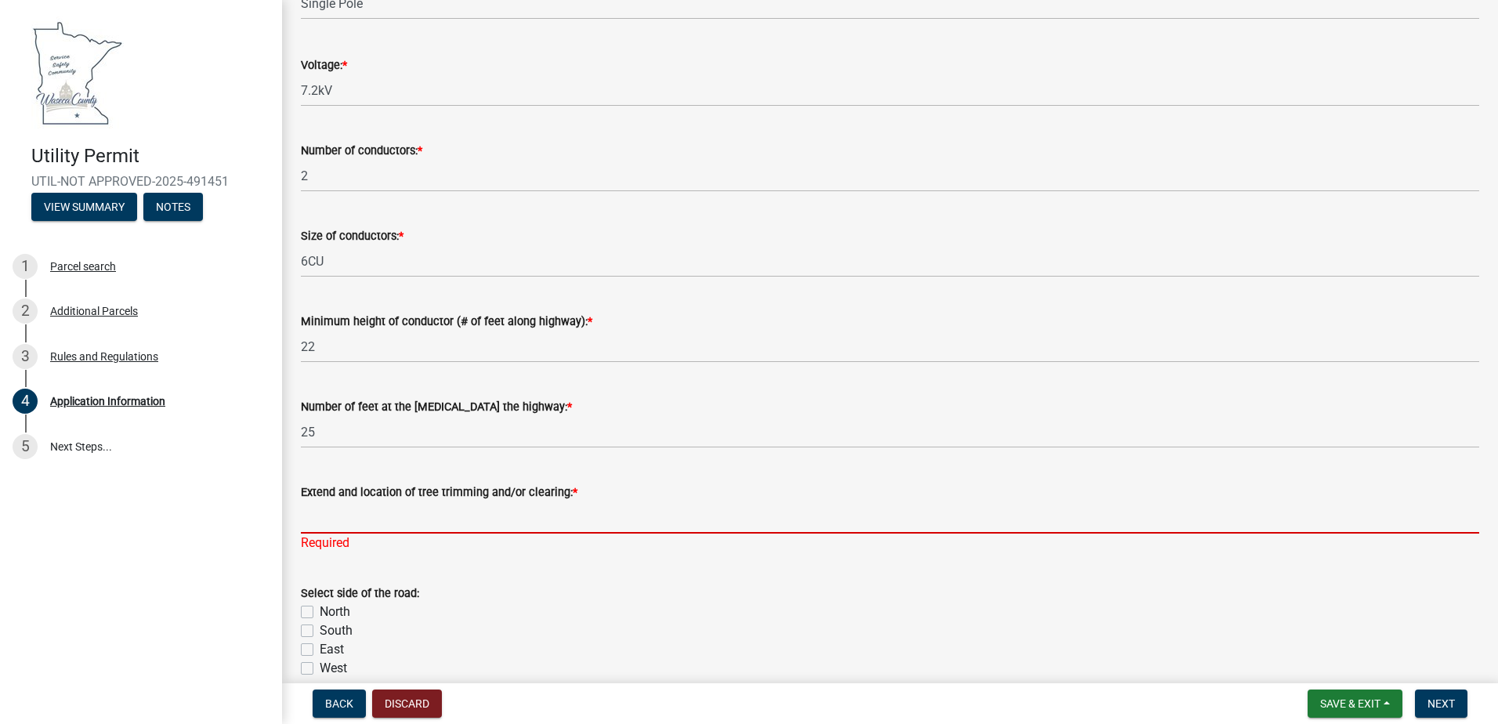
click at [309, 512] on input "Extend and location of tree trimming and/or clearing: *" at bounding box center [890, 517] width 1178 height 32
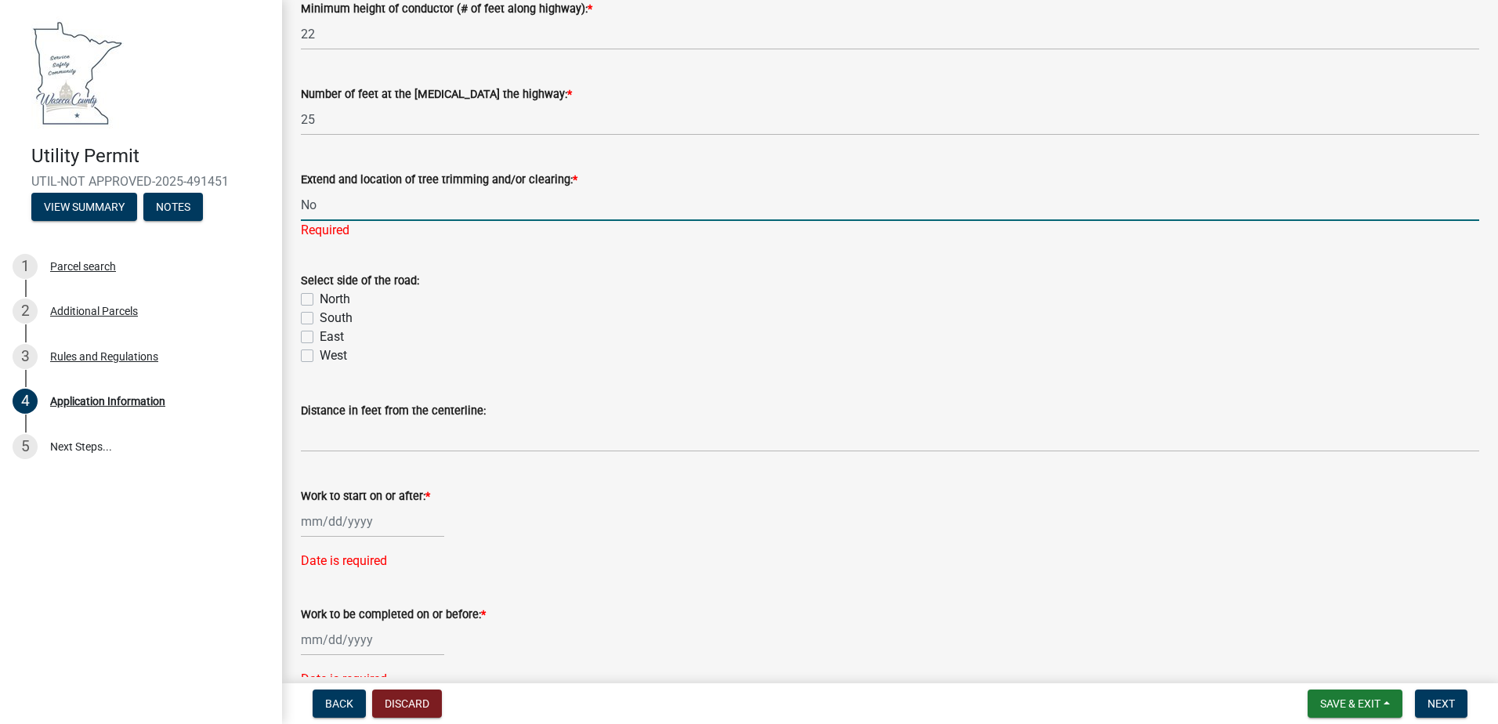
scroll to position [3760, 0]
type input "No"
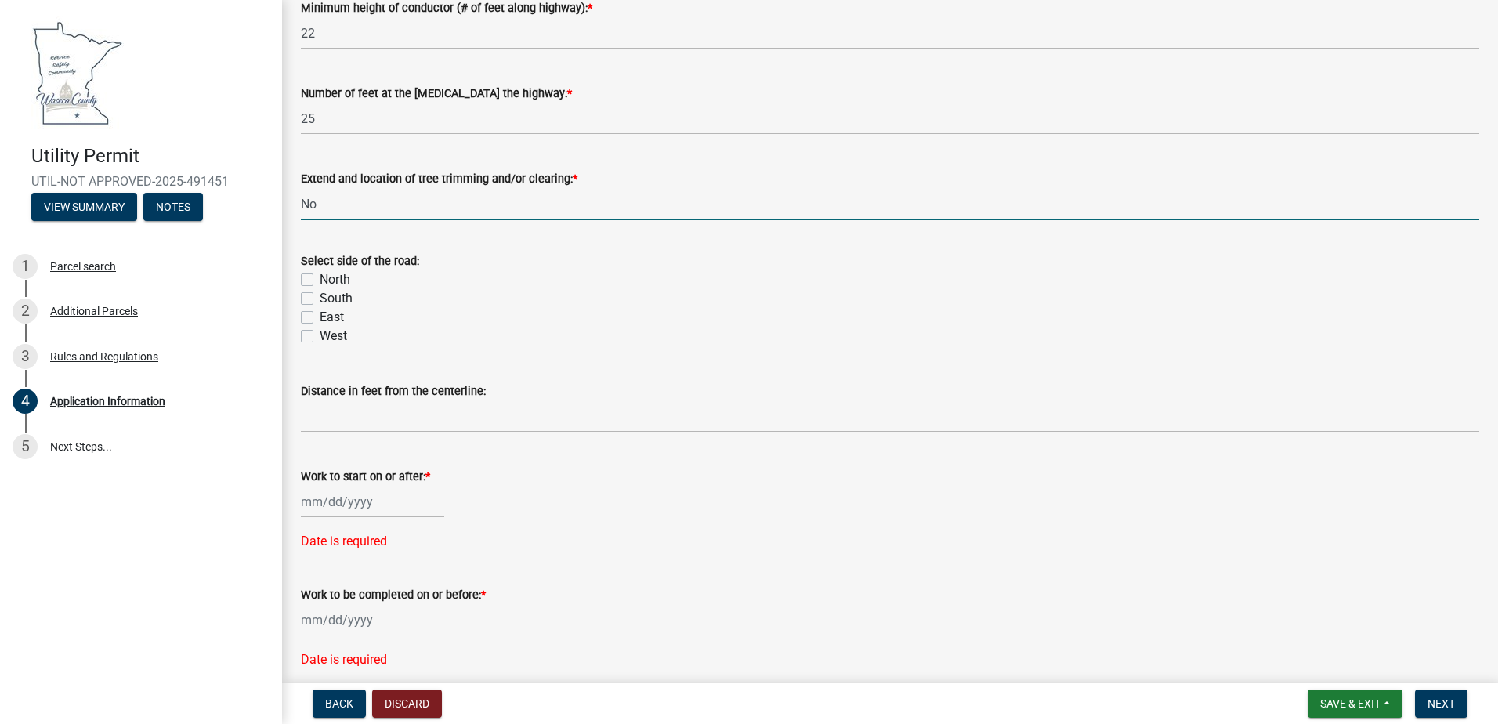
click at [302, 286] on div "North" at bounding box center [890, 279] width 1178 height 19
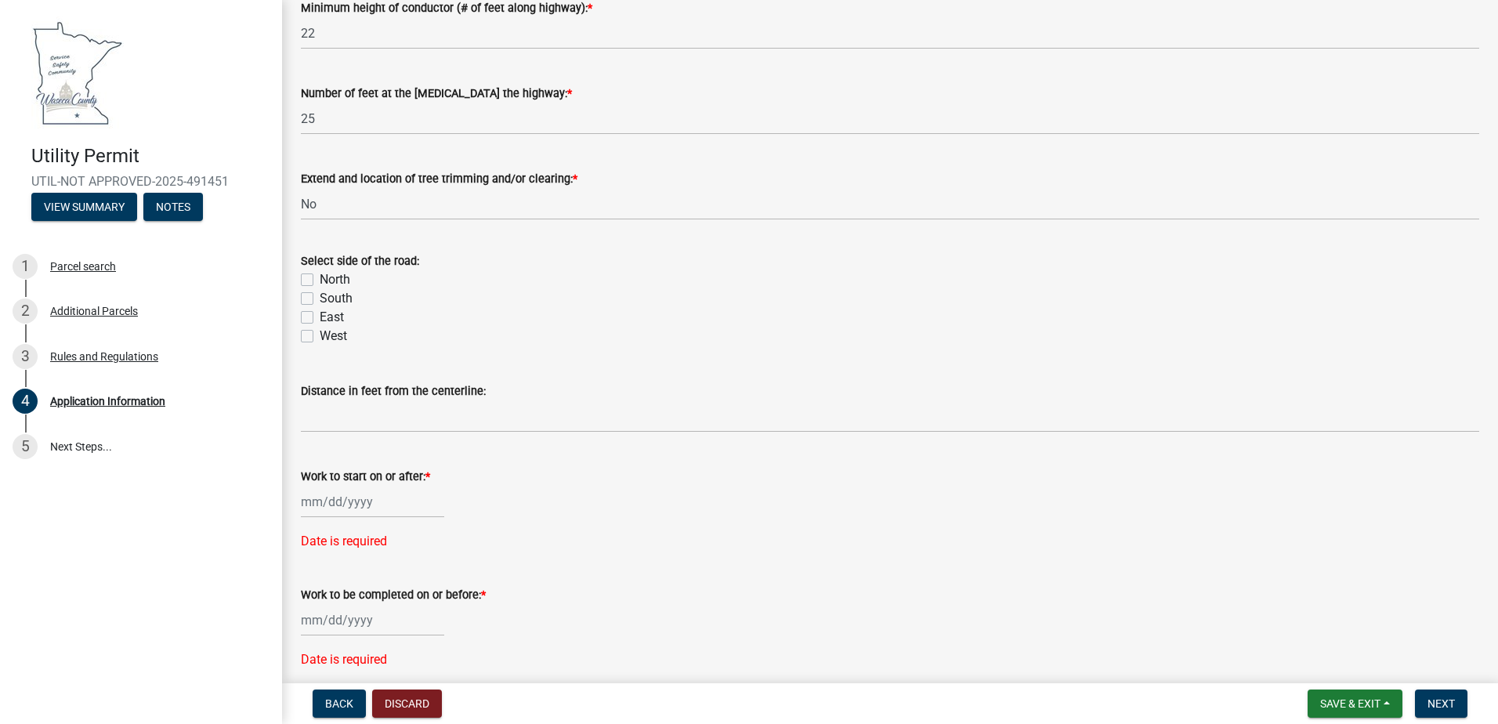
click at [320, 283] on label "North" at bounding box center [335, 279] width 31 height 19
click at [320, 280] on input "North" at bounding box center [325, 275] width 10 height 10
checkbox input "true"
checkbox input "false"
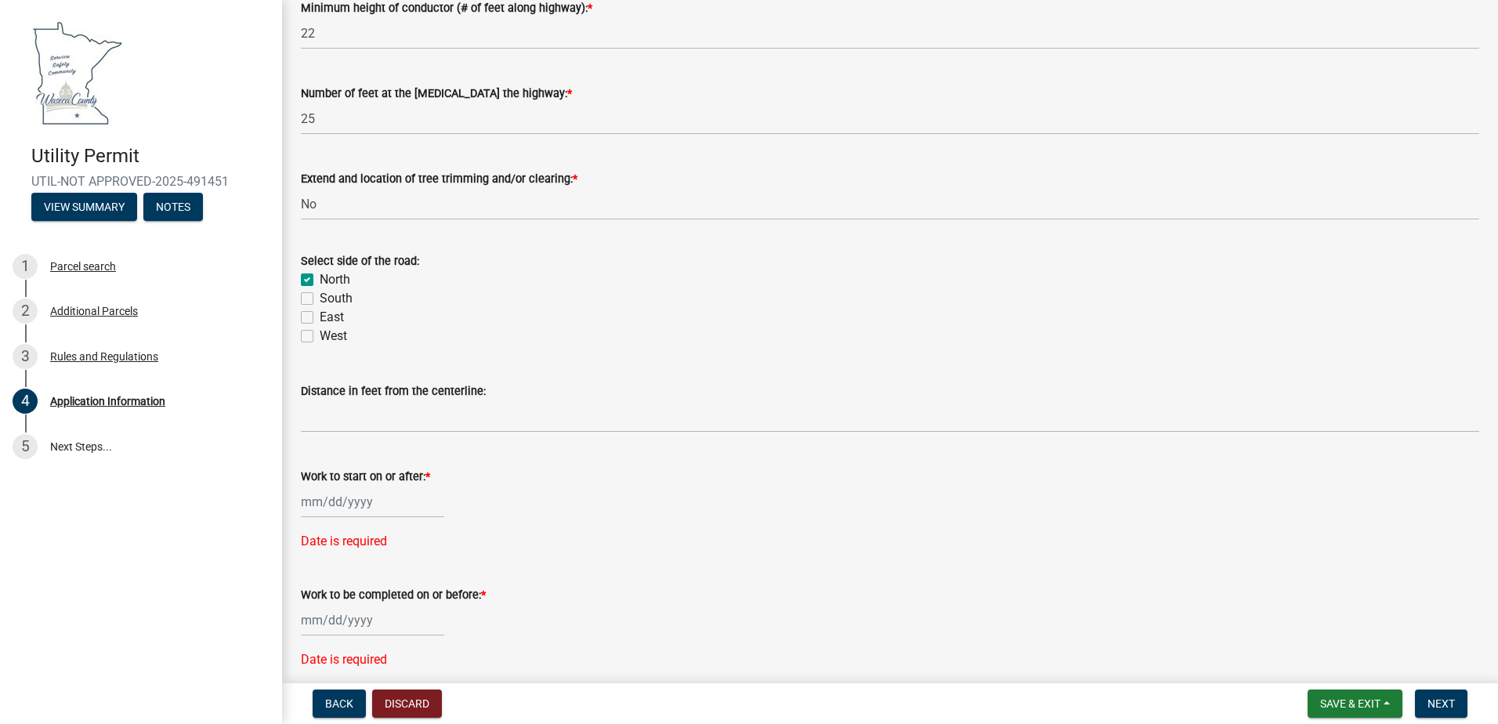
checkbox input "false"
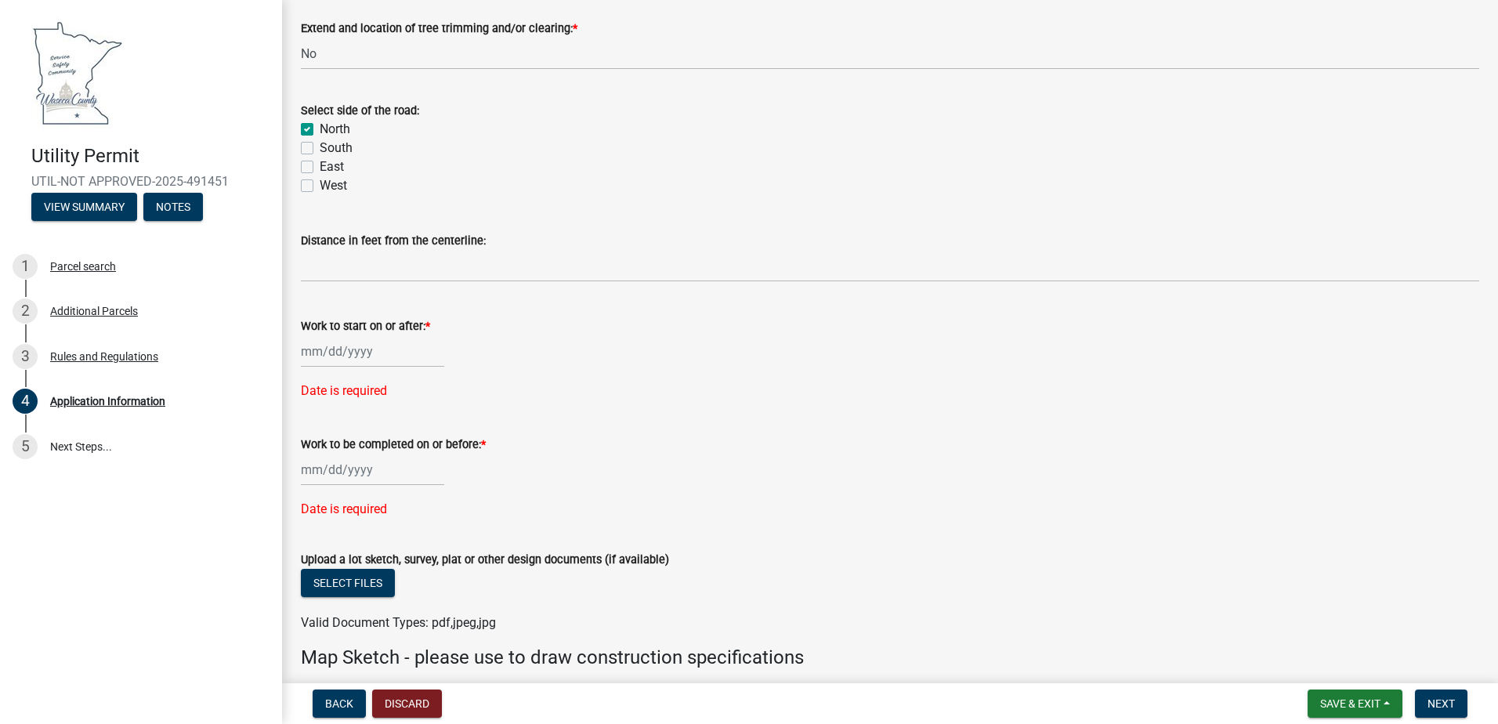
scroll to position [3917, 0]
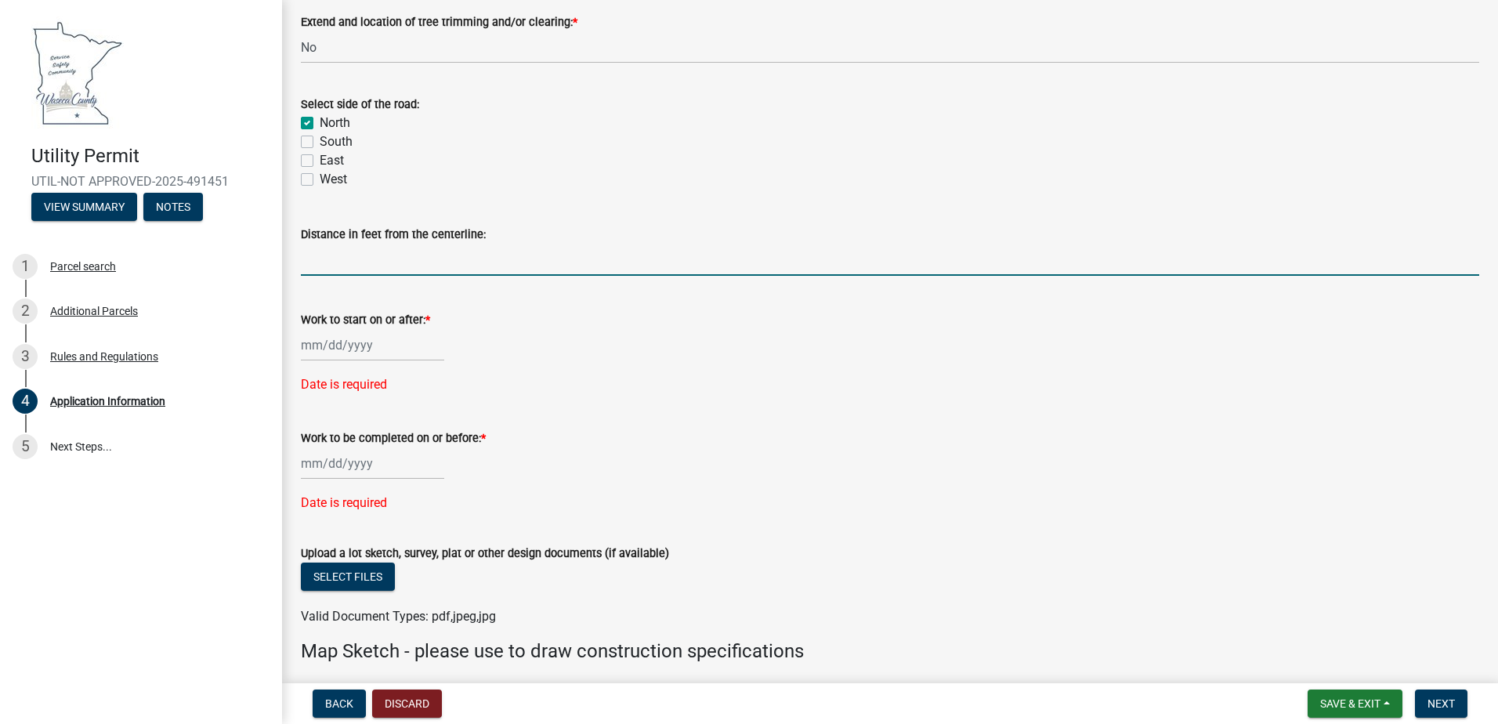
click at [396, 255] on input "Distance in feet from the centerline:" at bounding box center [890, 260] width 1178 height 32
type input "56"
select select "10"
select select "2025"
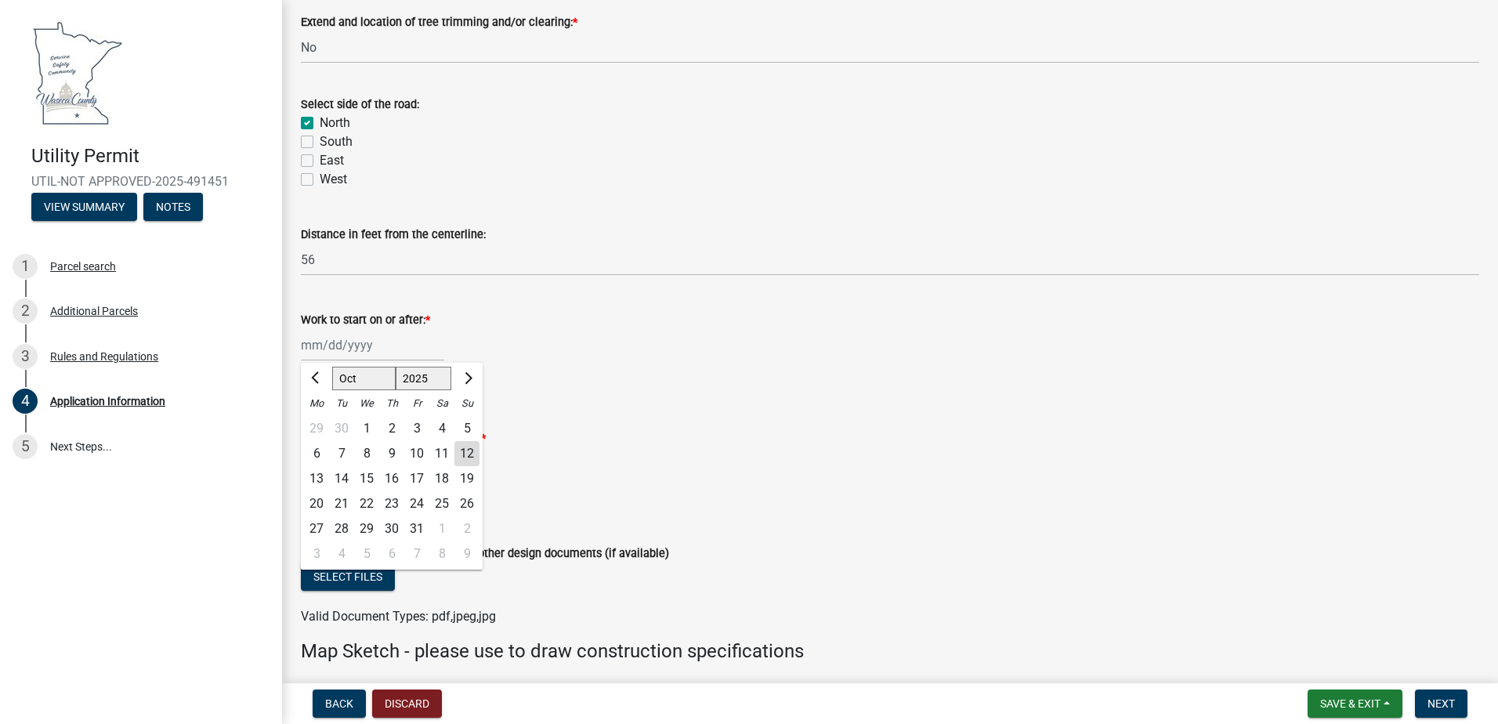
drag, startPoint x: 345, startPoint y: 352, endPoint x: 356, endPoint y: 339, distance: 16.7
click at [349, 346] on div "Jan Feb Mar Apr May Jun Jul Aug Sep Oct Nov Dec 1525 1526 1527 1528 1529 1530 1…" at bounding box center [372, 345] width 143 height 32
click at [387, 477] on div "16" at bounding box center [391, 478] width 25 height 25
type input "10/16/2025"
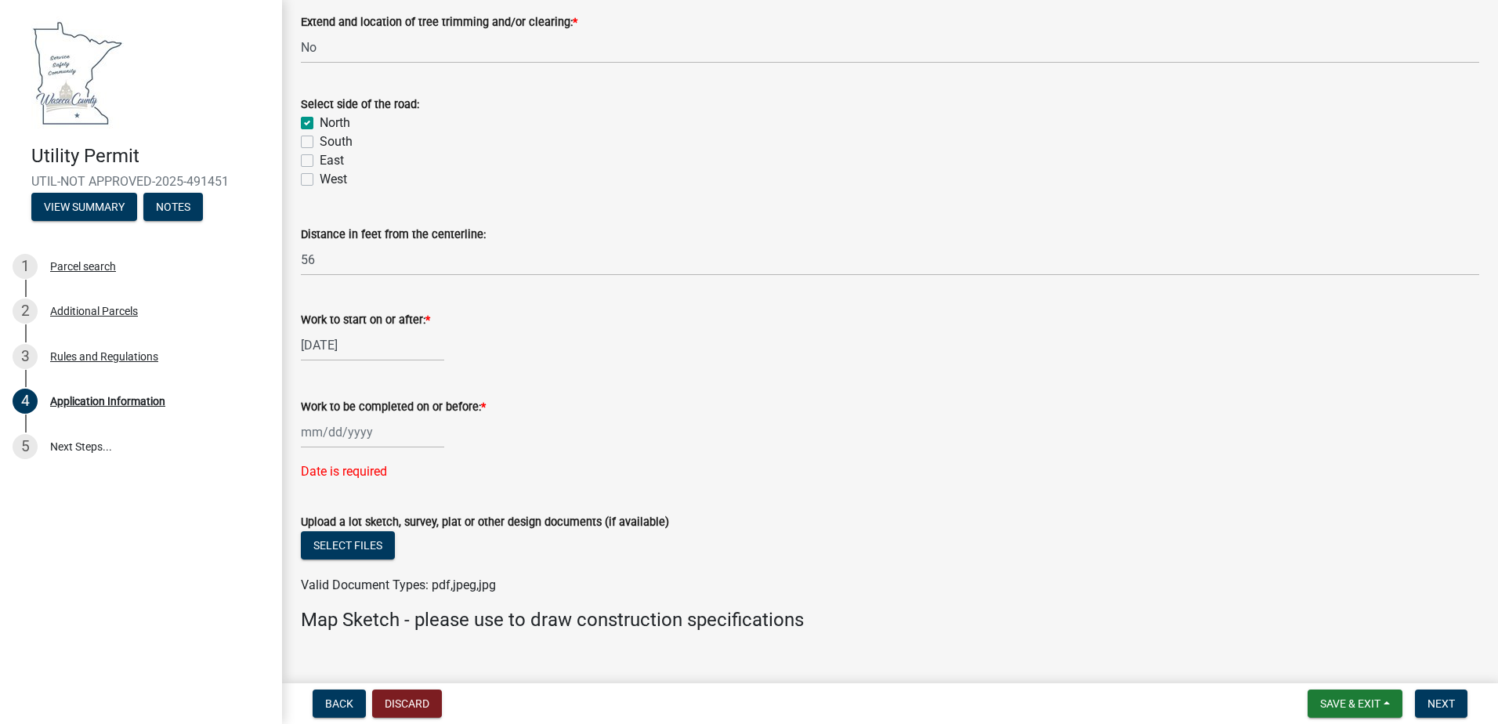
click at [320, 431] on div at bounding box center [372, 432] width 143 height 32
select select "10"
select select "2025"
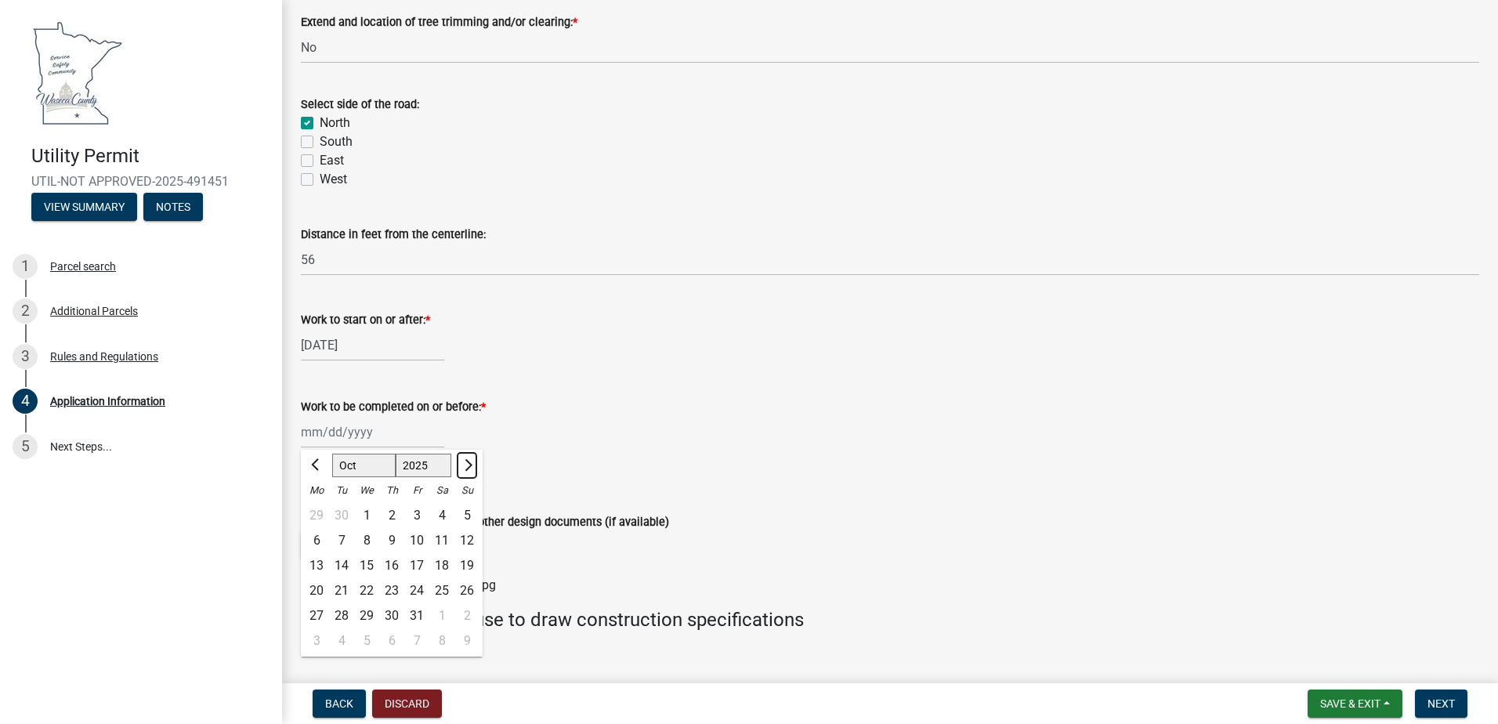
click at [460, 462] on button "Next month" at bounding box center [466, 465] width 19 height 25
click at [461, 461] on button "Next month" at bounding box center [466, 465] width 19 height 25
select select "1"
select select "2026"
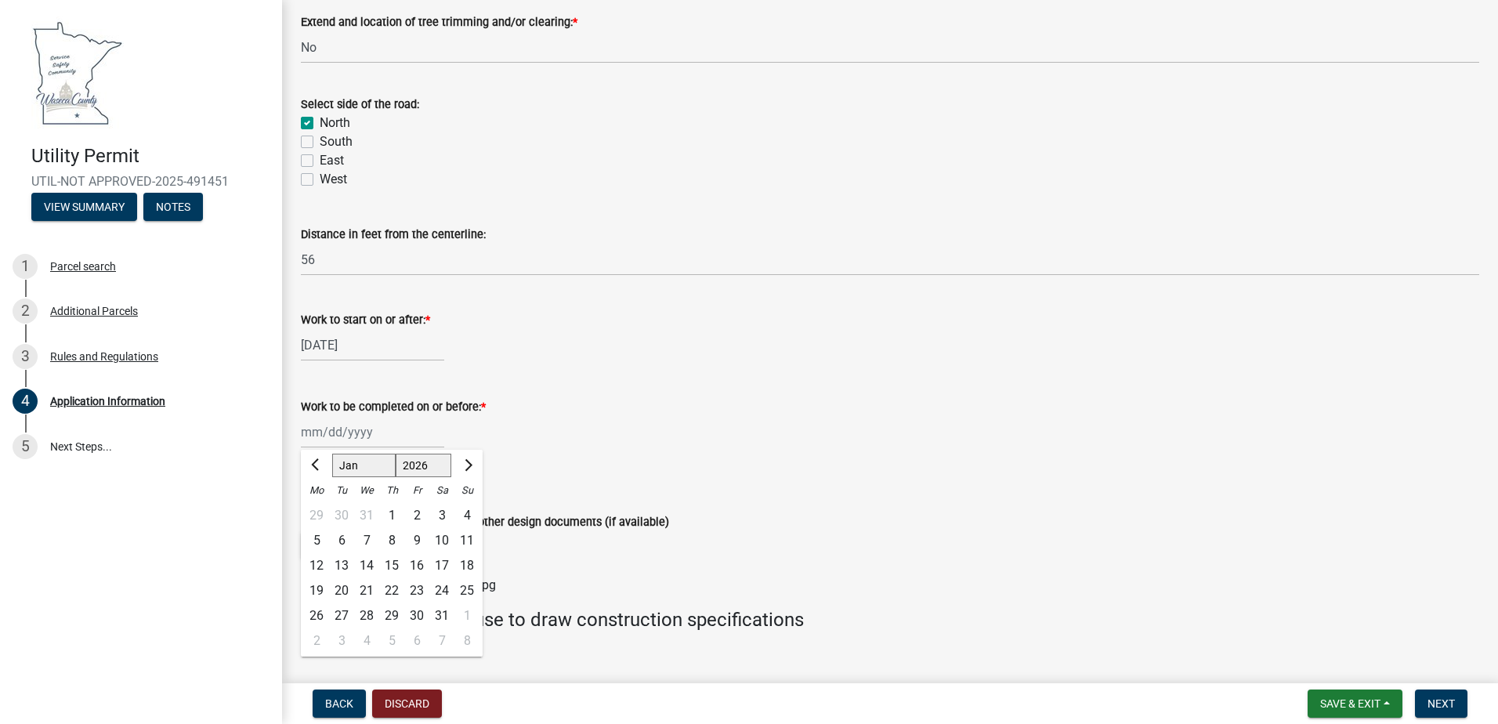
click at [388, 572] on div "15" at bounding box center [391, 565] width 25 height 25
type input "01/15/2026"
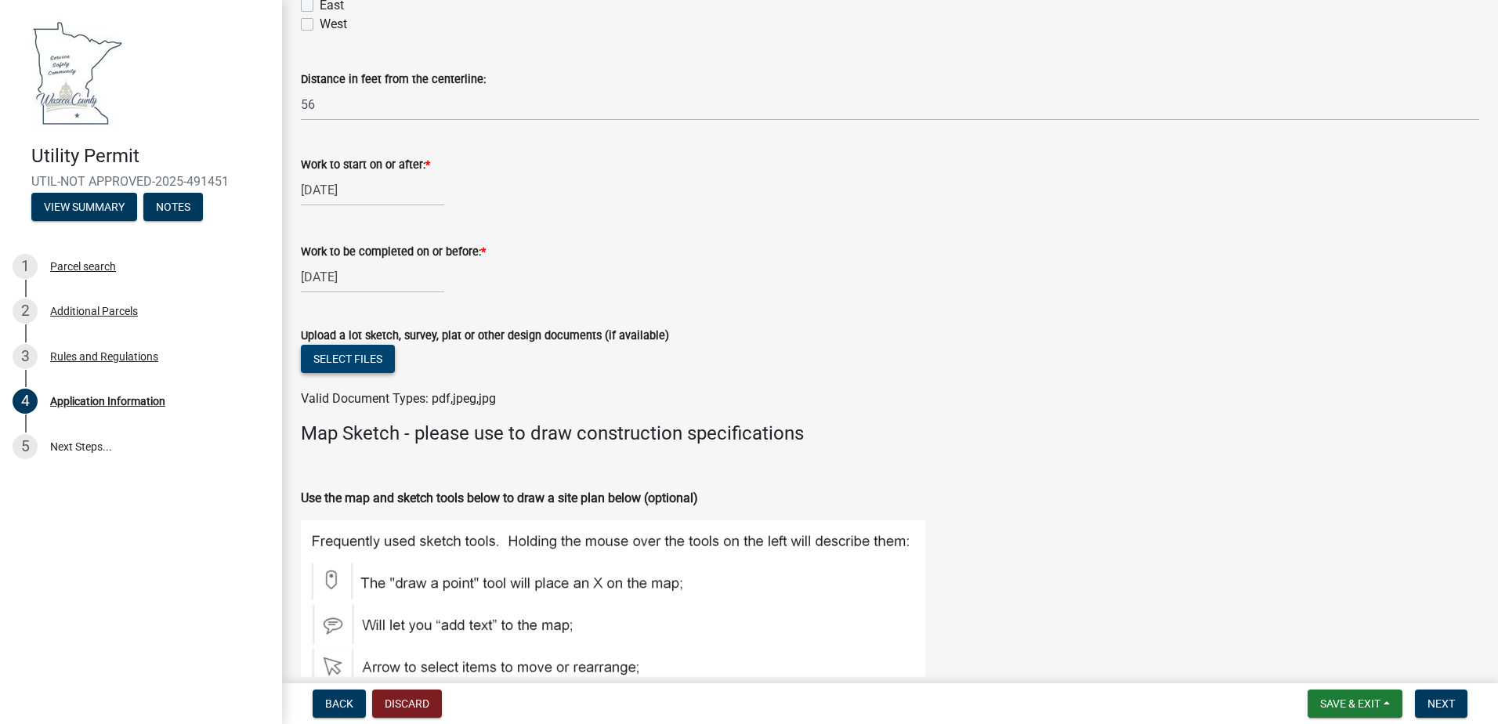
scroll to position [4073, 0]
click at [353, 368] on button "Select files" at bounding box center [348, 357] width 94 height 28
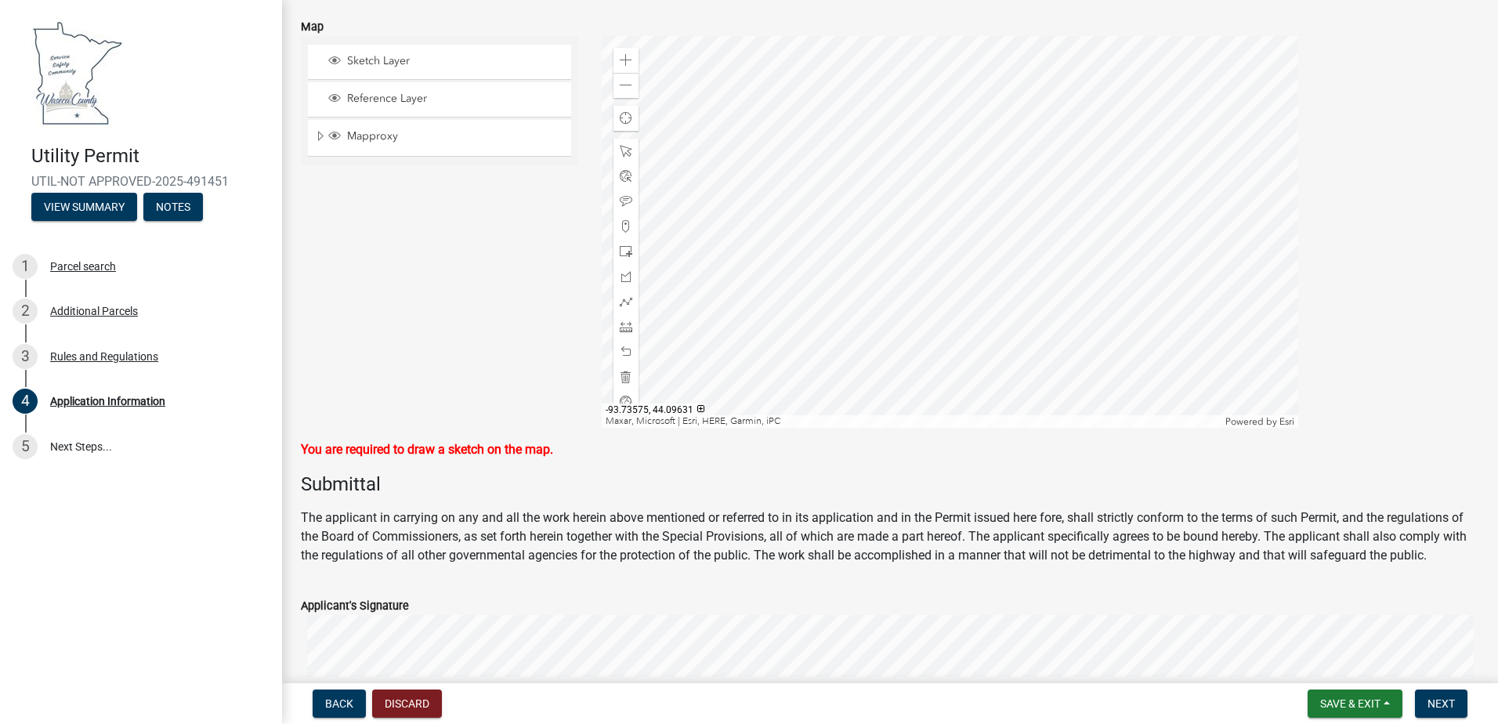
scroll to position [4883, 0]
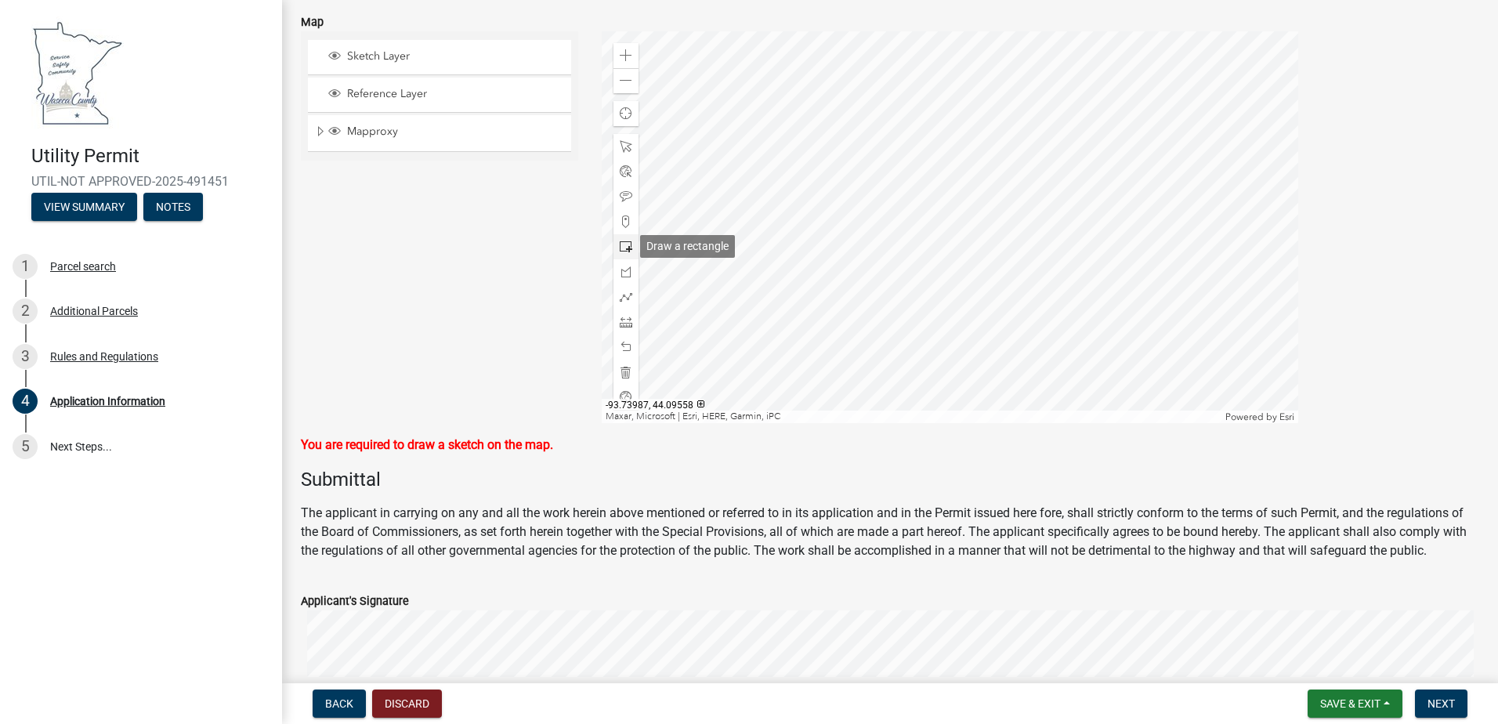
click at [625, 250] on span at bounding box center [626, 246] width 13 height 13
click at [813, 301] on div at bounding box center [950, 227] width 696 height 392
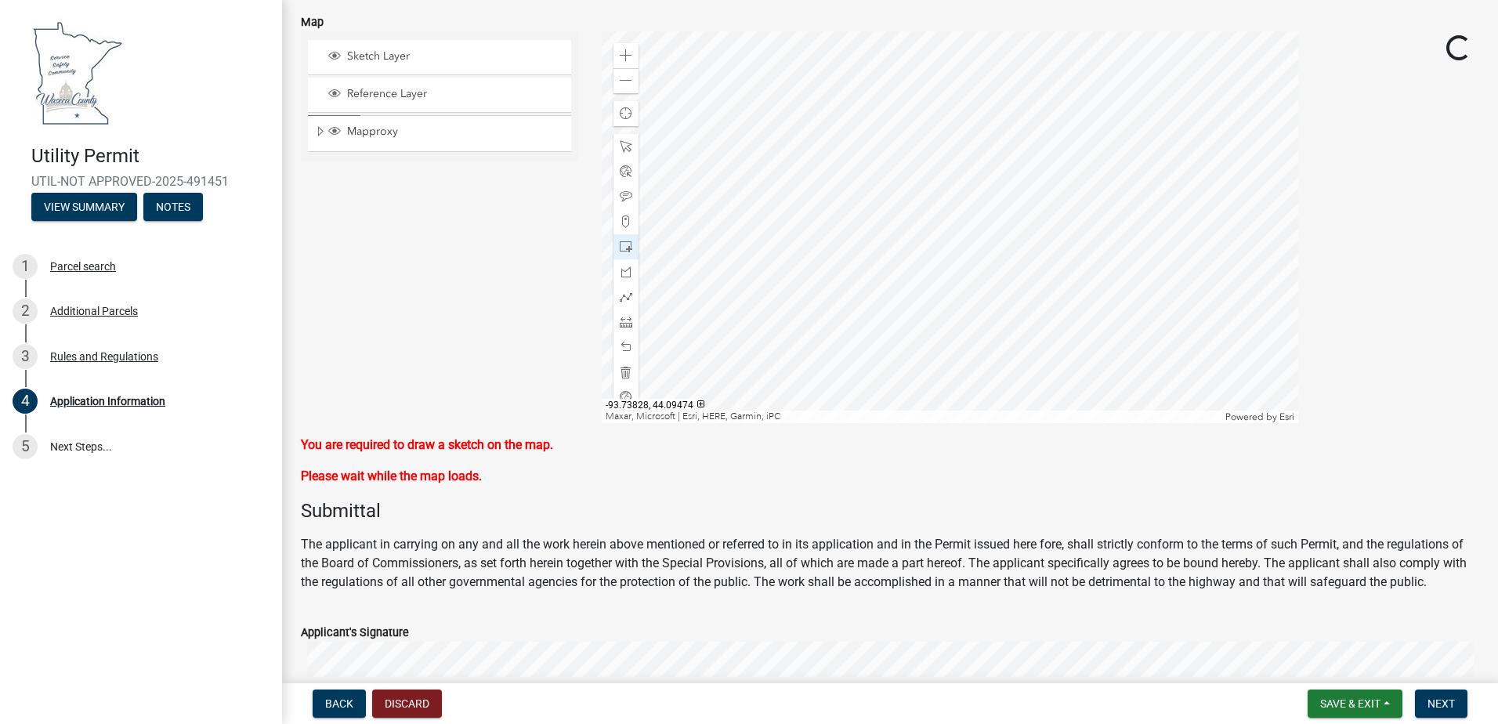
click at [815, 307] on div at bounding box center [950, 227] width 696 height 392
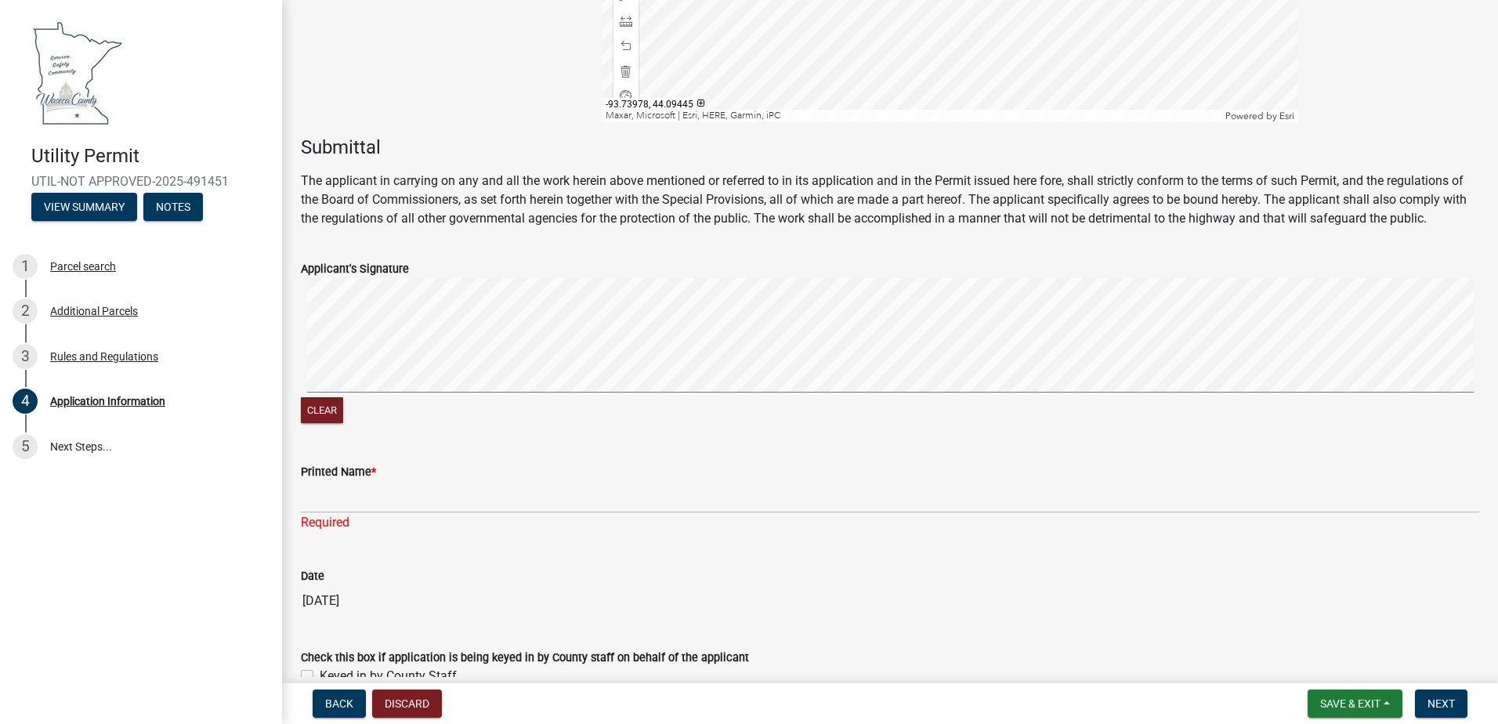
scroll to position [5196, 0]
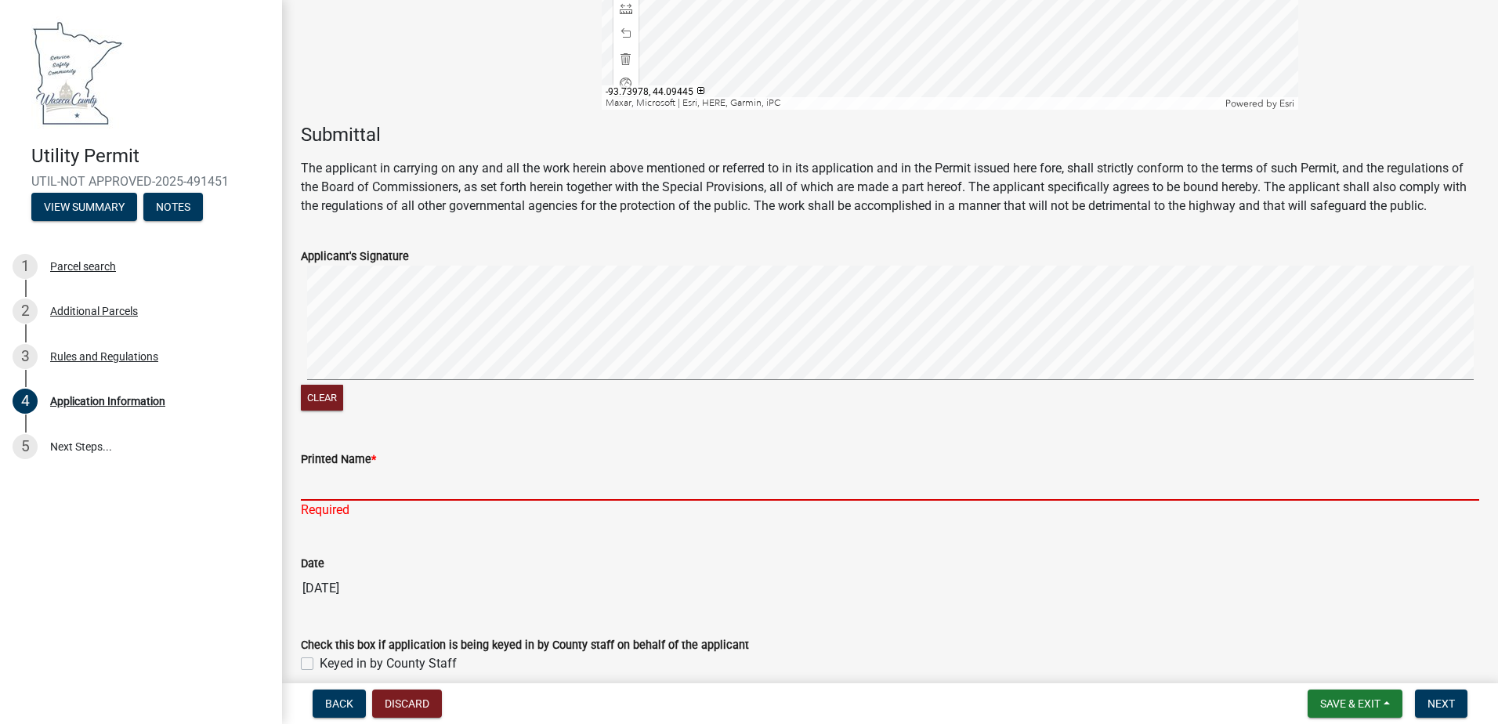
click at [322, 492] on input "Printed Name *" at bounding box center [890, 484] width 1178 height 32
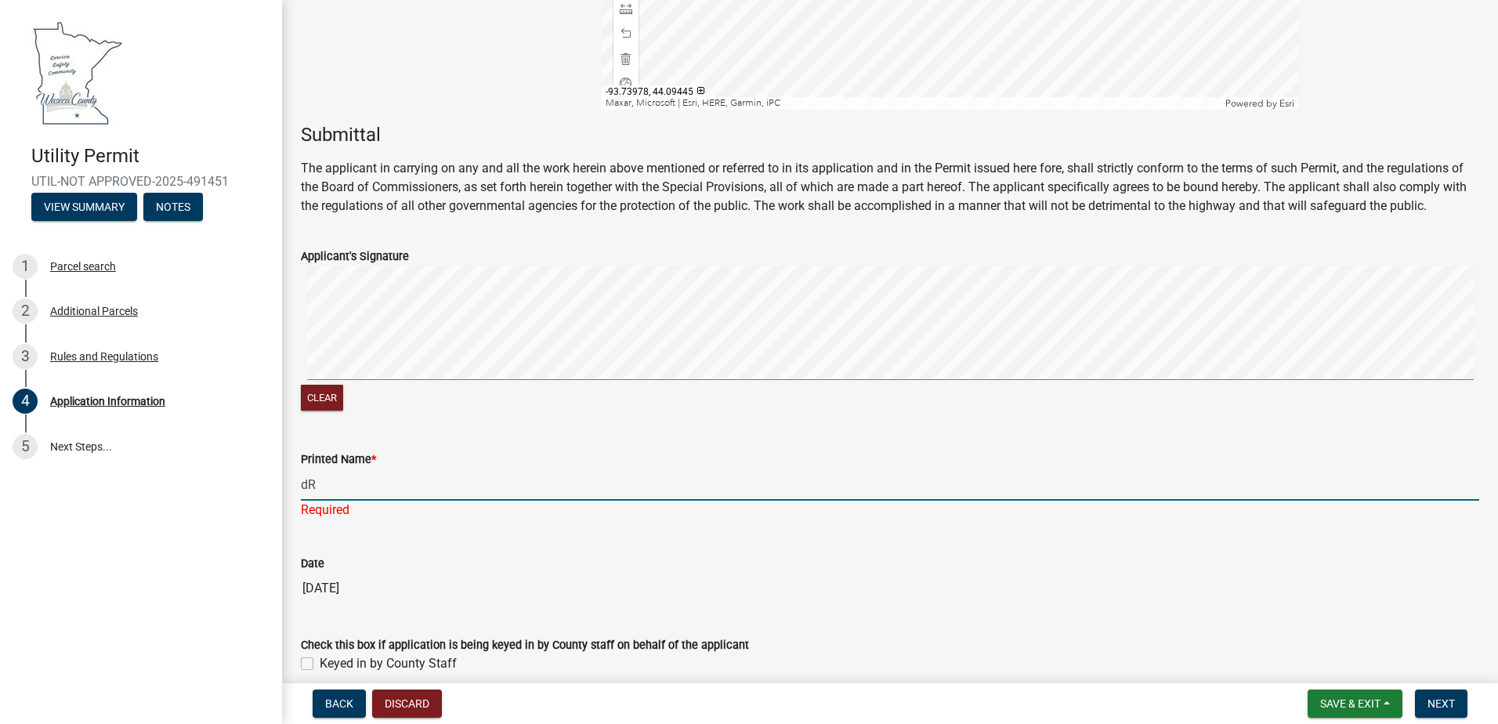
type input "d"
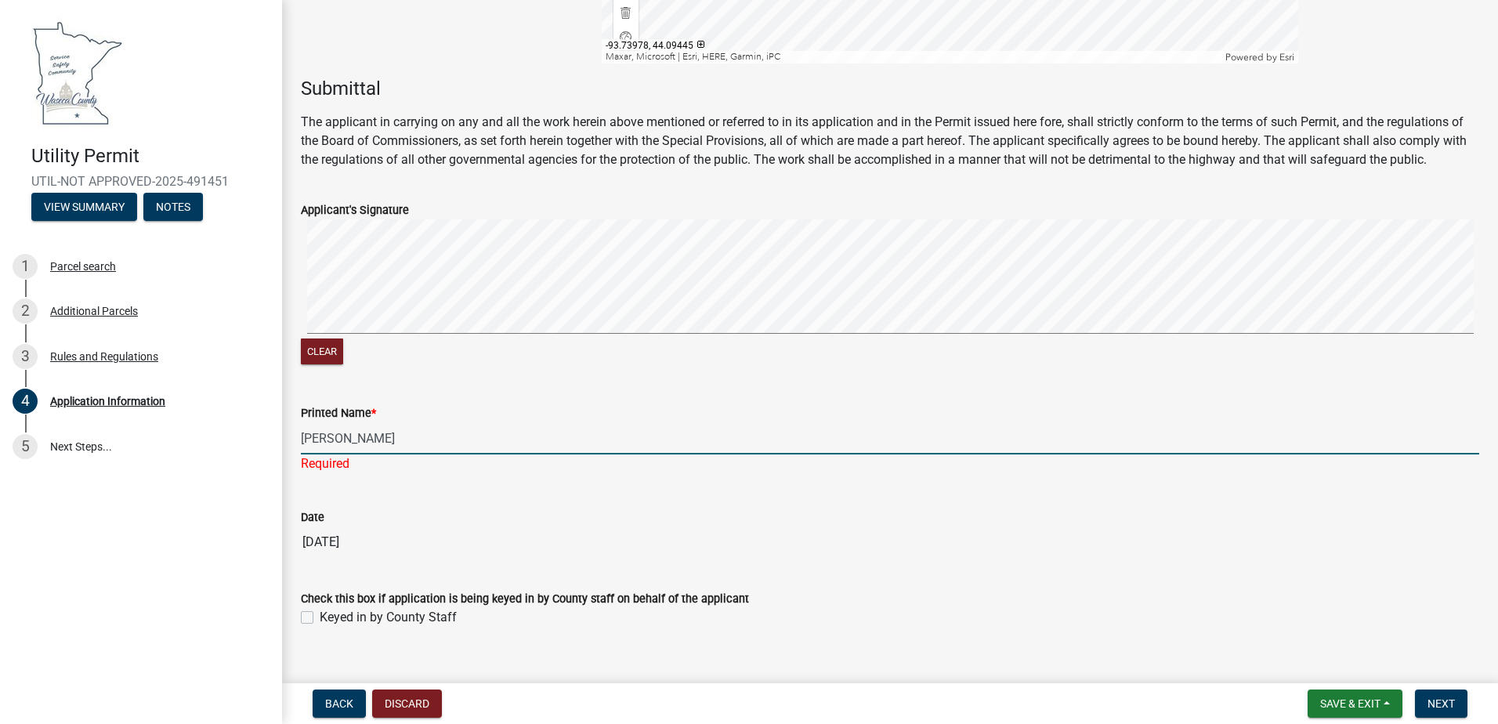
scroll to position [5267, 0]
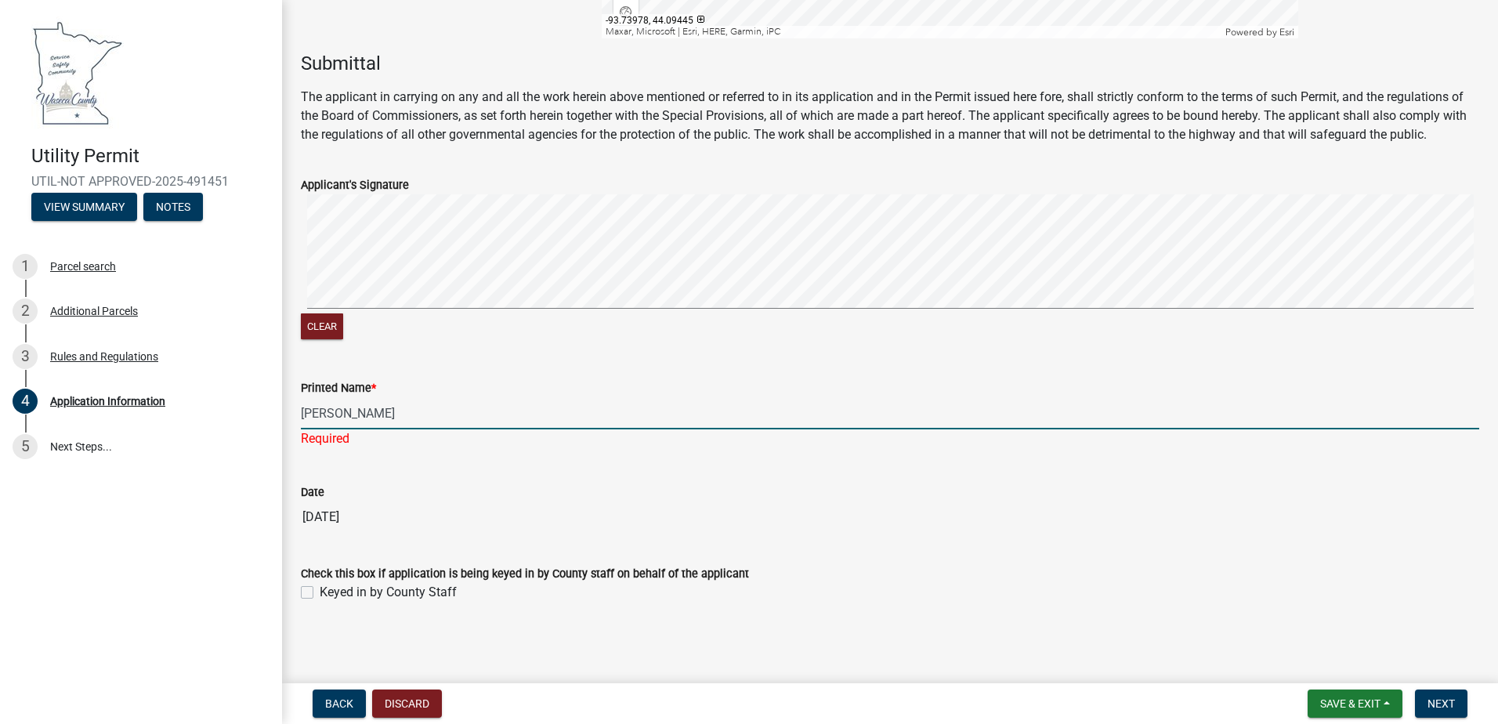
type input "Rebecca L. Cone"
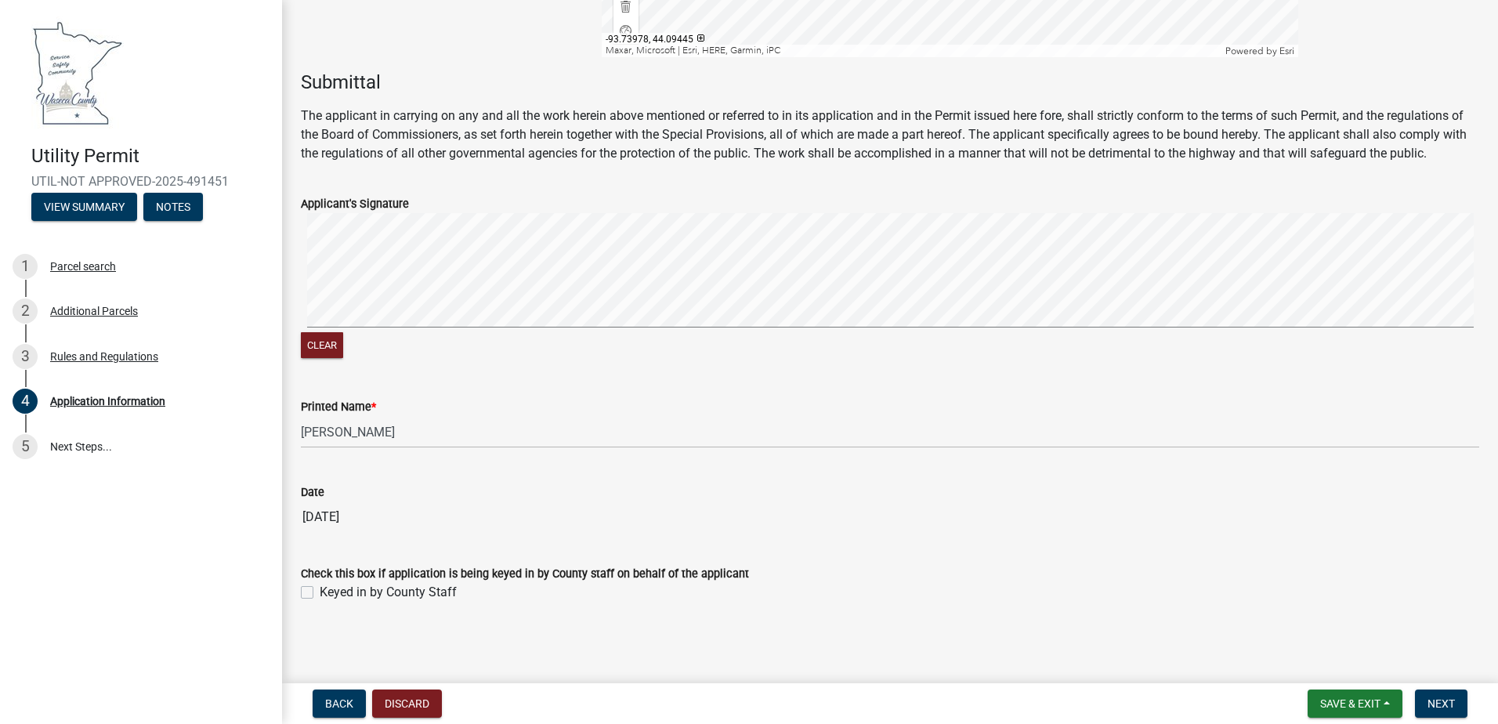
scroll to position [5249, 0]
click at [1439, 708] on span "Next" at bounding box center [1440, 703] width 27 height 13
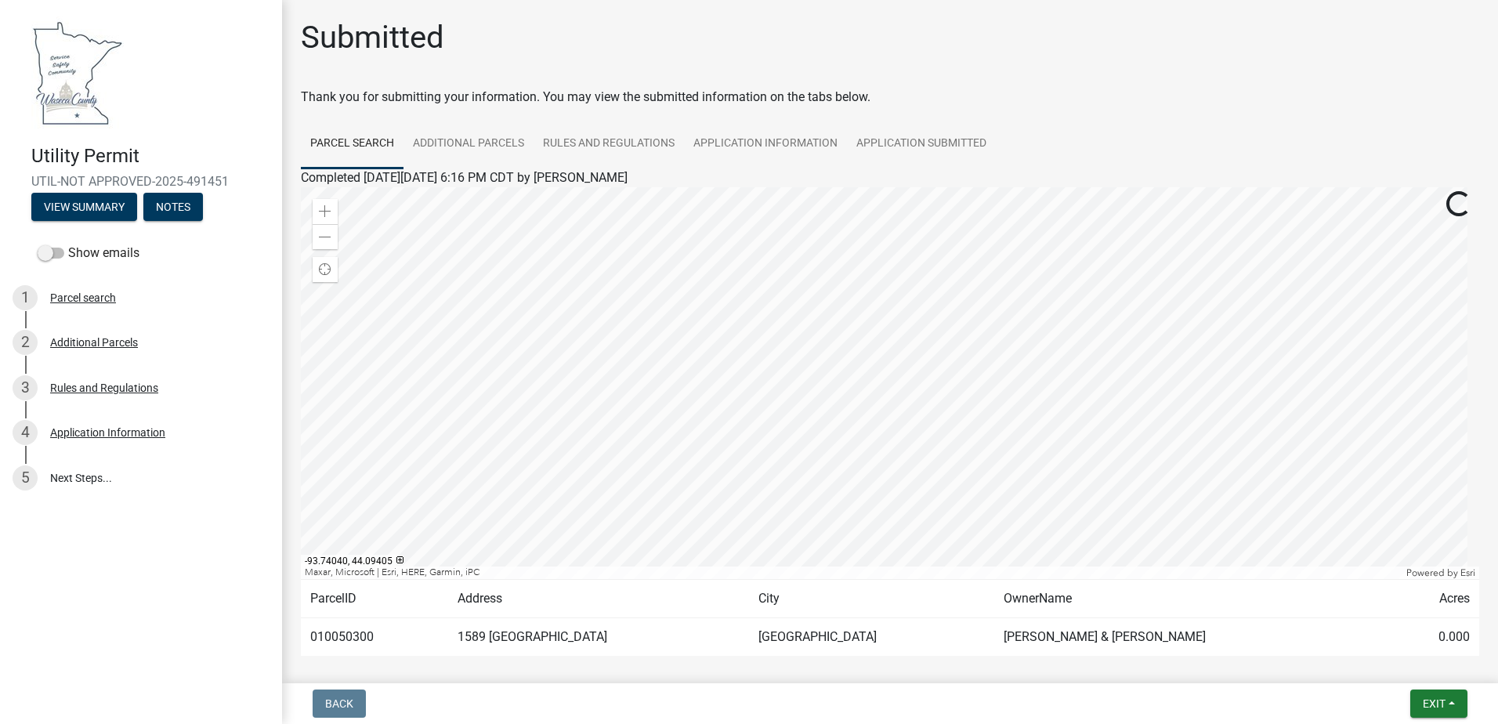
scroll to position [71, 0]
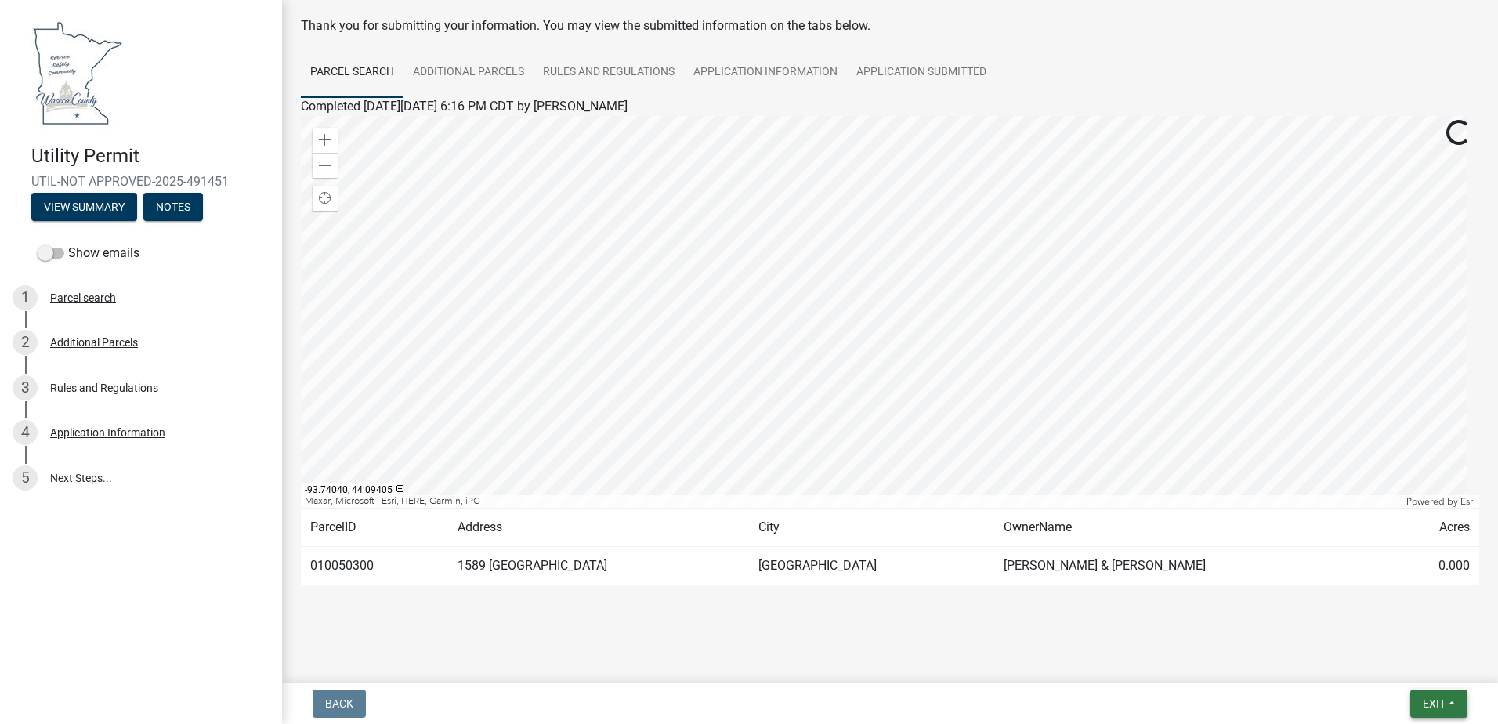
click at [1439, 697] on span "Exit" at bounding box center [1434, 703] width 23 height 13
click at [1055, 692] on div "Back Exit Save Save & Exit" at bounding box center [890, 703] width 1191 height 28
click at [1456, 699] on button "Exit" at bounding box center [1438, 703] width 57 height 28
click at [641, 569] on td "1589 [GEOGRAPHIC_DATA]" at bounding box center [598, 566] width 301 height 38
click at [85, 471] on link "5 Next Steps..." at bounding box center [141, 477] width 282 height 45
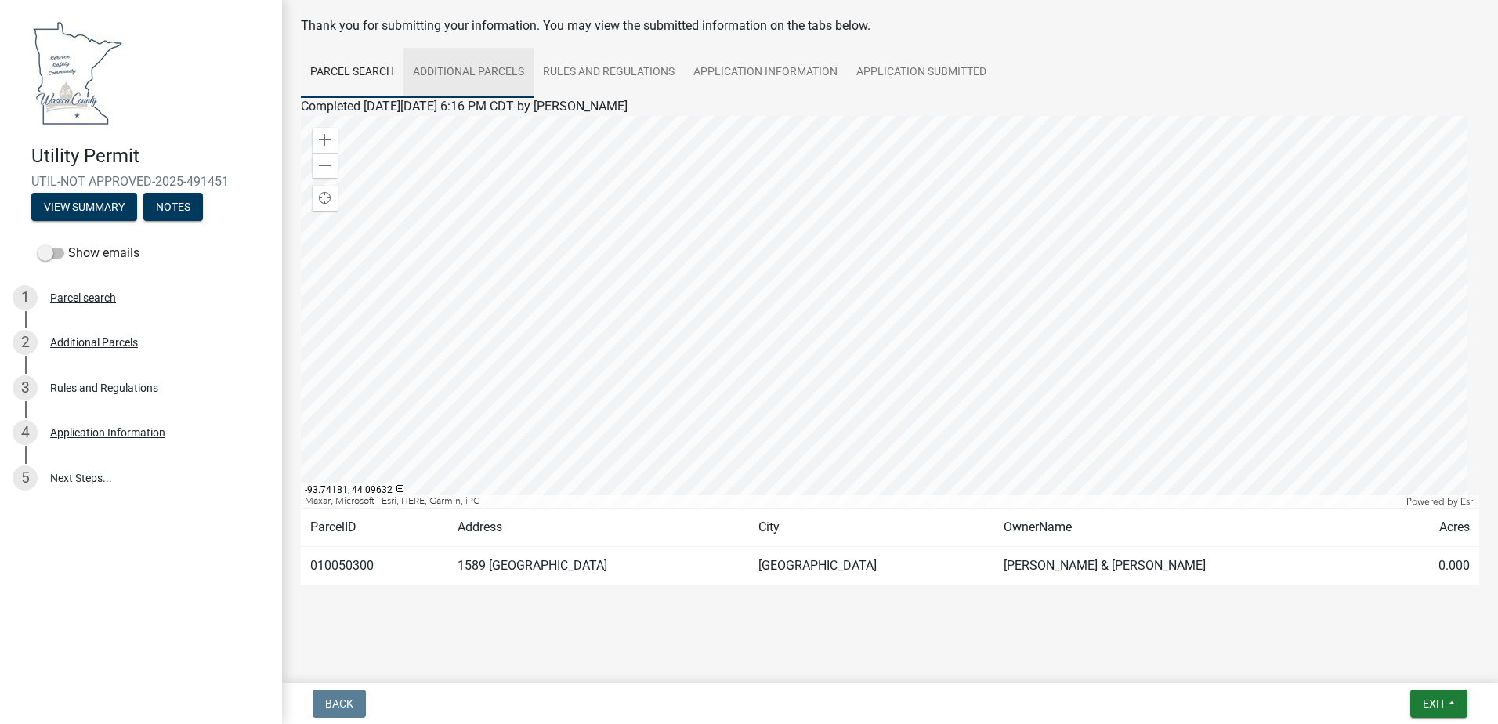
click at [464, 67] on link "Additional Parcels" at bounding box center [468, 73] width 130 height 50
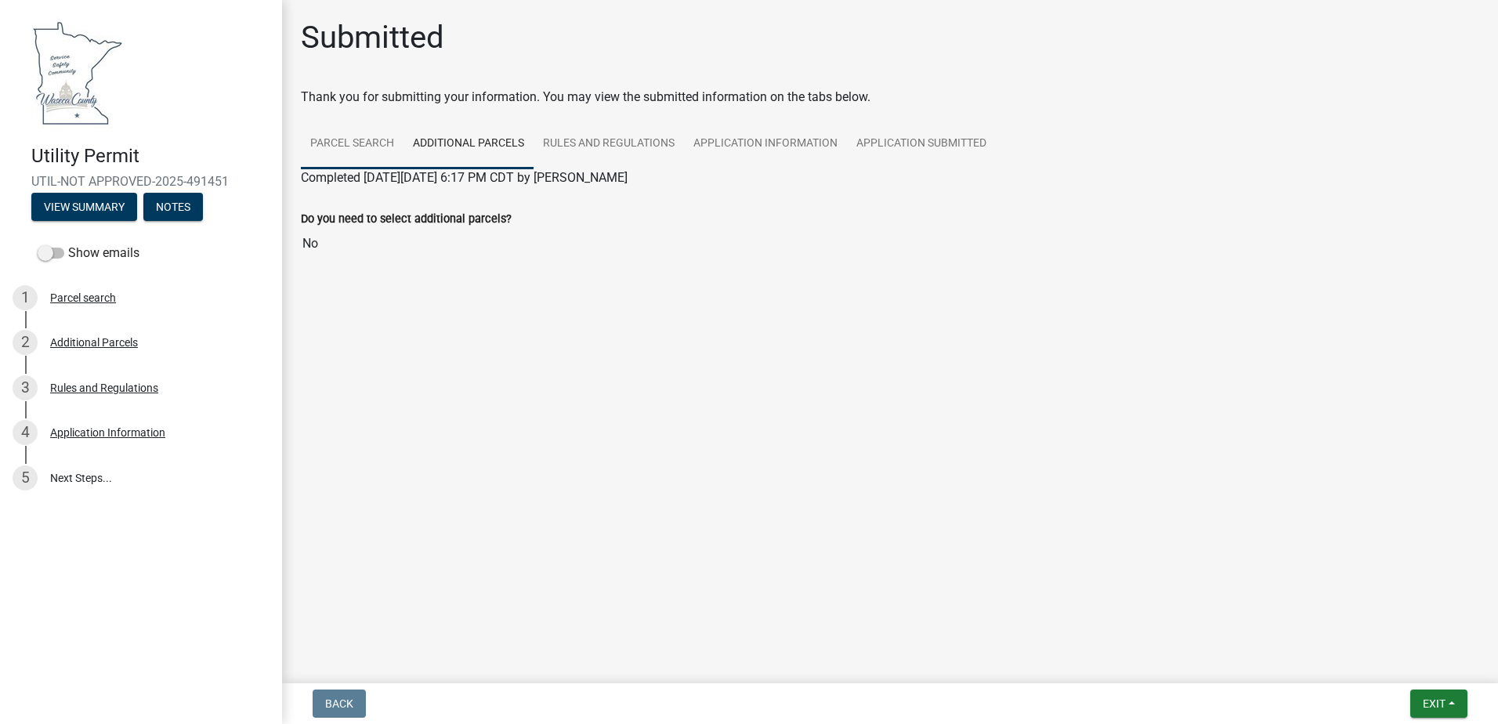
click at [346, 151] on link "Parcel search" at bounding box center [352, 144] width 103 height 50
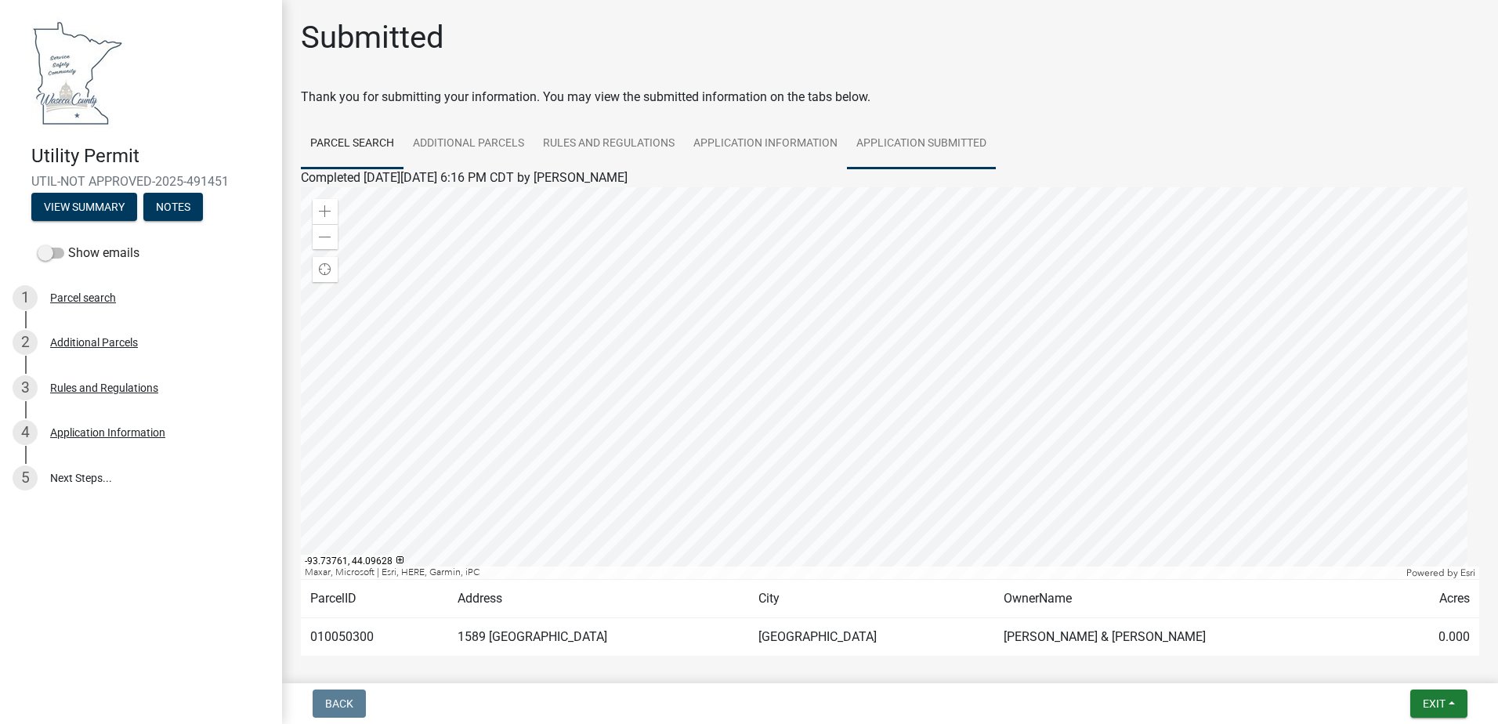
click at [942, 156] on link "Application Submitted" at bounding box center [921, 144] width 149 height 50
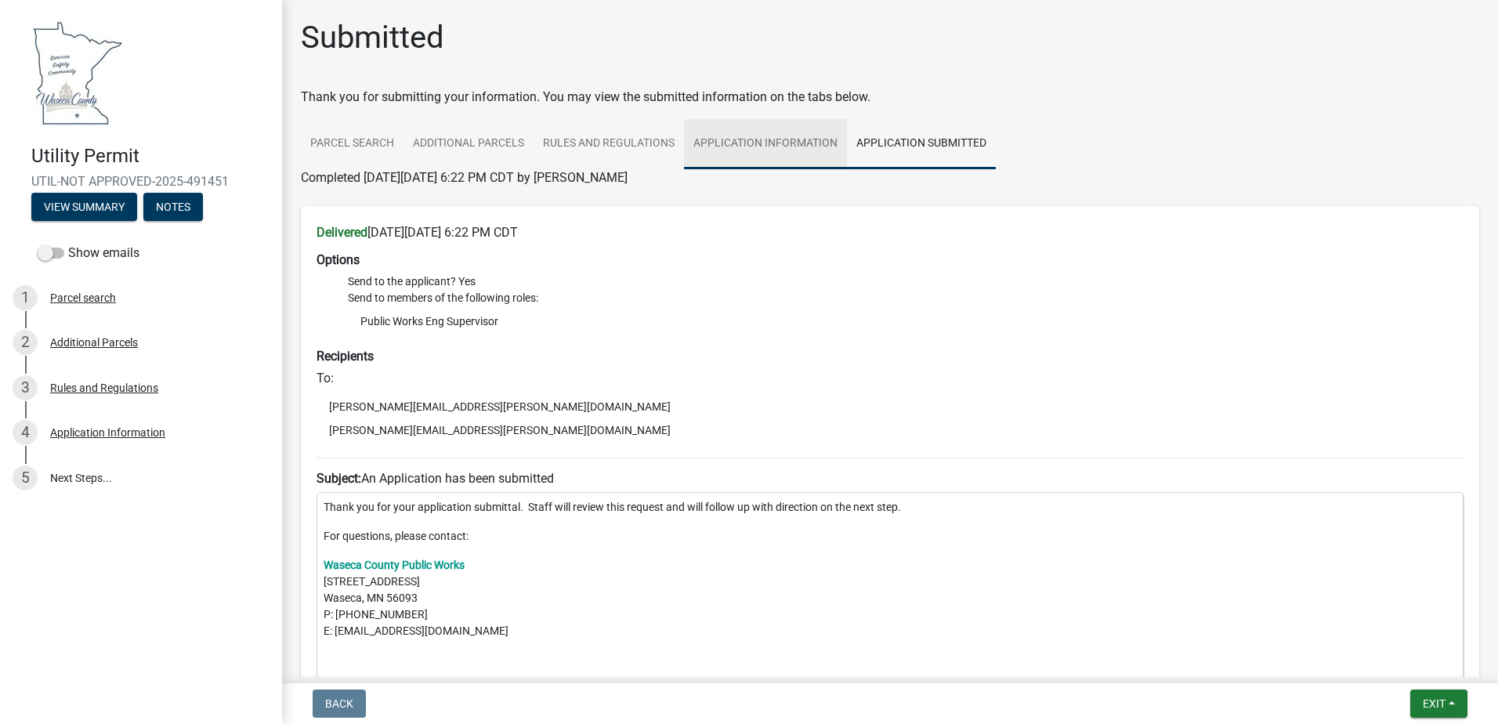
click at [791, 149] on link "Application Information" at bounding box center [765, 144] width 163 height 50
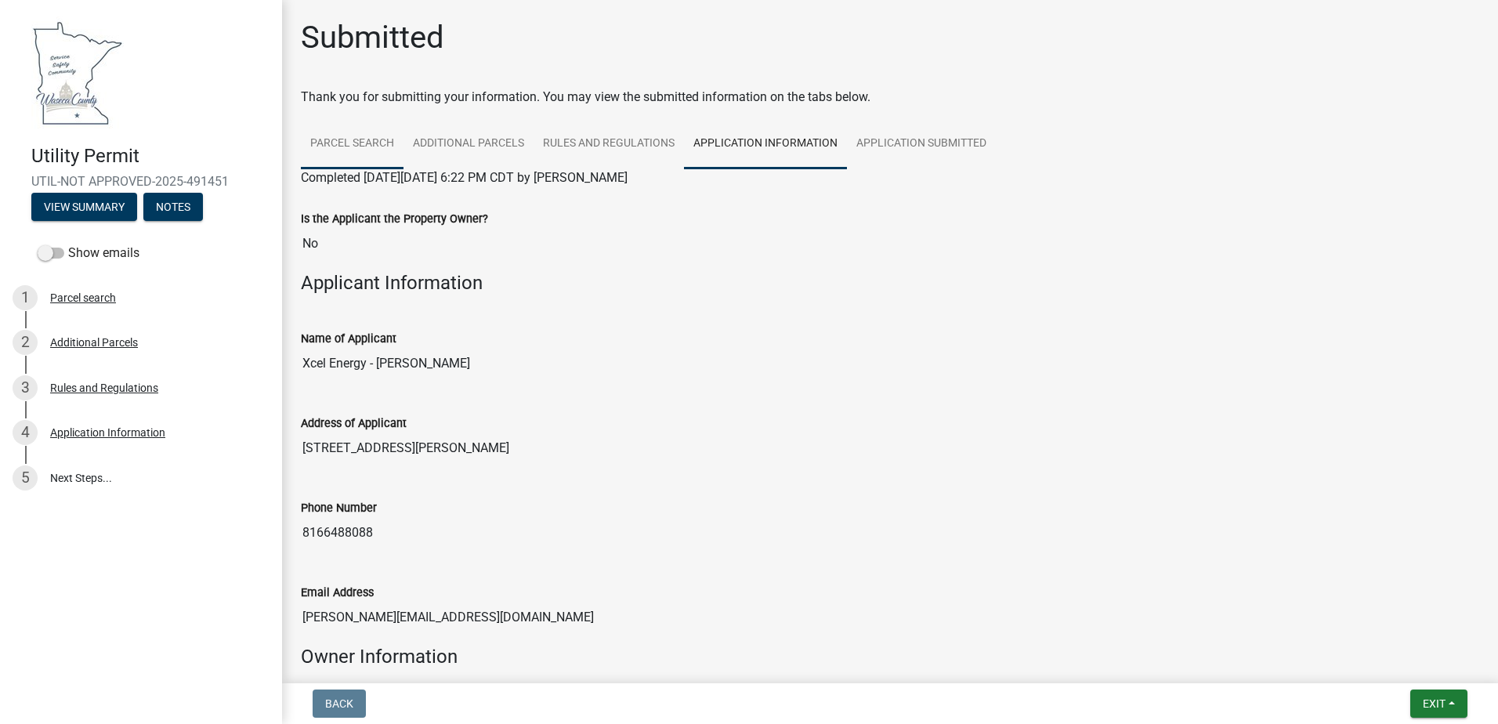
click at [329, 166] on link "Parcel search" at bounding box center [352, 144] width 103 height 50
